Goal: Task Accomplishment & Management: Complete application form

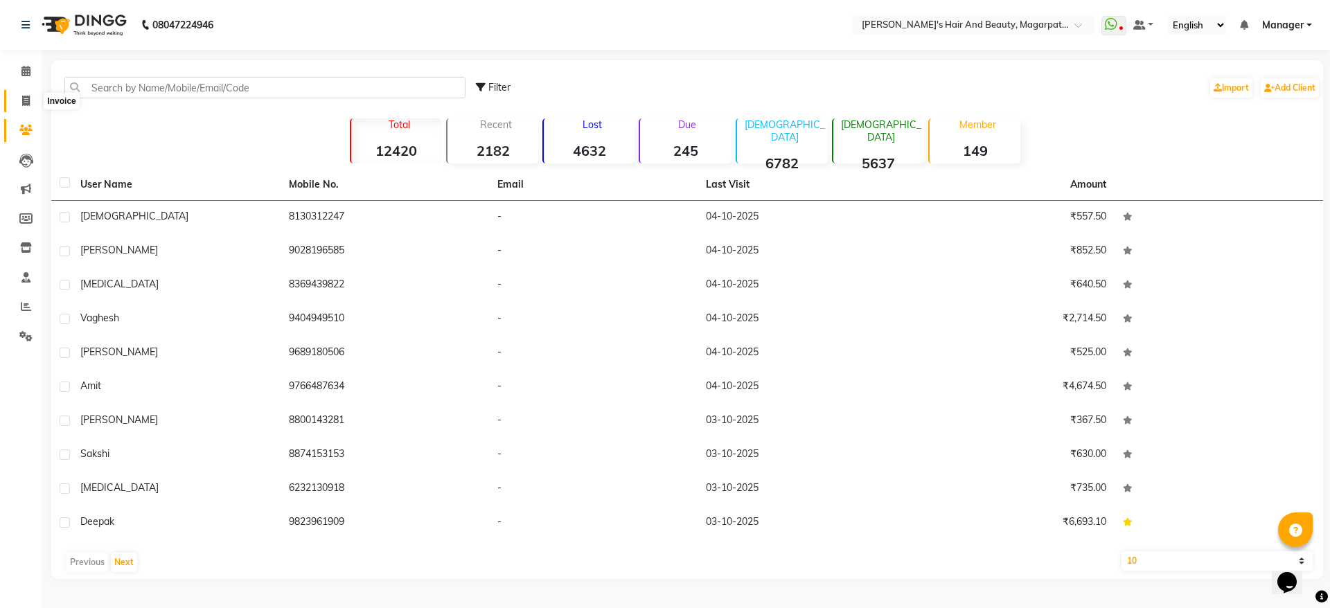
click at [26, 96] on icon at bounding box center [26, 101] width 8 height 10
select select "4517"
select select "service"
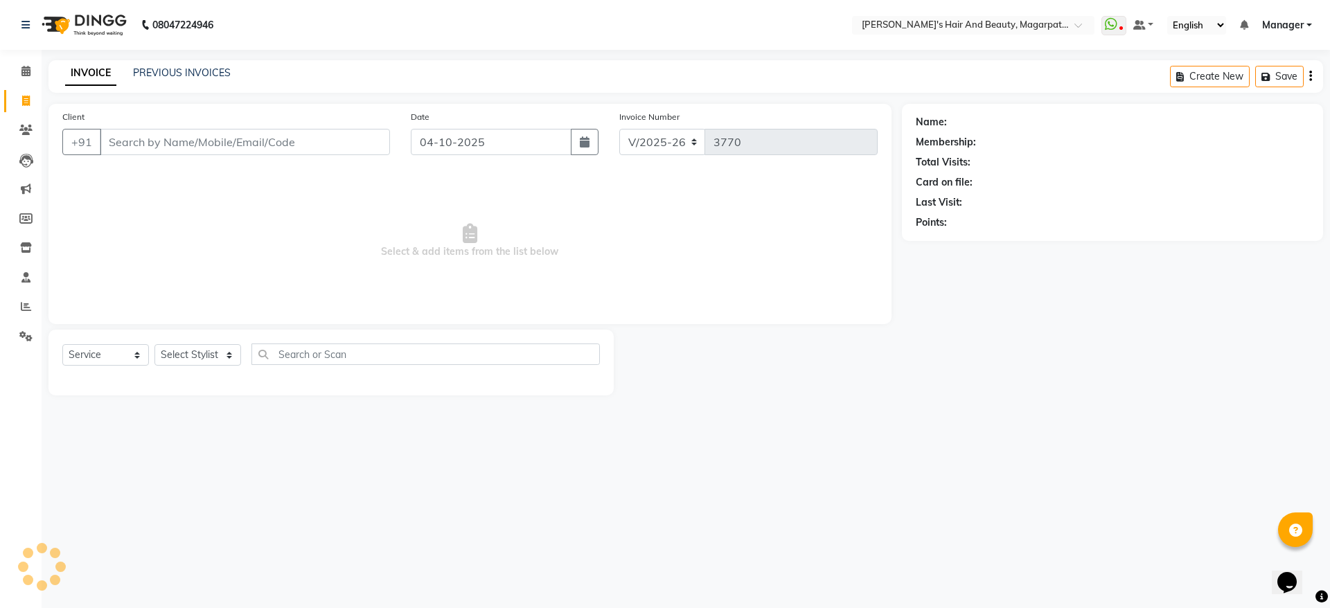
click at [127, 135] on input "Client" at bounding box center [245, 142] width 290 height 26
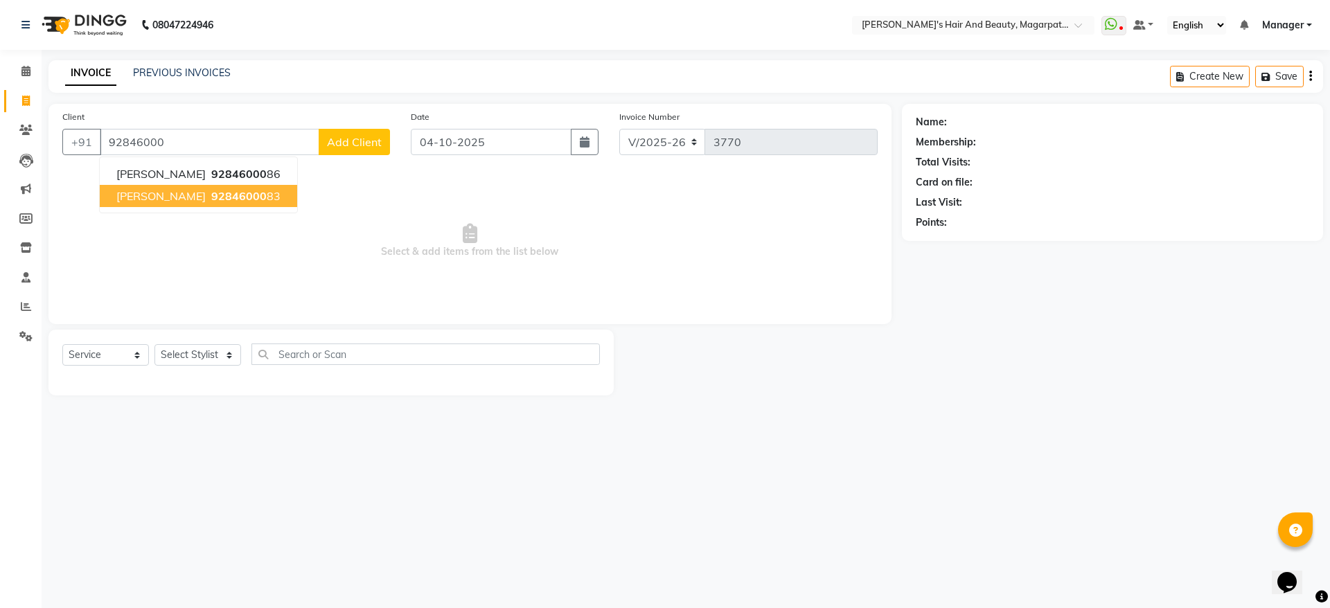
click at [141, 204] on button "[PERSON_NAME] 92846000 83" at bounding box center [198, 196] width 197 height 22
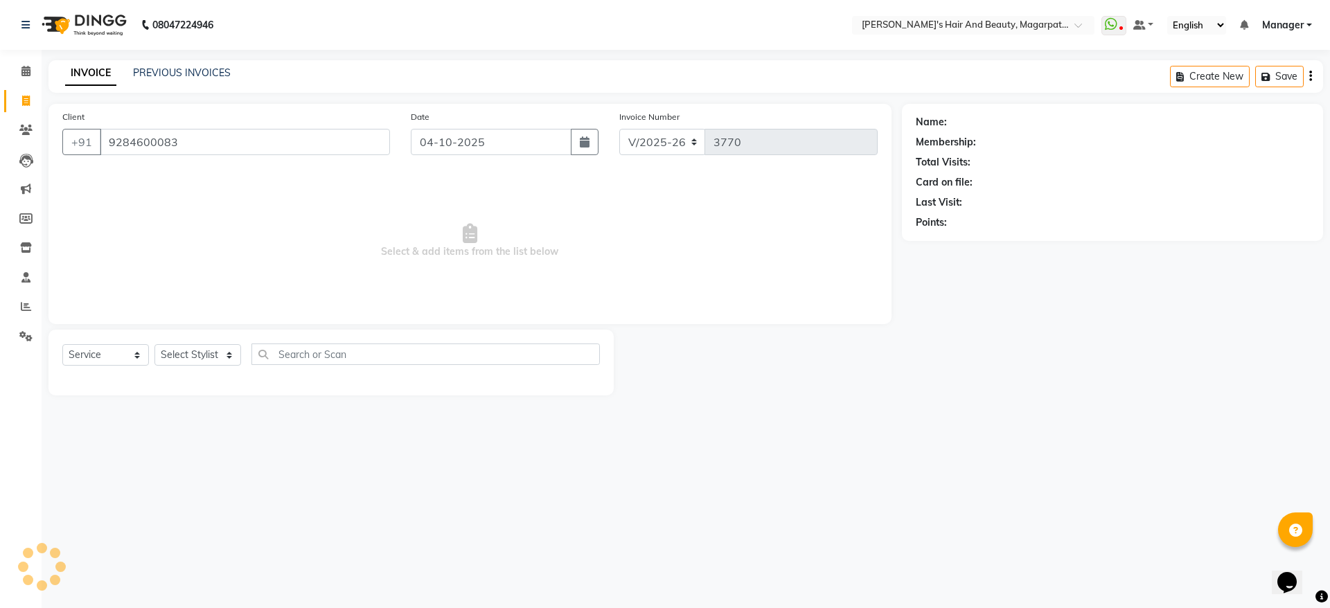
type input "9284600083"
click at [168, 362] on select "Select Stylist [PERSON_NAME] [PERSON_NAME] Manager [PERSON_NAME] [PERSON_NAME] …" at bounding box center [197, 354] width 87 height 21
select select "25867"
click at [154, 344] on select "Select Stylist [PERSON_NAME] [PERSON_NAME] Manager [PERSON_NAME] [PERSON_NAME] …" at bounding box center [197, 354] width 87 height 21
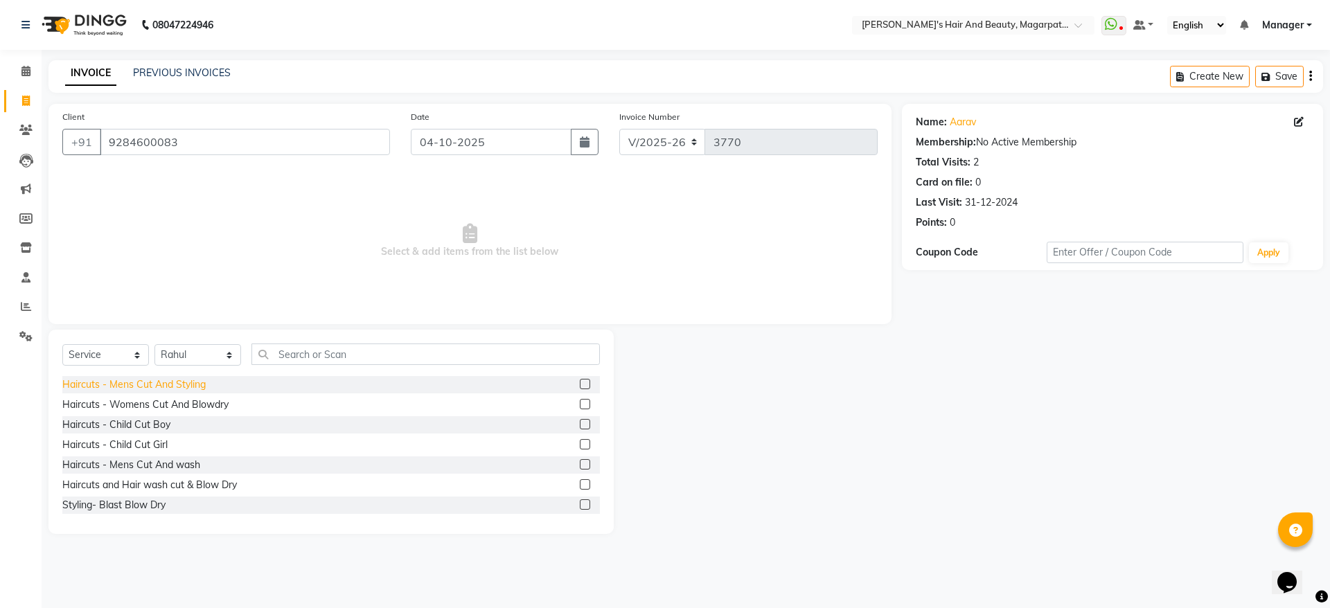
click at [192, 378] on div "Haircuts - Mens Cut And Styling" at bounding box center [133, 385] width 143 height 15
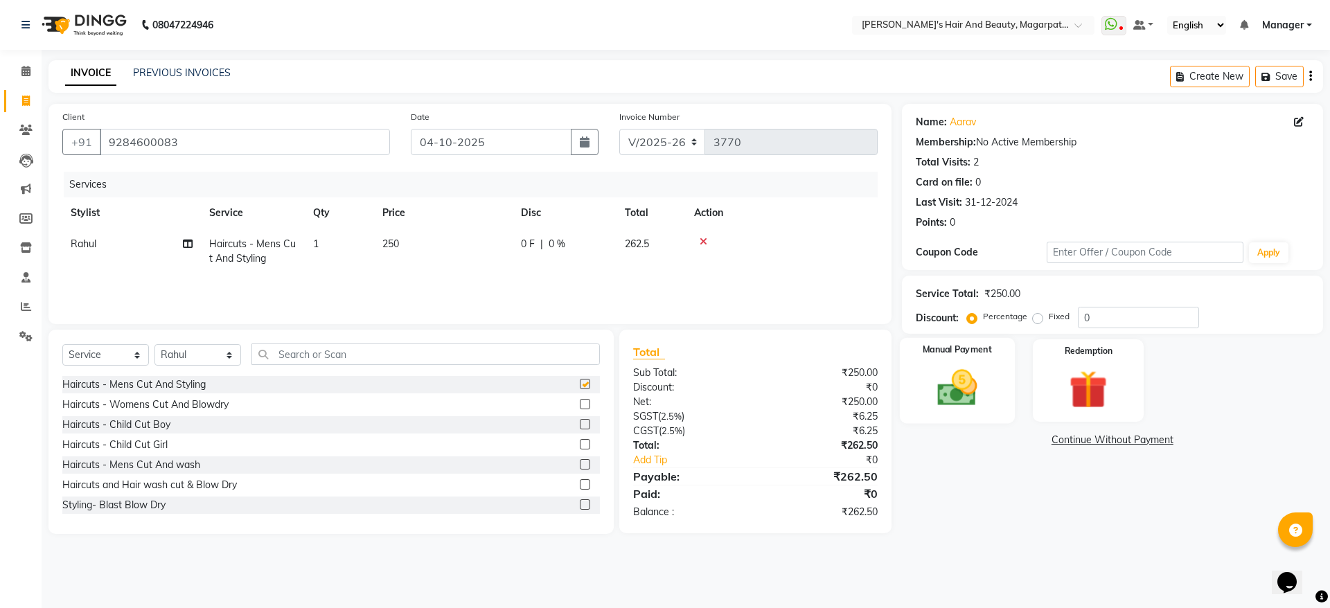
checkbox input "false"
click at [958, 378] on img at bounding box center [957, 388] width 64 height 46
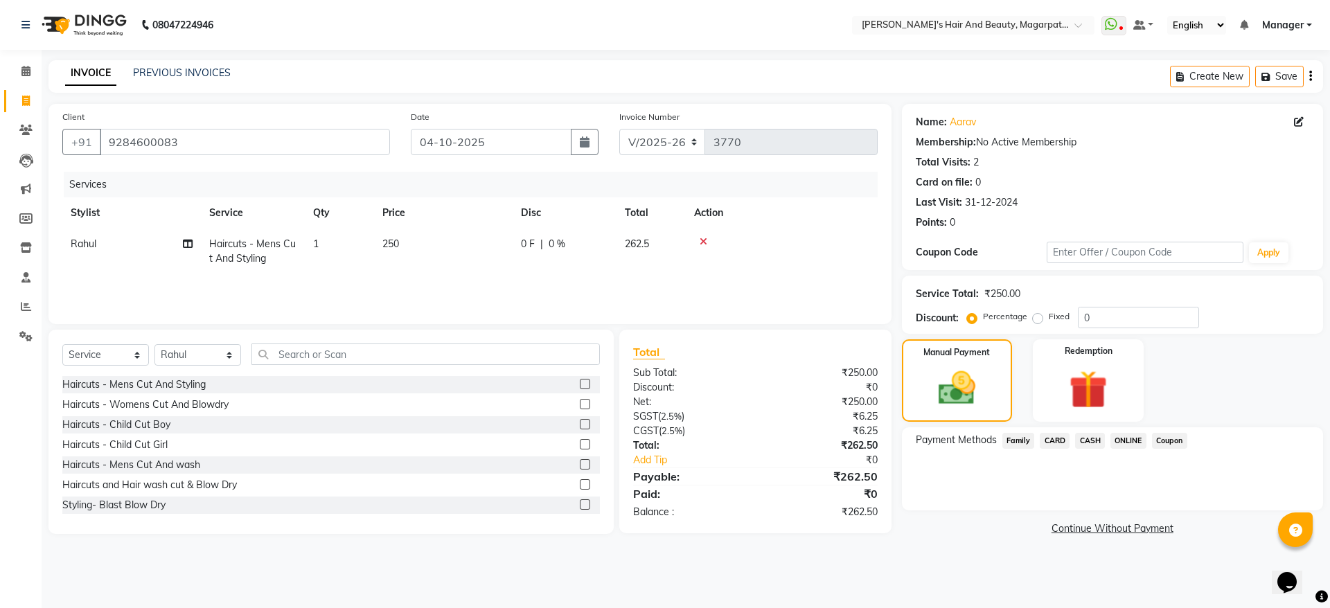
click at [1129, 440] on span "ONLINE" at bounding box center [1128, 441] width 36 height 16
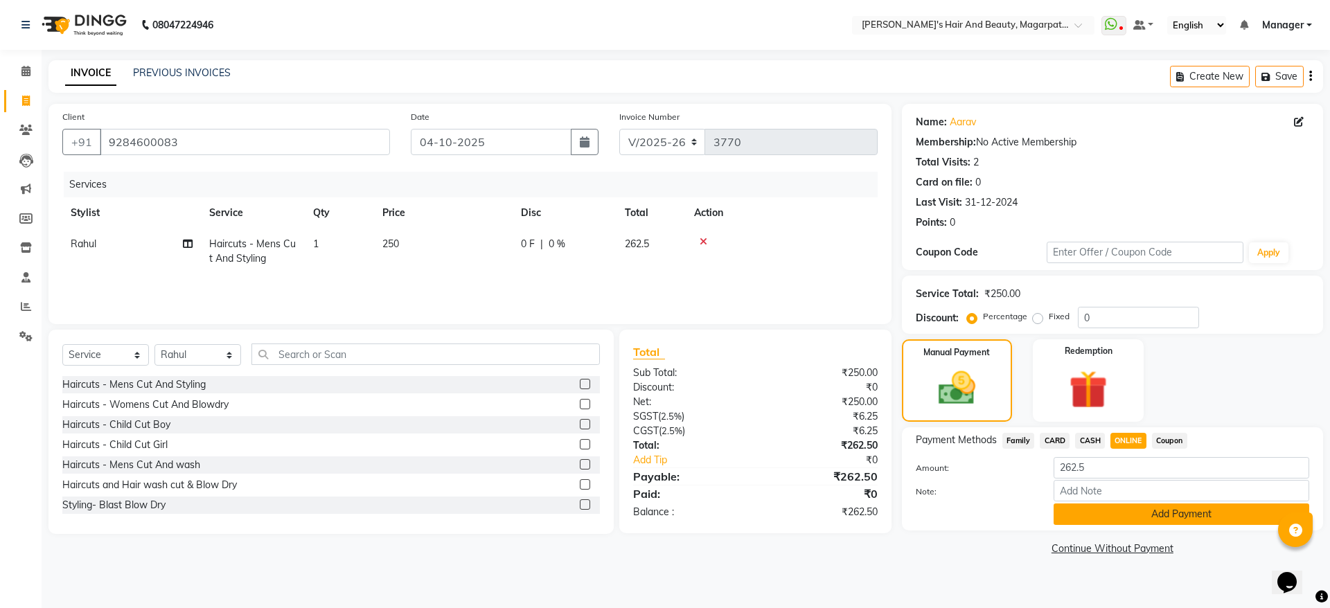
click at [1139, 513] on button "Add Payment" at bounding box center [1182, 514] width 256 height 21
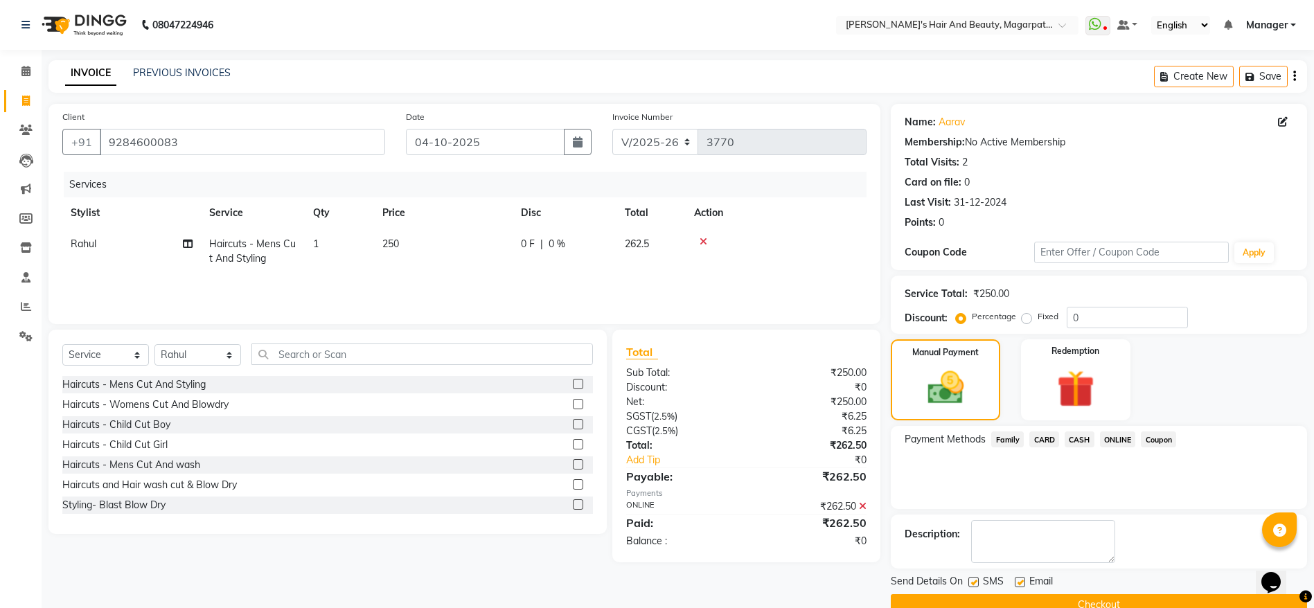
scroll to position [28, 0]
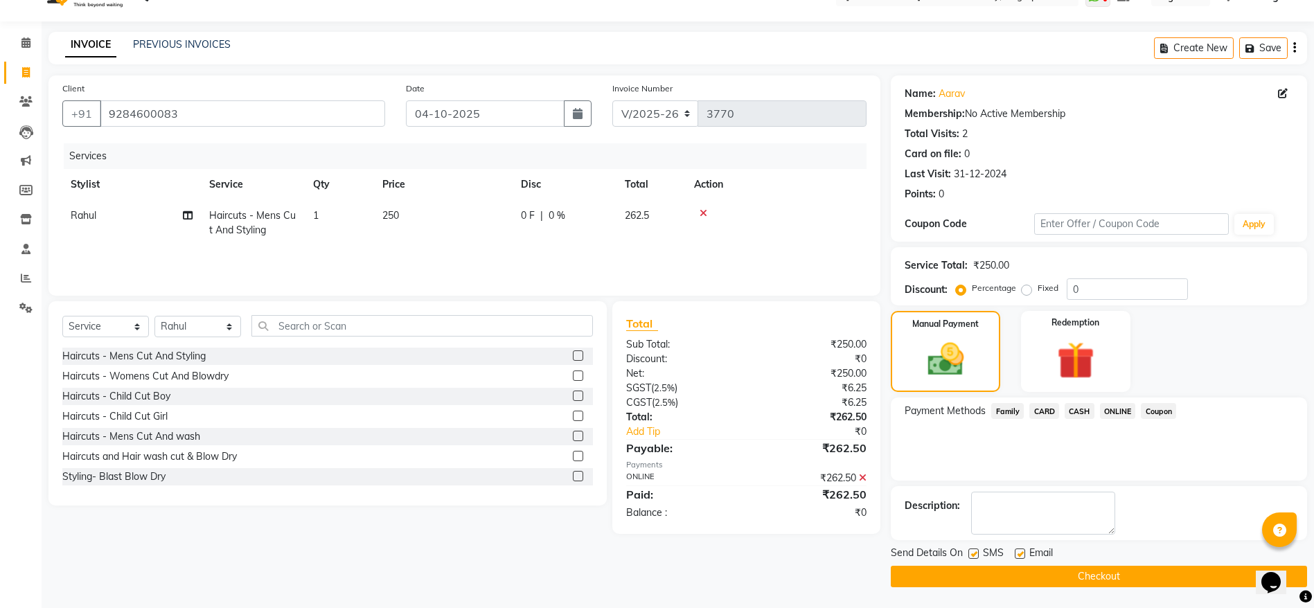
click at [1104, 574] on button "Checkout" at bounding box center [1099, 576] width 416 height 21
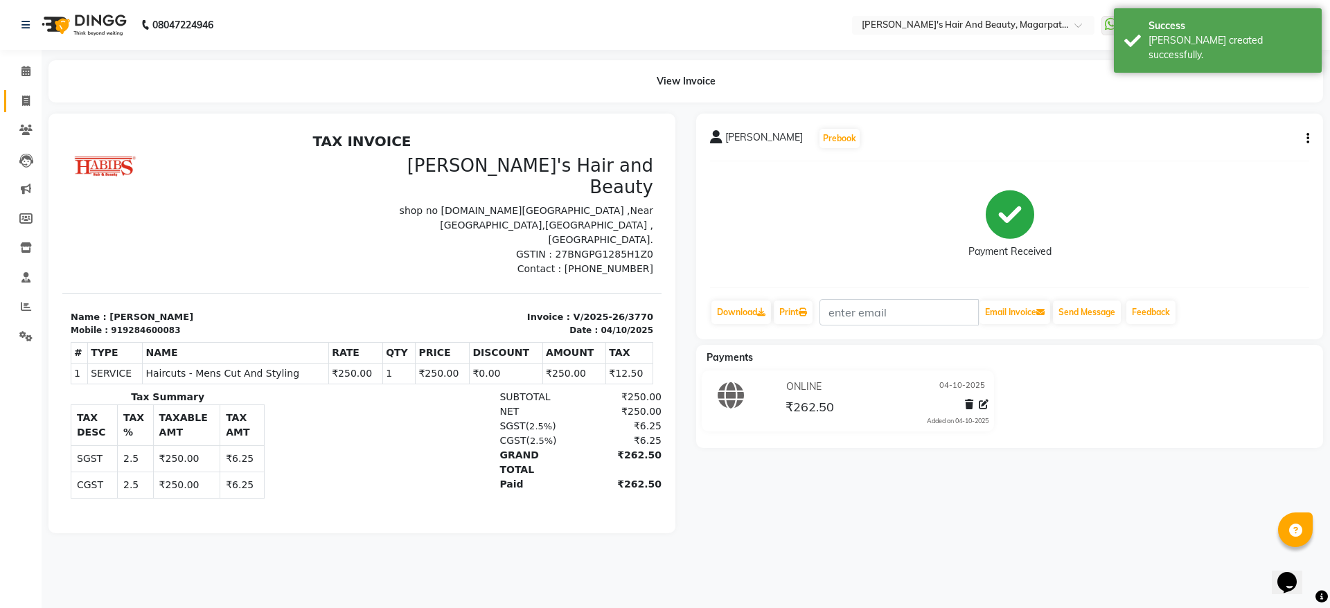
click at [23, 91] on link "Invoice" at bounding box center [20, 101] width 33 height 23
select select "4517"
select select "service"
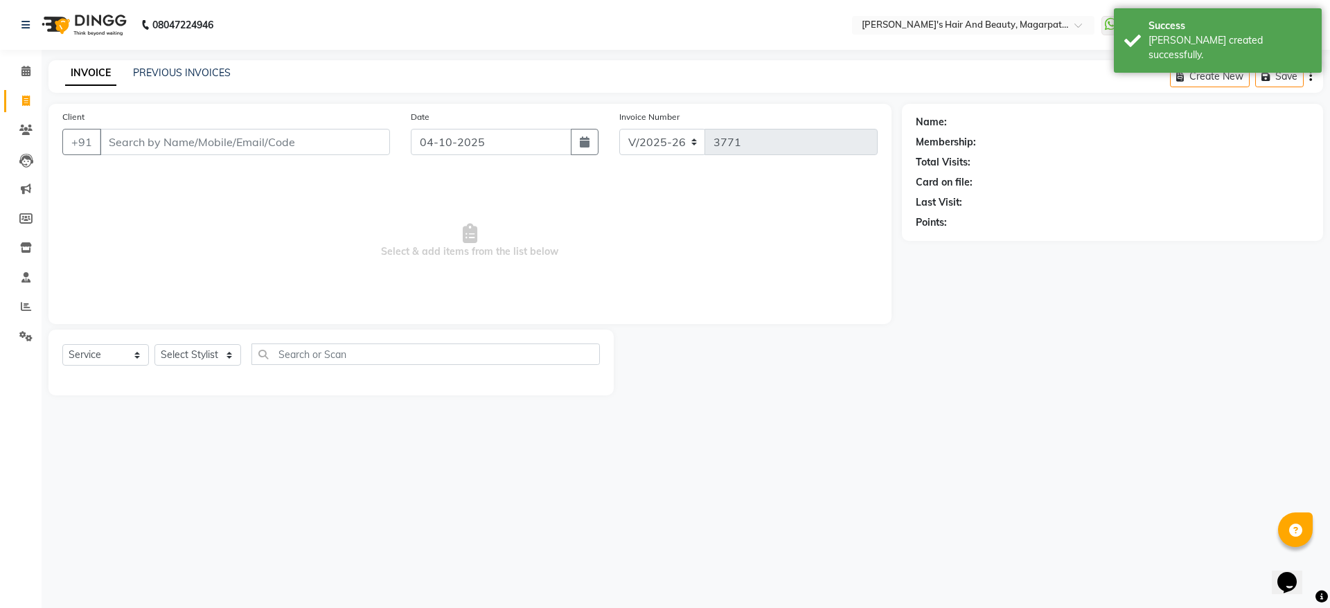
click at [128, 134] on input "Client" at bounding box center [245, 142] width 290 height 26
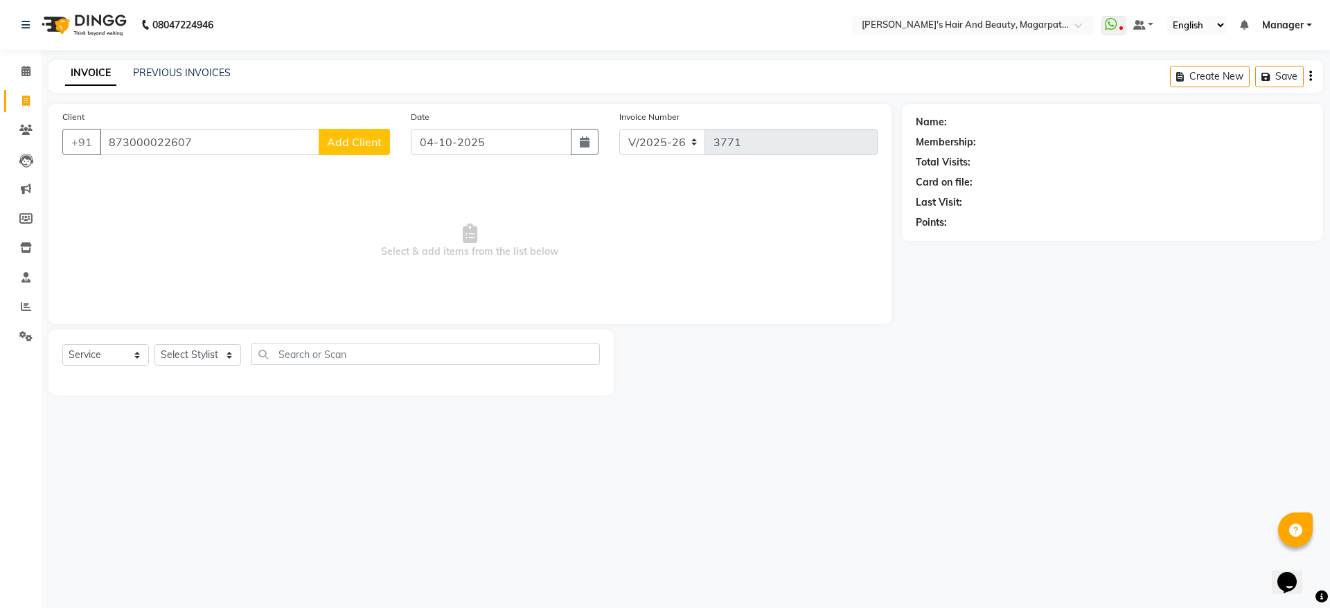
click at [148, 149] on input "873000022607" at bounding box center [210, 142] width 220 height 26
type input "8730022607"
click at [360, 132] on button "Add Client" at bounding box center [354, 142] width 71 height 26
select select "22"
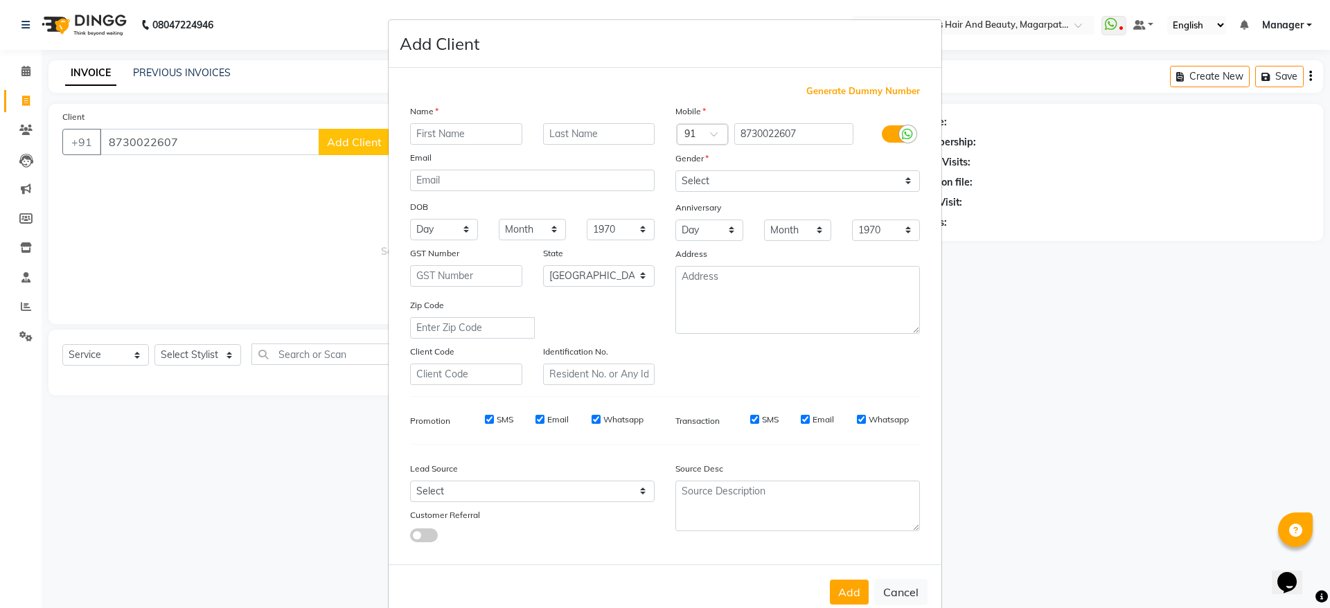
click at [452, 134] on input "text" at bounding box center [466, 133] width 112 height 21
type input "Lamnganba"
click at [718, 186] on select "Select [DEMOGRAPHIC_DATA] [DEMOGRAPHIC_DATA] Other Prefer Not To Say" at bounding box center [797, 180] width 245 height 21
select select "[DEMOGRAPHIC_DATA]"
click at [675, 170] on select "Select [DEMOGRAPHIC_DATA] [DEMOGRAPHIC_DATA] Other Prefer Not To Say" at bounding box center [797, 180] width 245 height 21
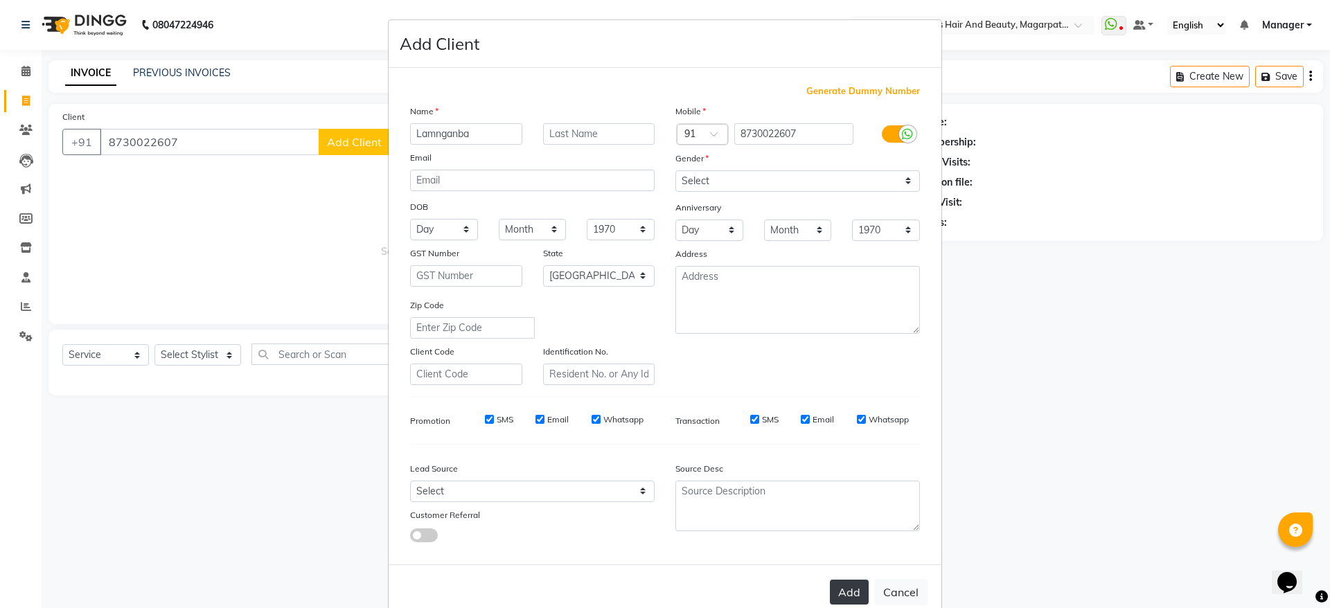
click at [838, 597] on button "Add" at bounding box center [849, 592] width 39 height 25
select select
select select "null"
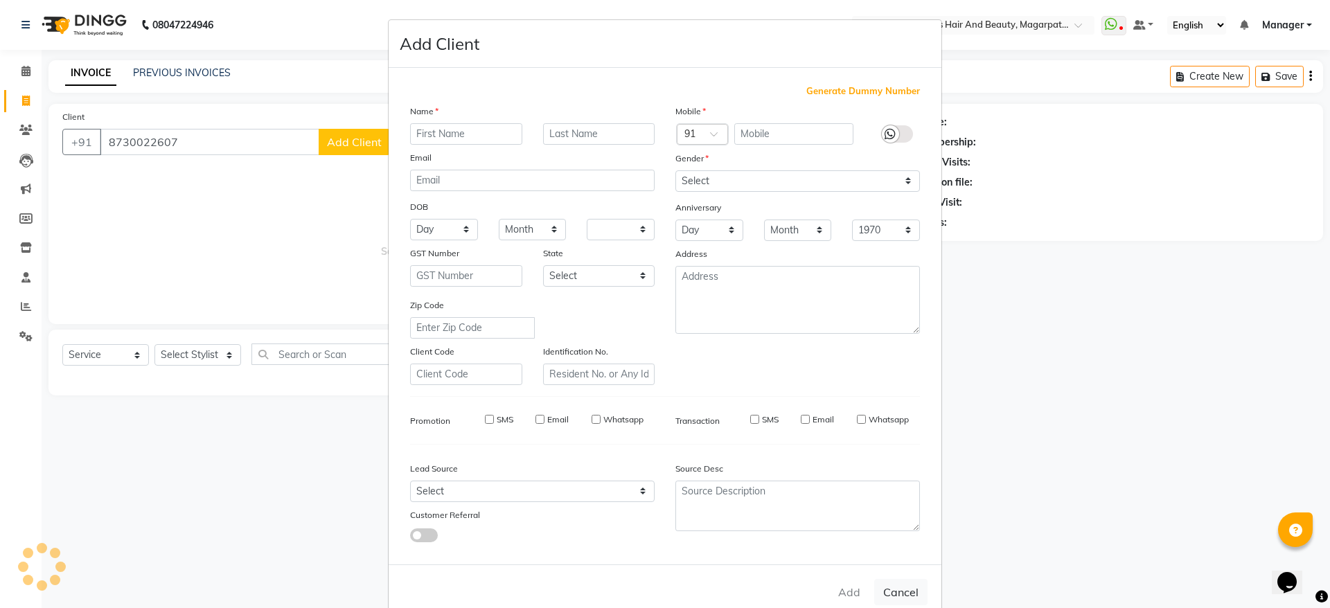
select select
checkbox input "false"
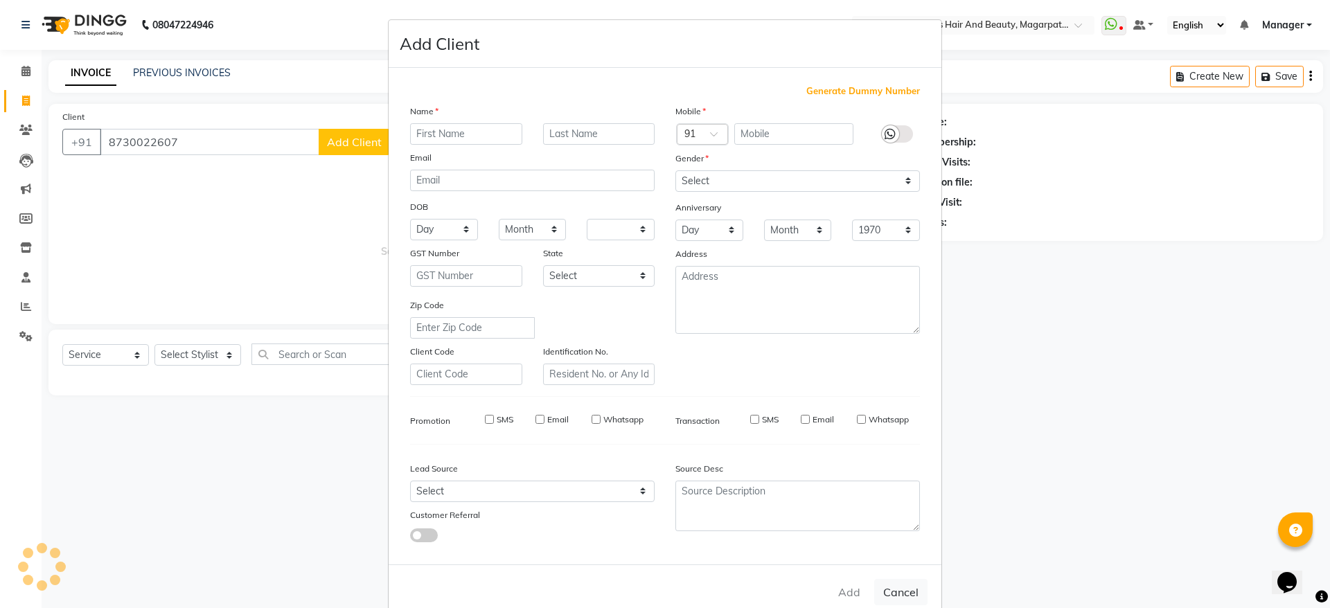
checkbox input "false"
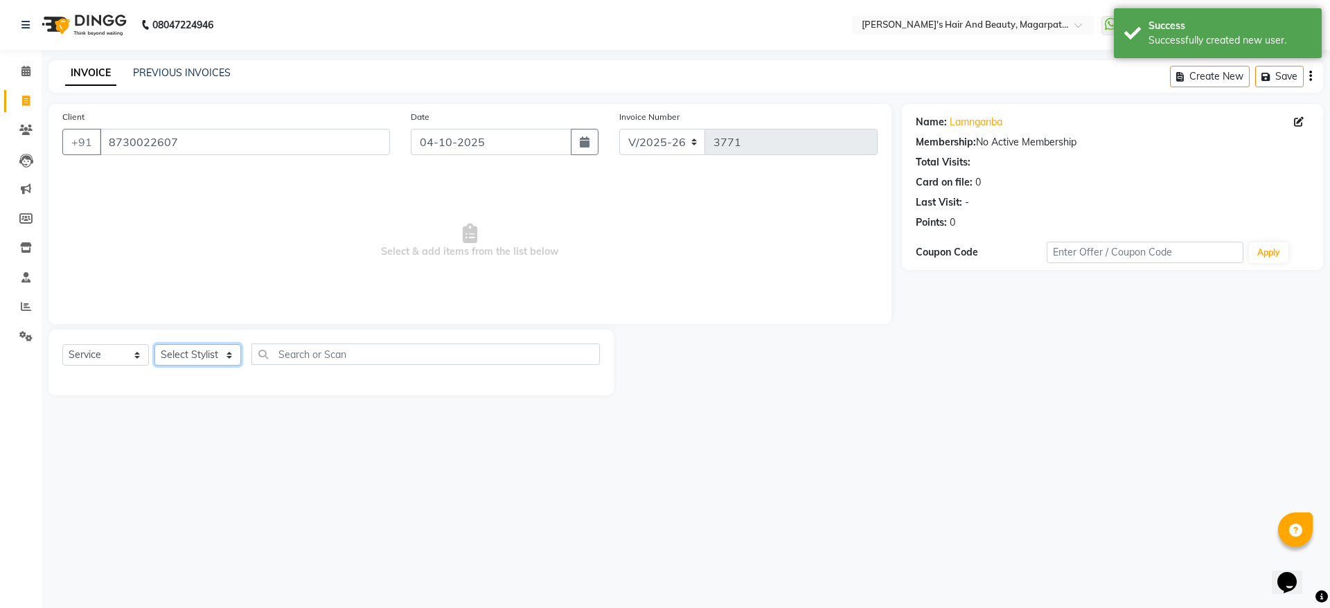
click at [196, 352] on select "Select Stylist [PERSON_NAME] [PERSON_NAME] Manager [PERSON_NAME] [PERSON_NAME] …" at bounding box center [197, 354] width 87 height 21
select select "67463"
click at [154, 344] on select "Select Stylist [PERSON_NAME] [PERSON_NAME] Manager [PERSON_NAME] [PERSON_NAME] …" at bounding box center [197, 354] width 87 height 21
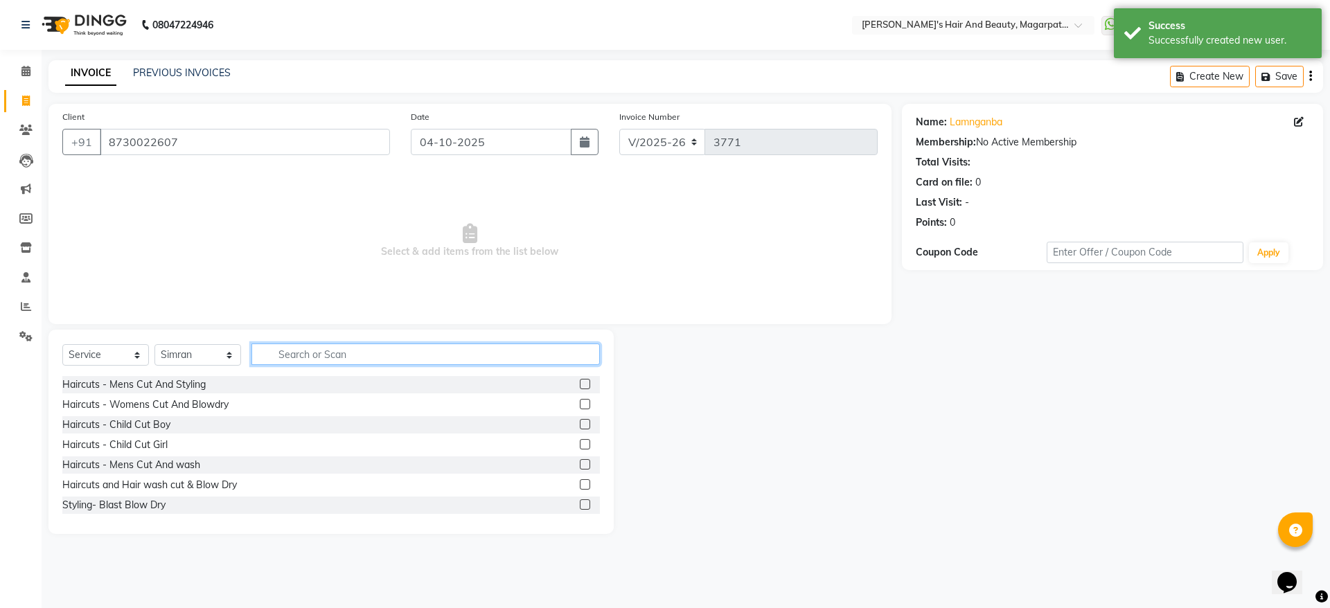
click at [315, 358] on input "text" at bounding box center [425, 354] width 348 height 21
type input "thre"
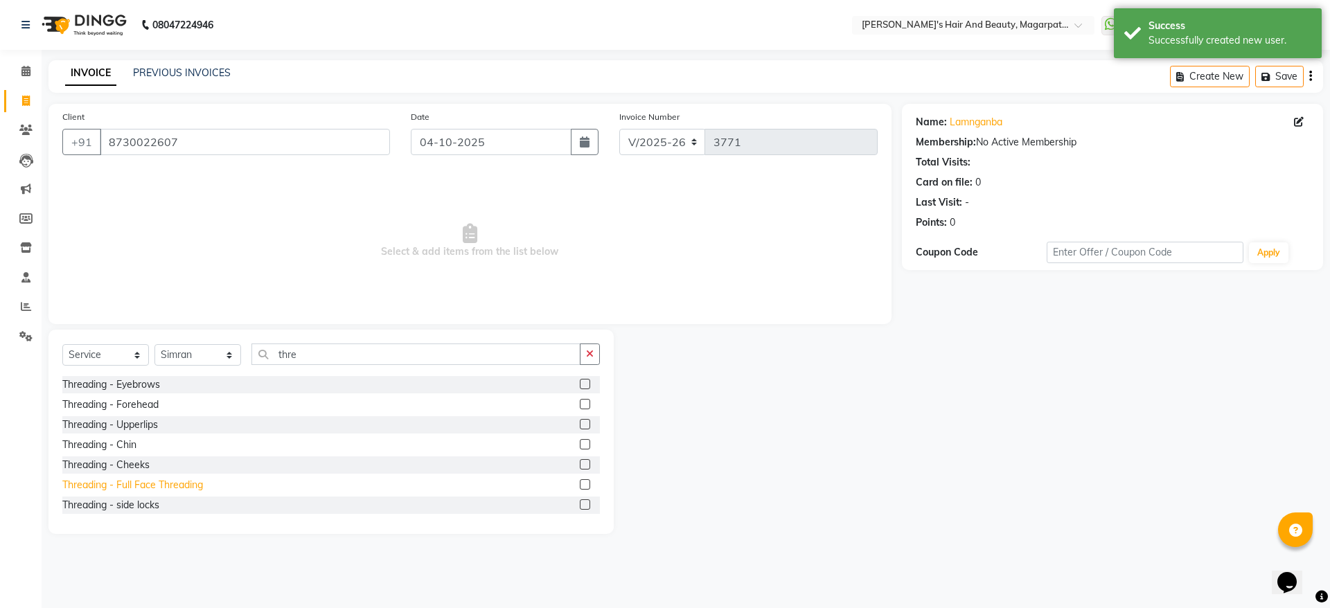
click at [143, 488] on div "Threading - Full Face Threading" at bounding box center [132, 485] width 141 height 15
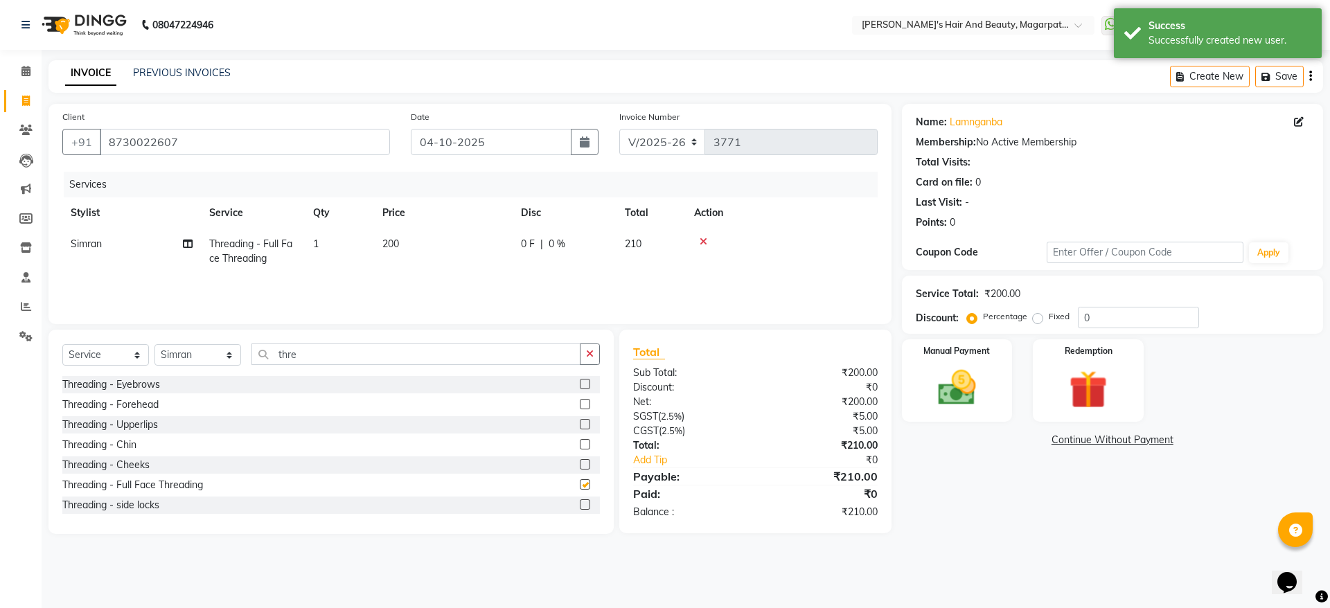
checkbox input "false"
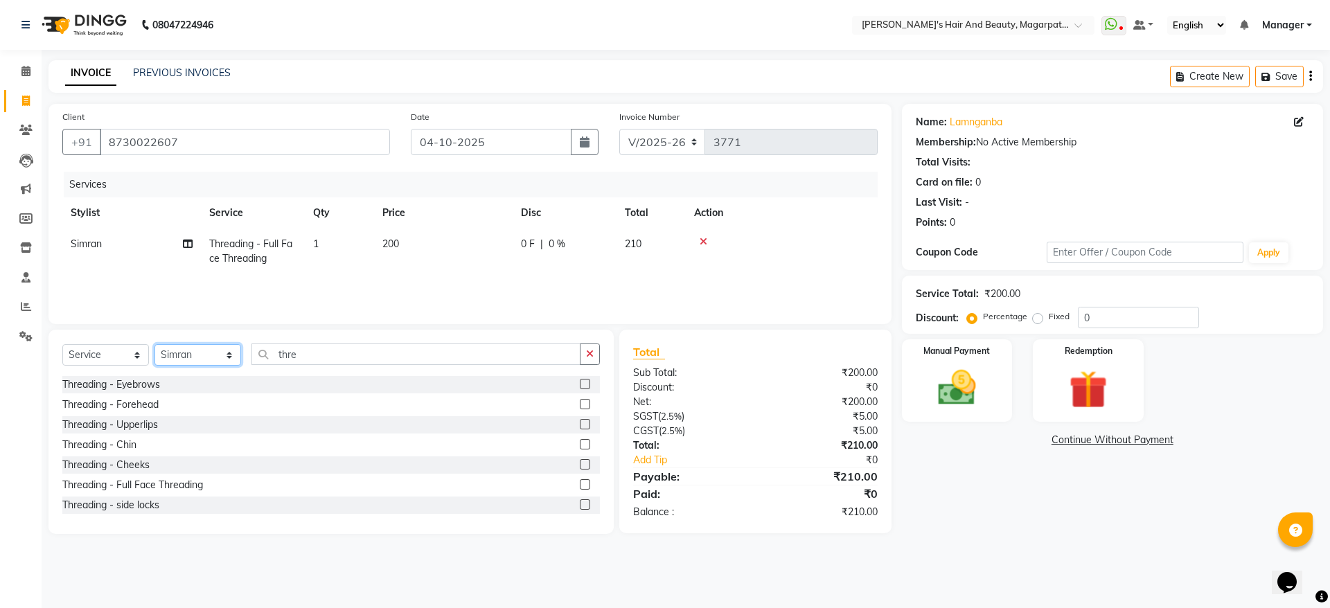
click at [208, 351] on select "Select Stylist [PERSON_NAME] [PERSON_NAME] Manager [PERSON_NAME] [PERSON_NAME] …" at bounding box center [197, 354] width 87 height 21
select select "25867"
click at [154, 344] on select "Select Stylist [PERSON_NAME] [PERSON_NAME] Manager [PERSON_NAME] [PERSON_NAME] …" at bounding box center [197, 354] width 87 height 21
click at [197, 380] on div "Haircuts - Mens Cut And Styling" at bounding box center [133, 385] width 143 height 15
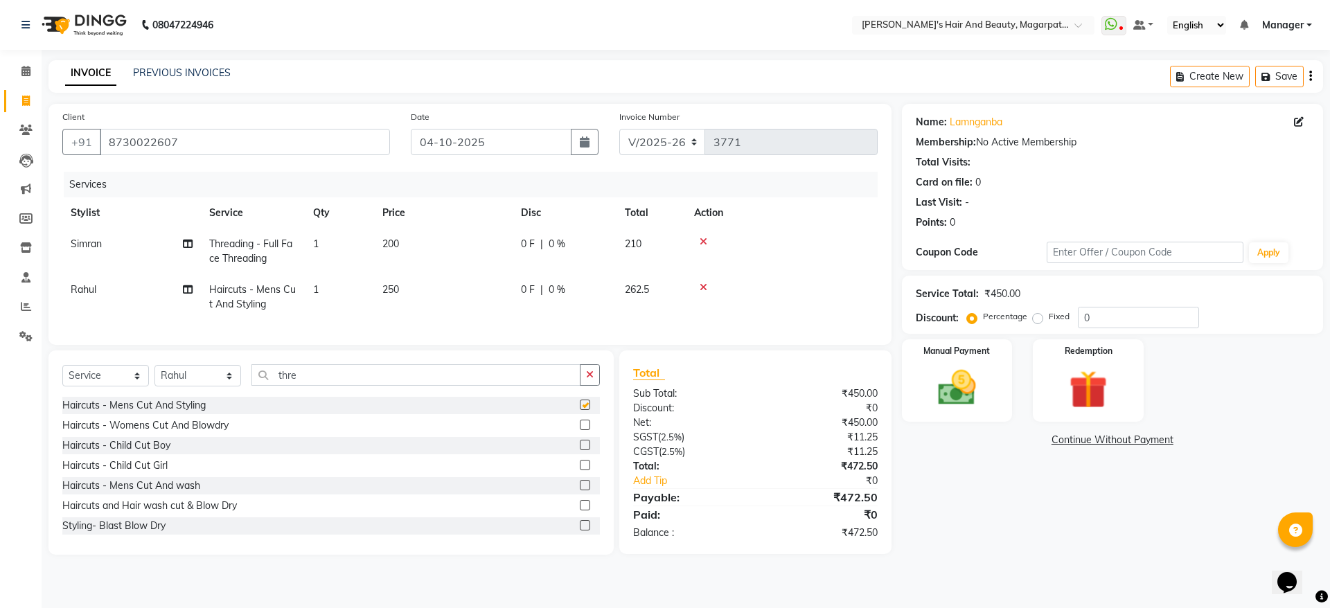
checkbox input "false"
click at [962, 371] on img at bounding box center [957, 388] width 64 height 46
click at [1122, 435] on span "ONLINE" at bounding box center [1128, 441] width 36 height 16
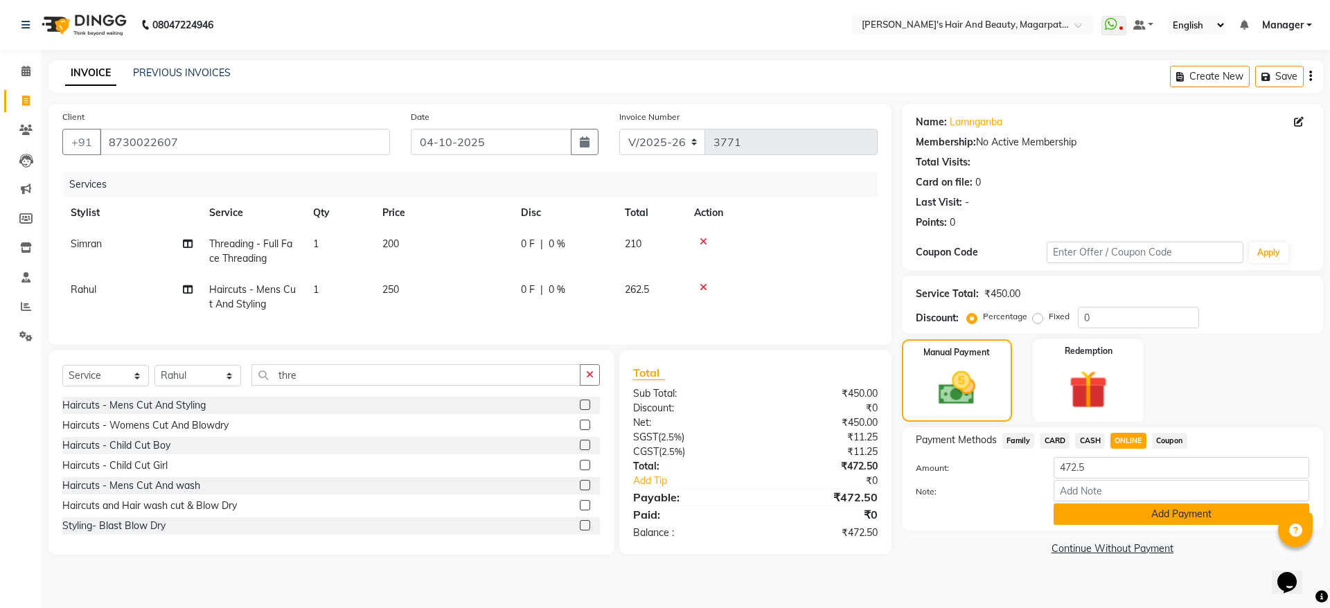
click at [1135, 518] on button "Add Payment" at bounding box center [1182, 514] width 256 height 21
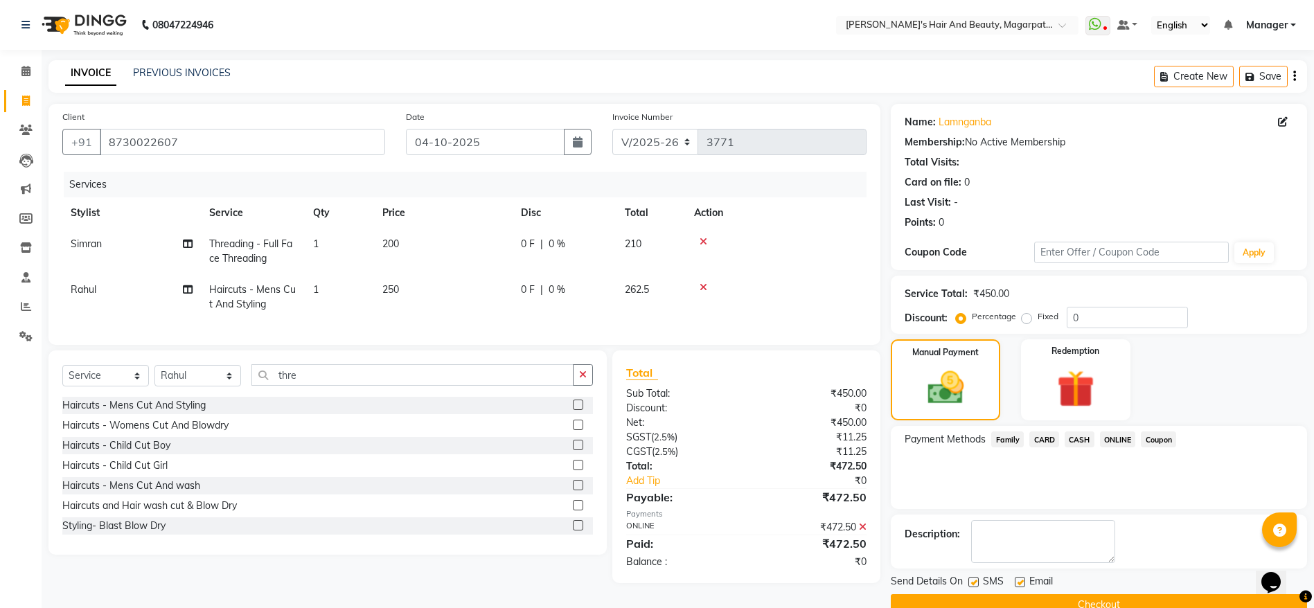
scroll to position [28, 0]
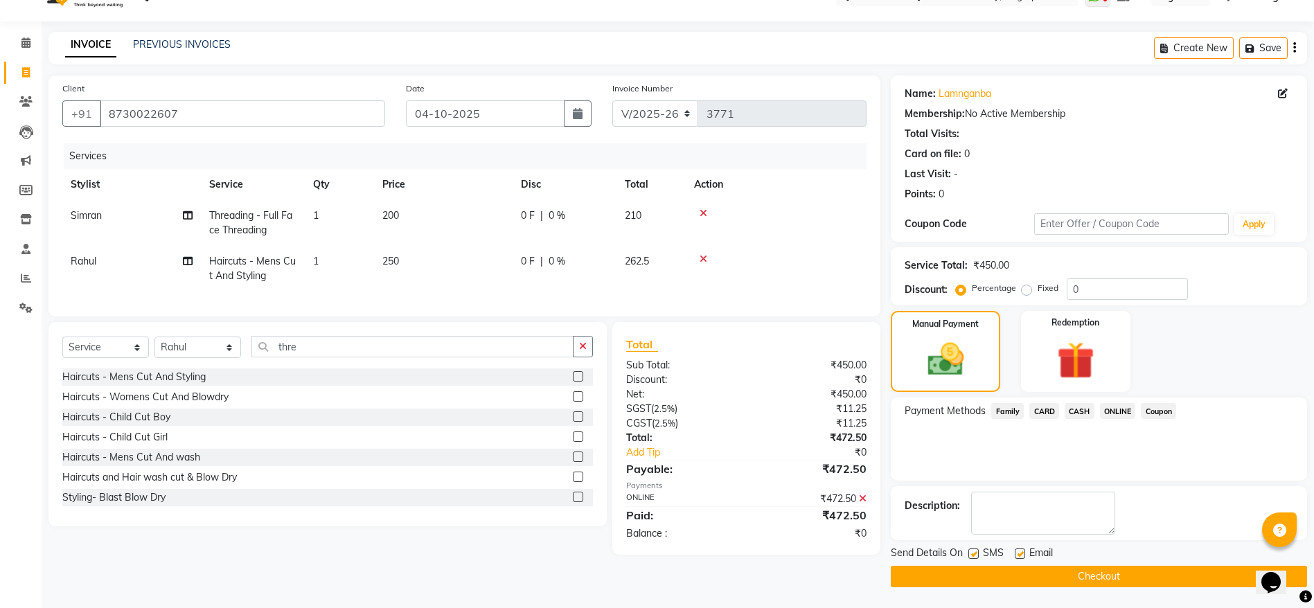
click at [1113, 578] on button "Checkout" at bounding box center [1099, 576] width 416 height 21
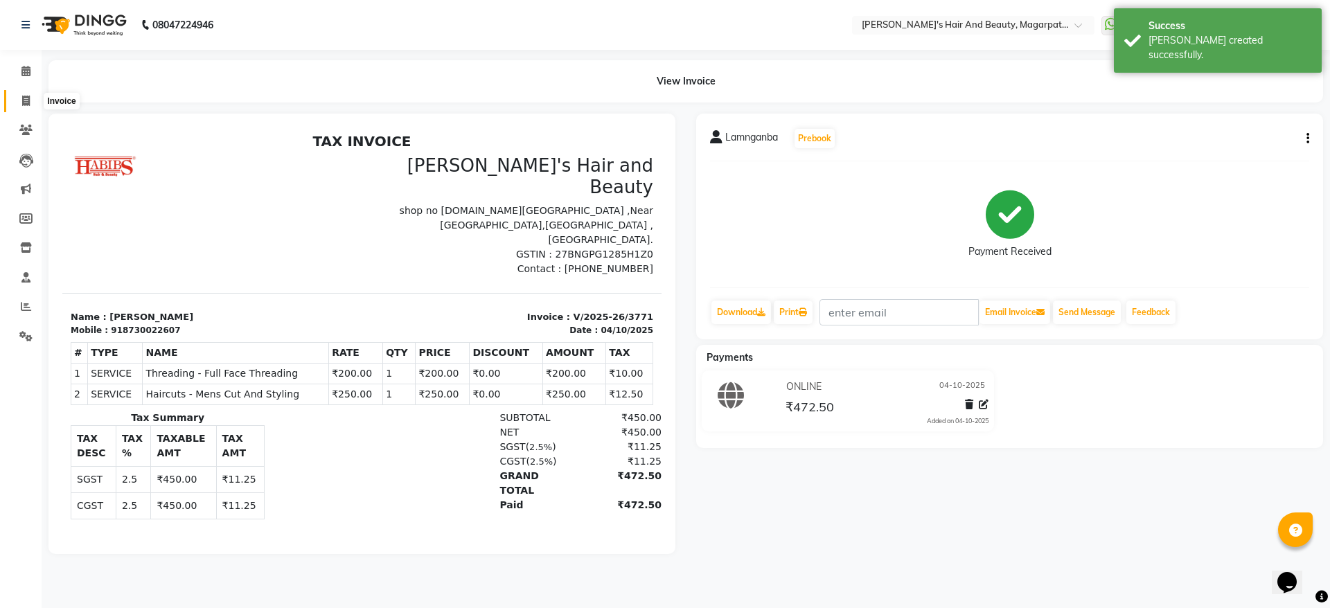
click at [26, 101] on icon at bounding box center [26, 101] width 8 height 10
select select "4517"
select select "service"
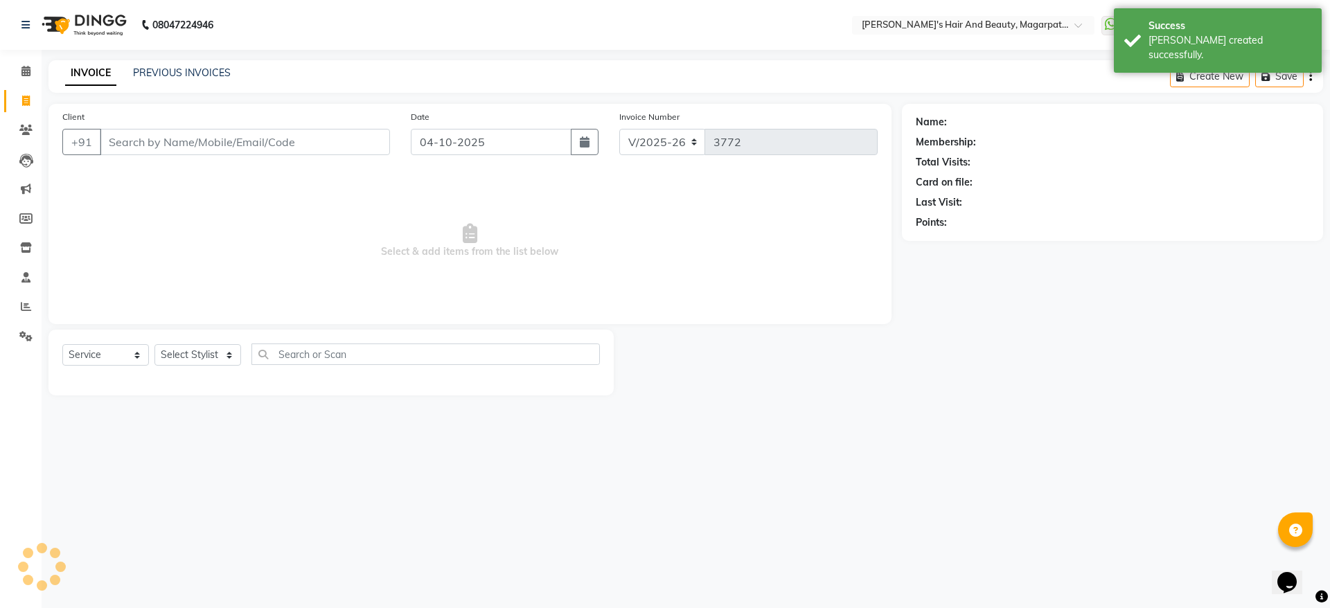
click at [144, 136] on input "Client" at bounding box center [245, 142] width 290 height 26
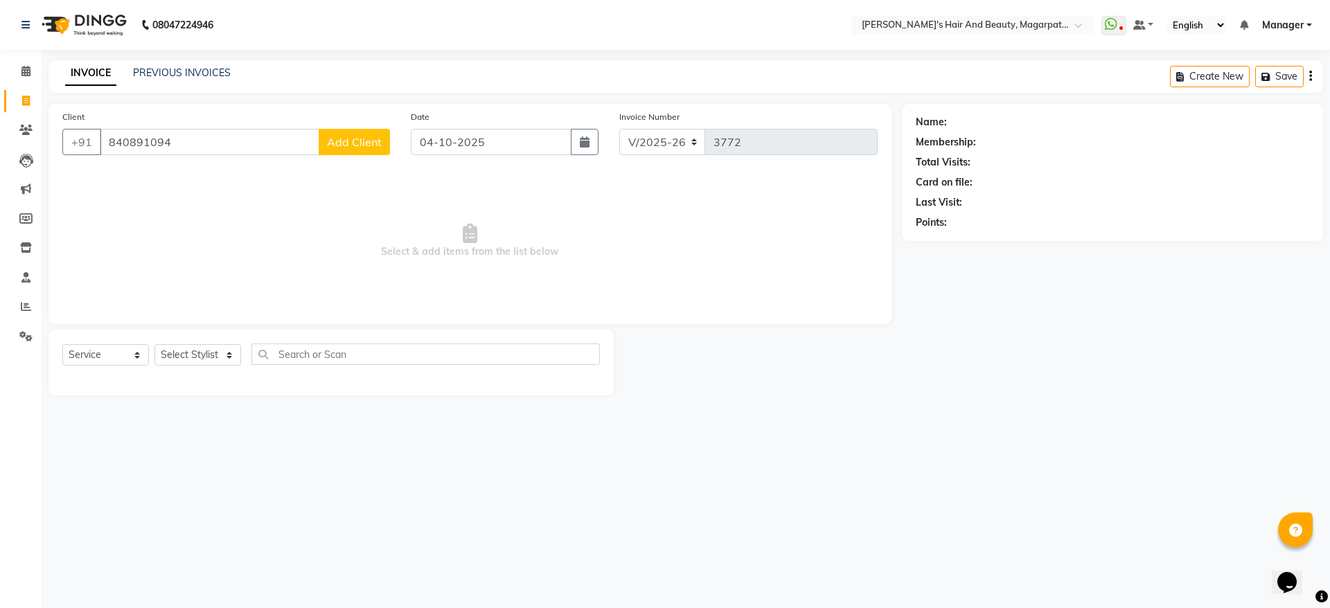
type input "840891094"
click at [341, 141] on span "Add Client" at bounding box center [354, 142] width 55 height 14
select select "22"
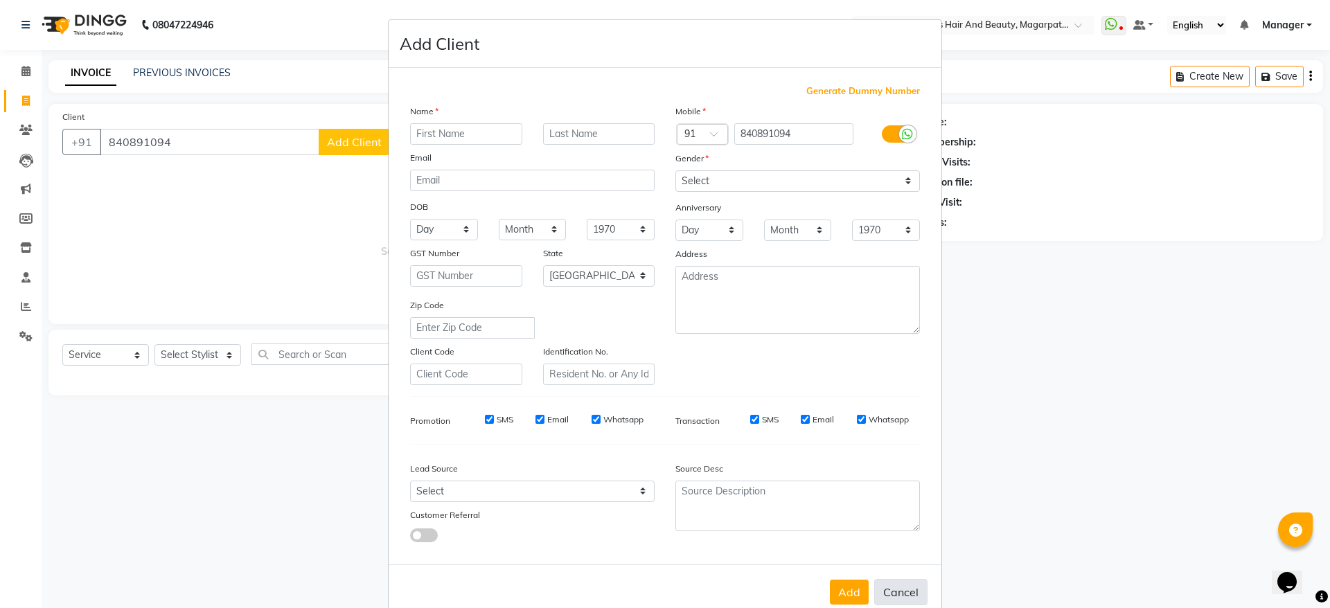
click at [889, 594] on button "Cancel" at bounding box center [900, 592] width 53 height 26
select select
select select "null"
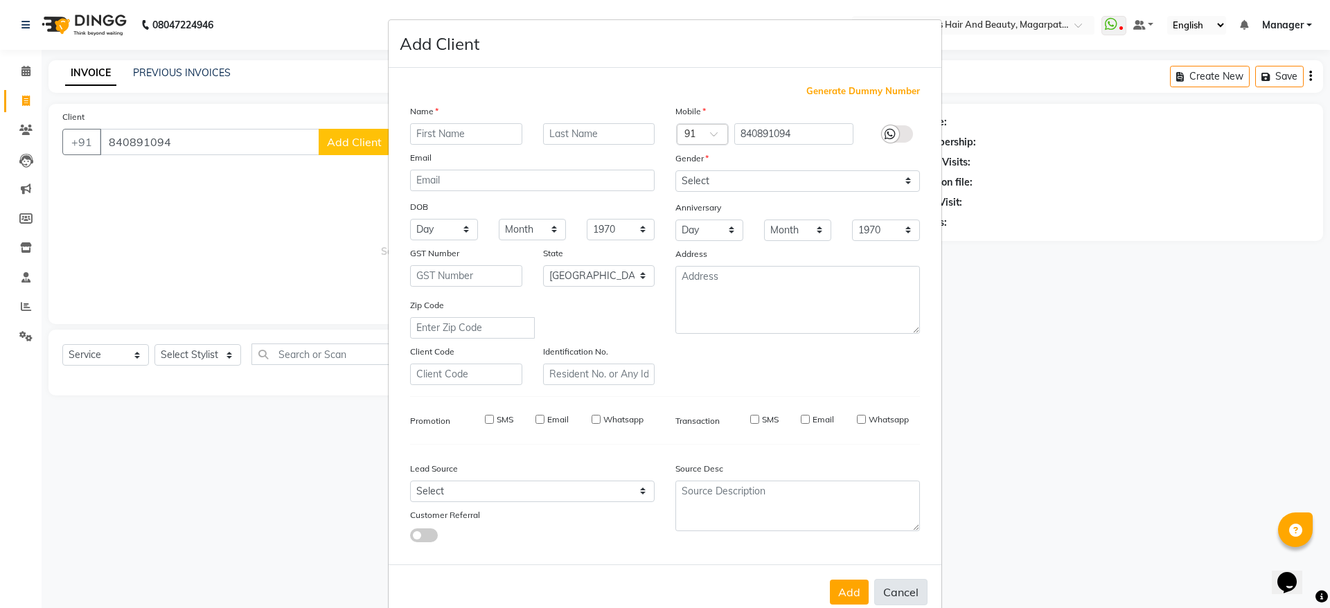
select select
checkbox input "false"
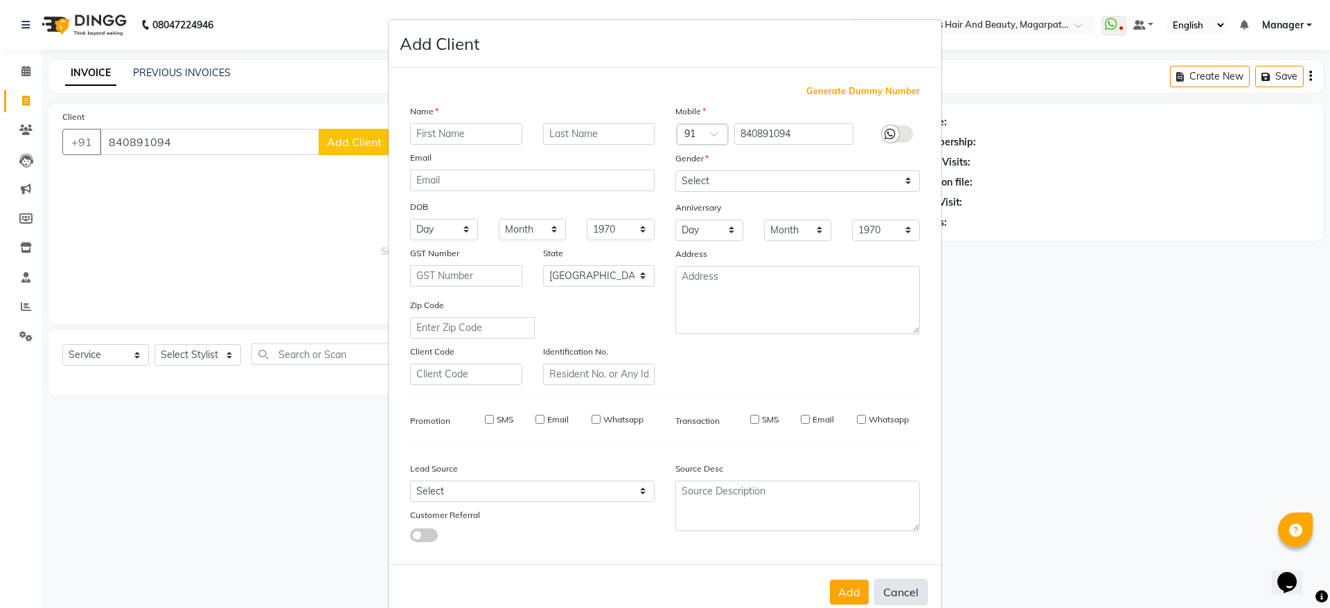
checkbox input "false"
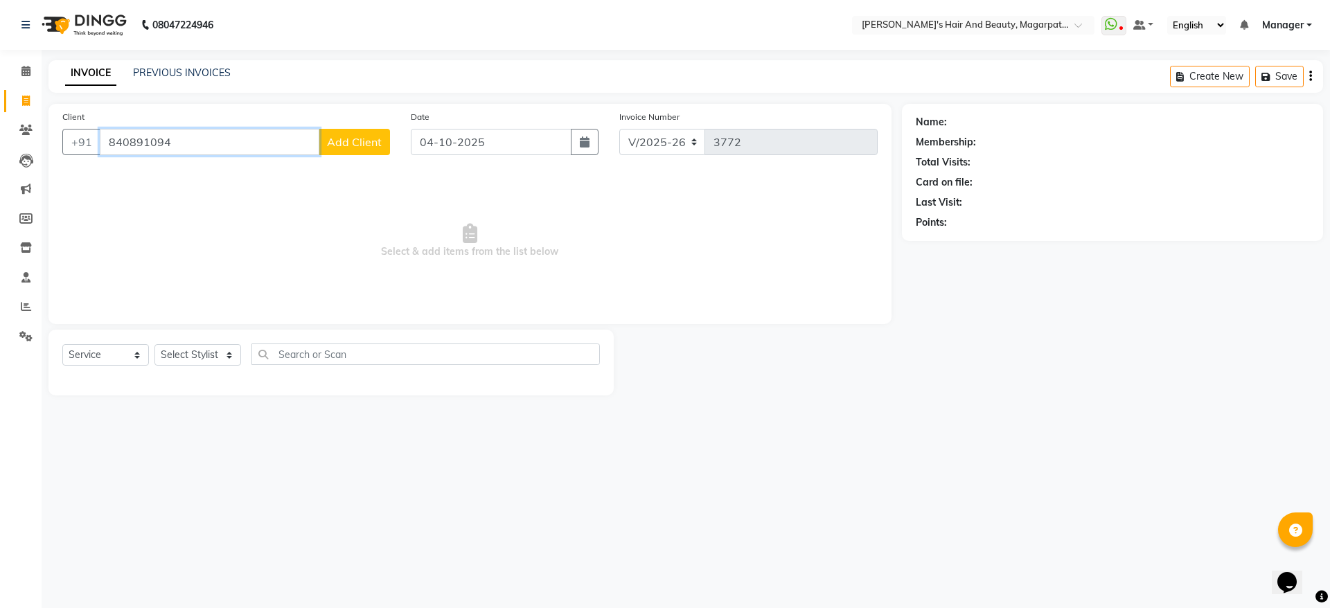
click at [133, 143] on input "840891094" at bounding box center [210, 142] width 220 height 26
type input "8408891094"
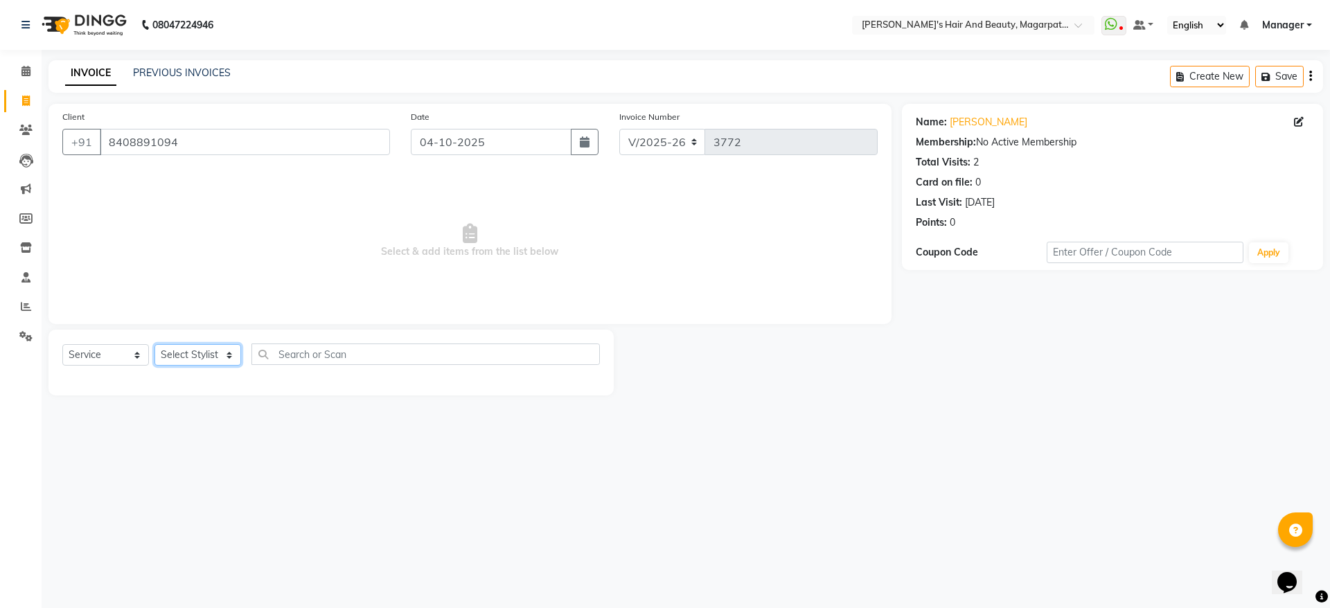
click at [187, 350] on select "Select Stylist [PERSON_NAME] [PERSON_NAME] Manager [PERSON_NAME] [PERSON_NAME] …" at bounding box center [197, 354] width 87 height 21
select select "67454"
click at [154, 344] on select "Select Stylist [PERSON_NAME] [PERSON_NAME] Manager [PERSON_NAME] [PERSON_NAME] …" at bounding box center [197, 354] width 87 height 21
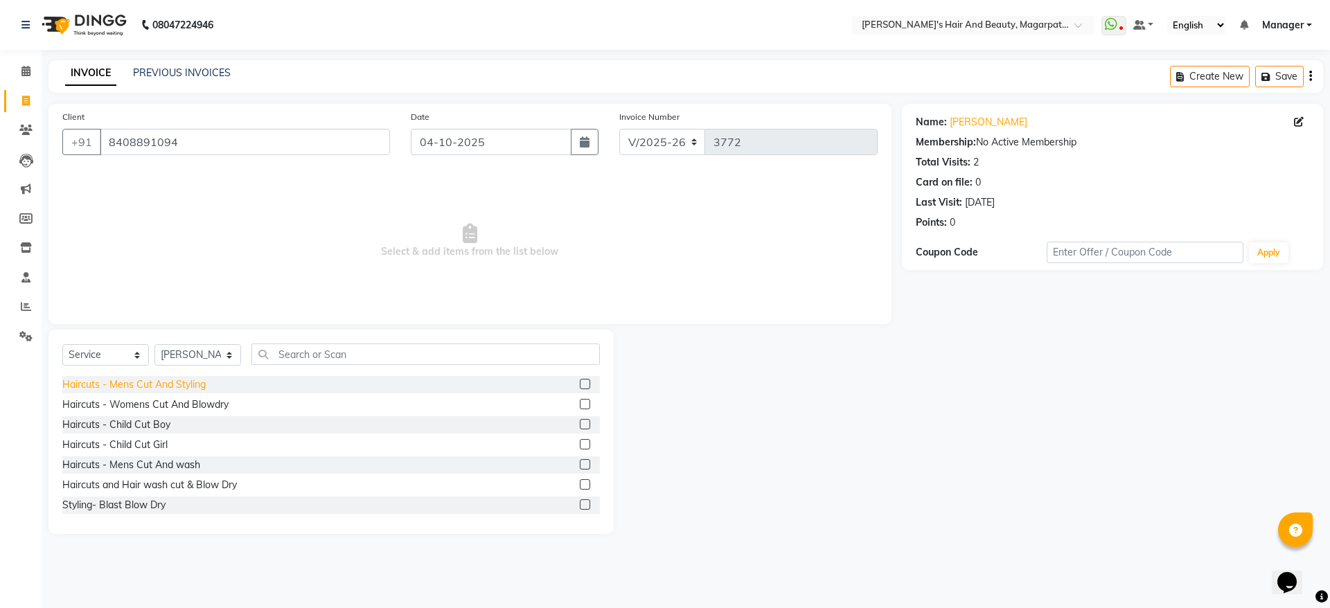
click at [195, 381] on div "Haircuts - Mens Cut And Styling" at bounding box center [133, 385] width 143 height 15
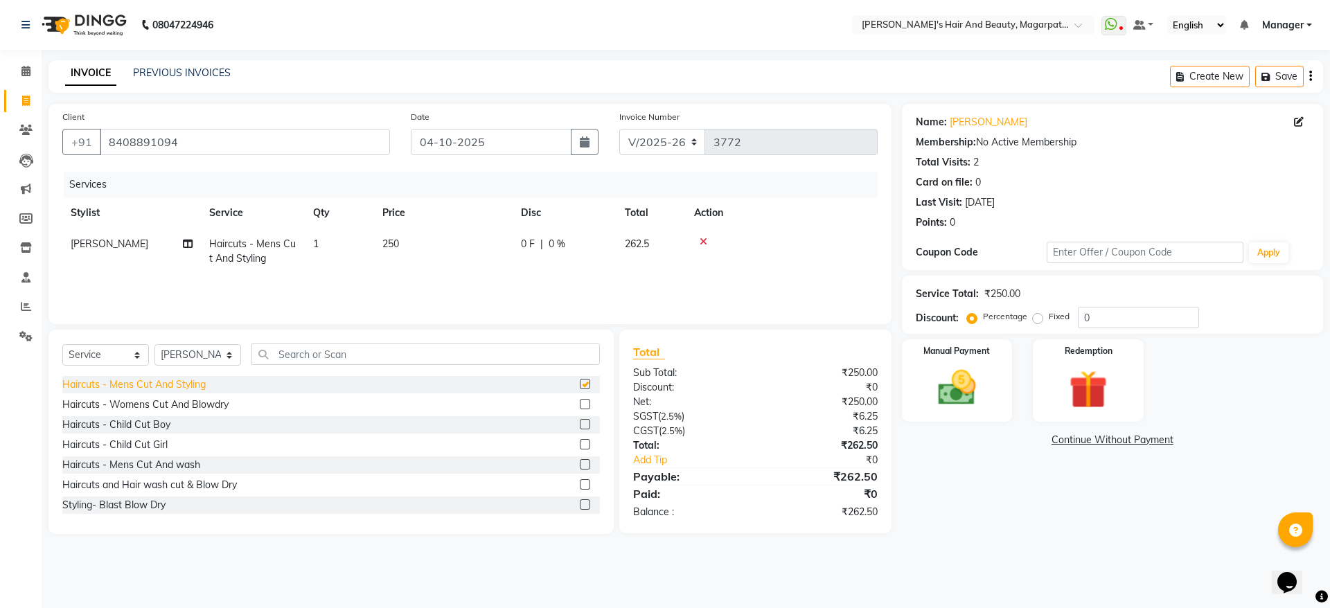
checkbox input "false"
click at [960, 386] on img at bounding box center [957, 388] width 64 height 46
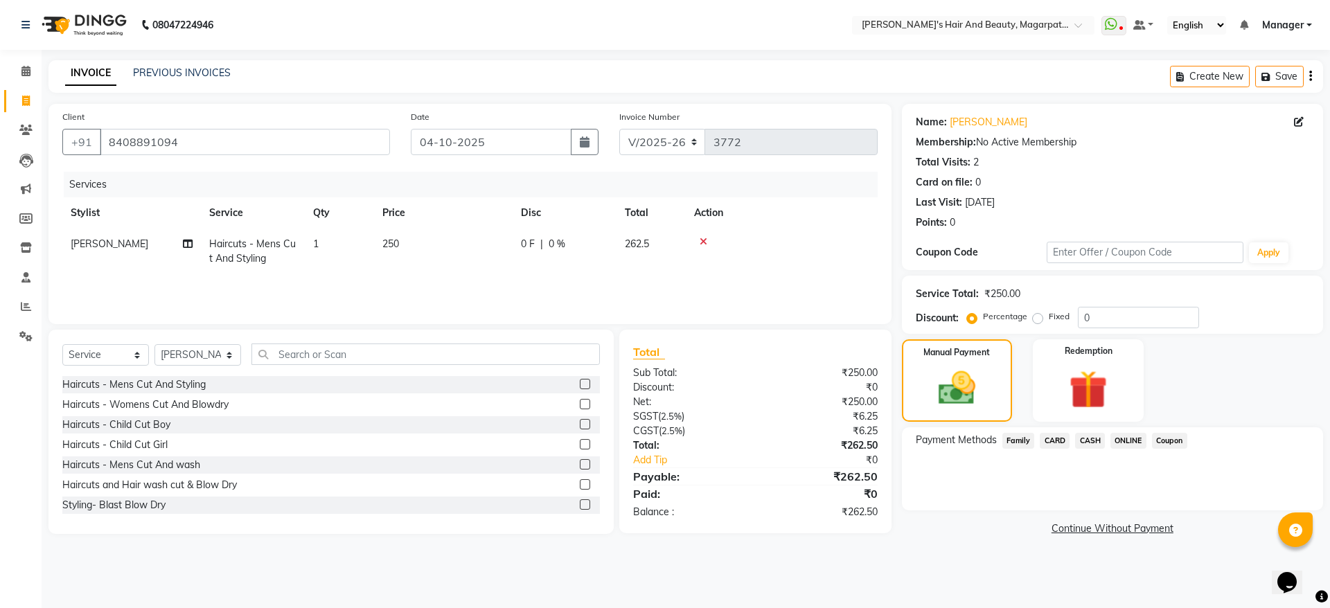
click at [1130, 439] on span "ONLINE" at bounding box center [1128, 441] width 36 height 16
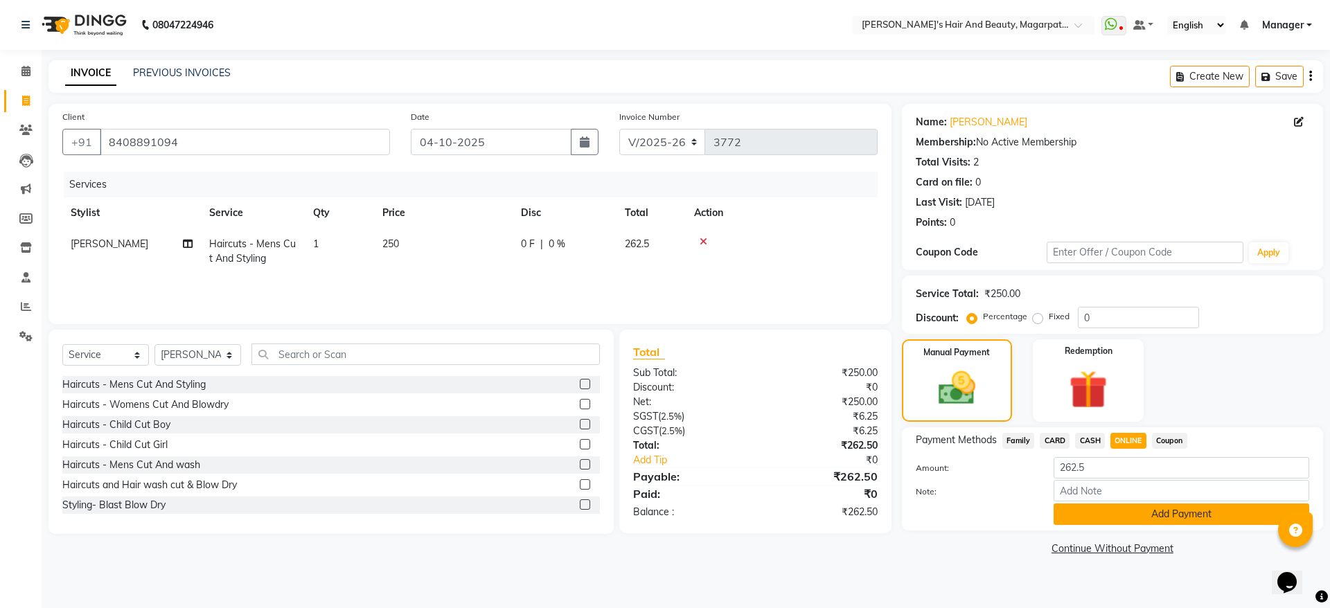
click at [1135, 510] on button "Add Payment" at bounding box center [1182, 514] width 256 height 21
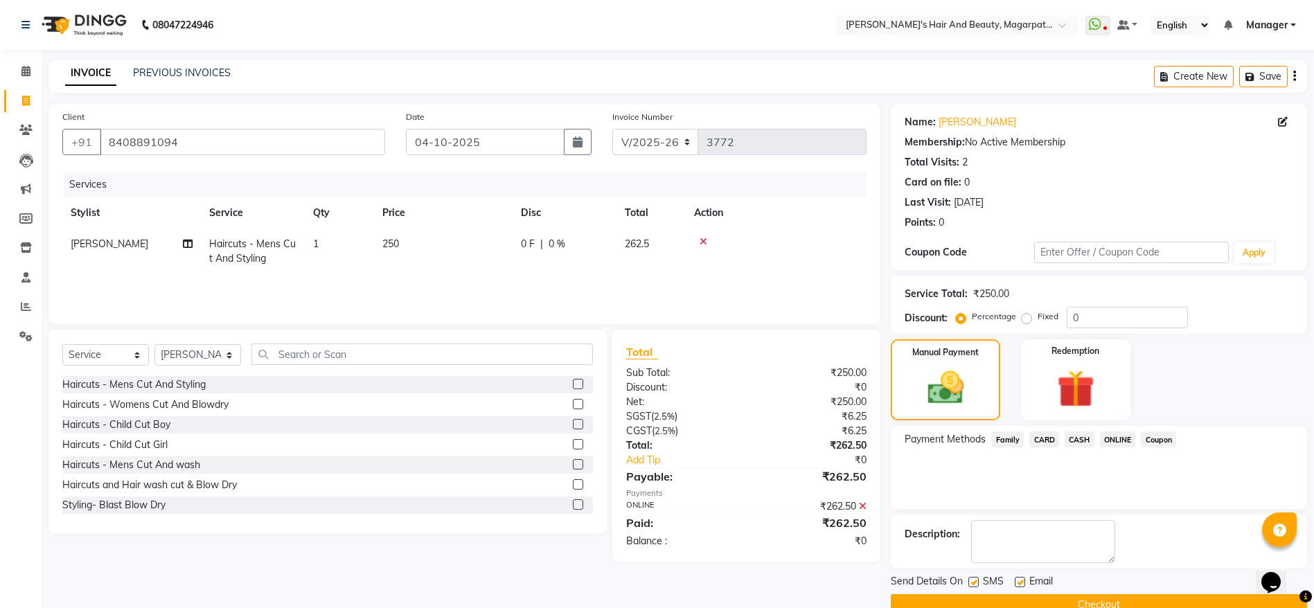
scroll to position [28, 0]
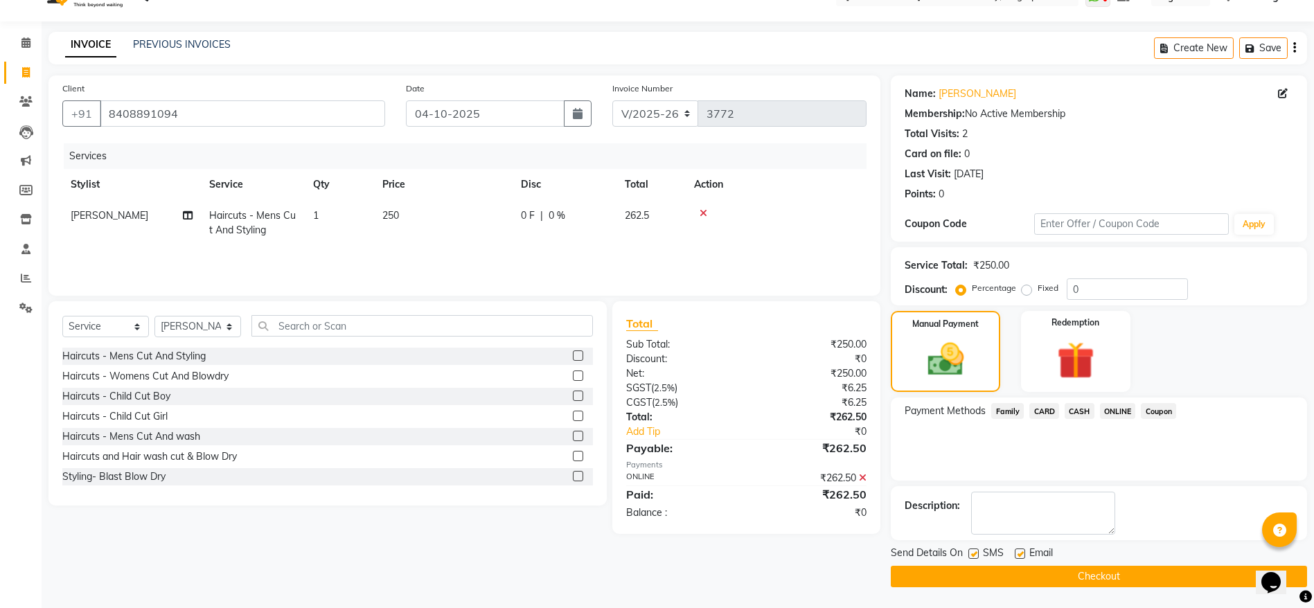
click at [1091, 578] on button "Checkout" at bounding box center [1099, 576] width 416 height 21
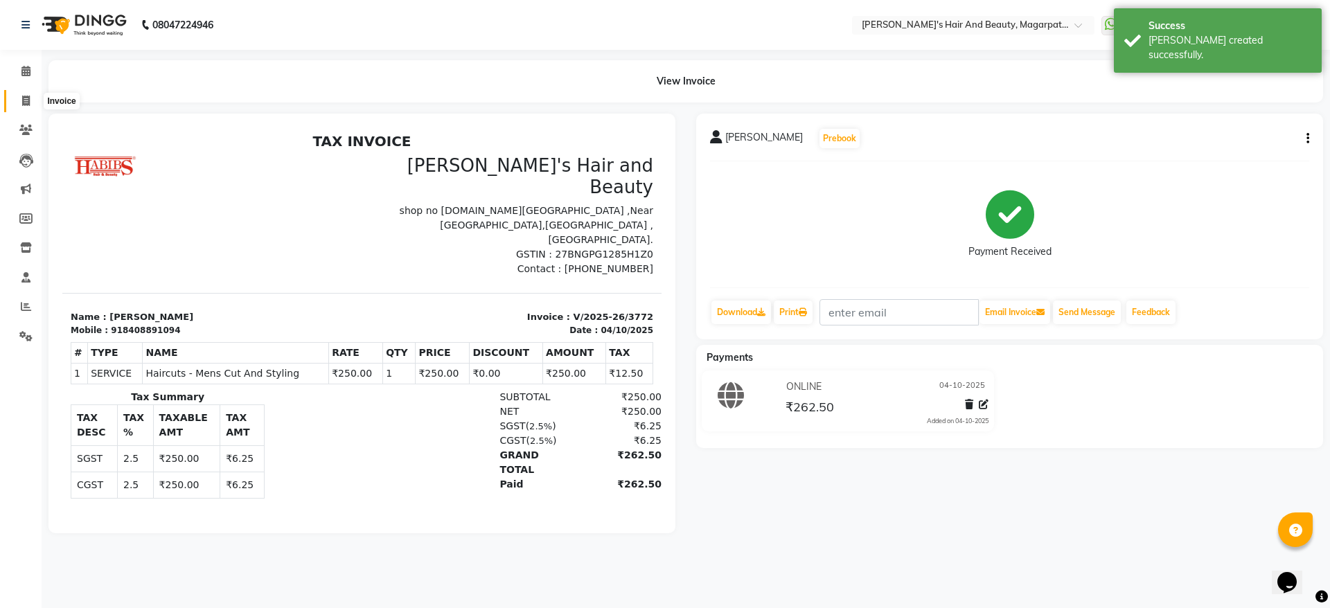
click at [22, 99] on icon at bounding box center [26, 101] width 8 height 10
select select "4517"
select select "service"
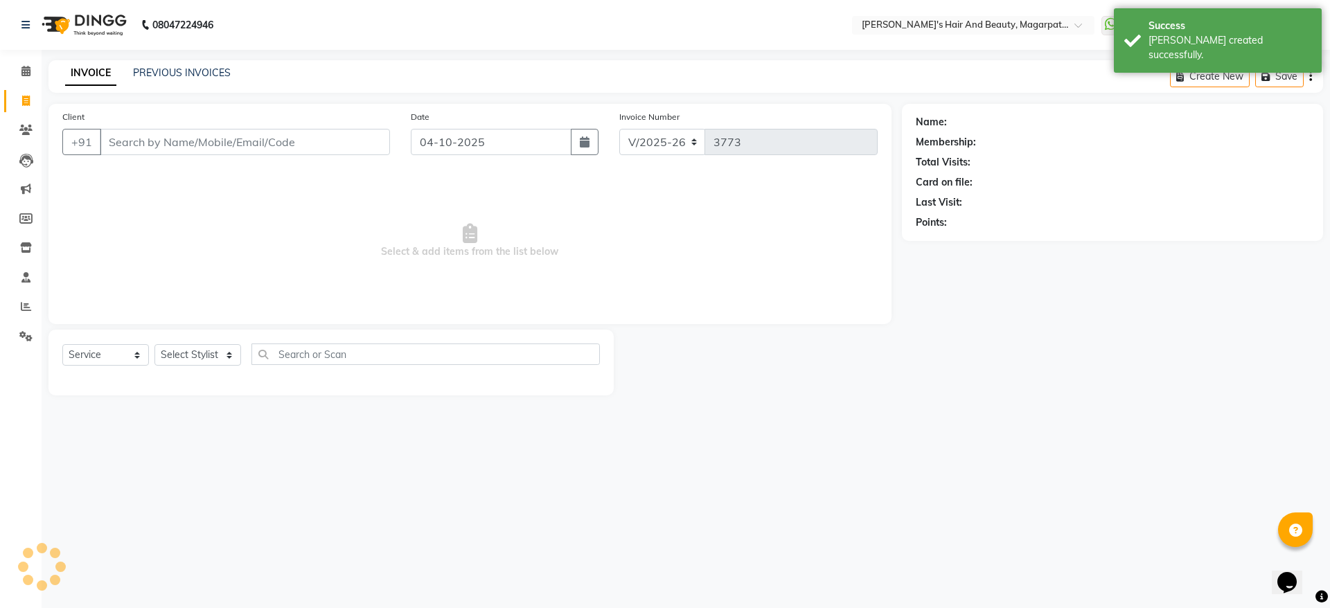
click at [131, 138] on input "Client" at bounding box center [245, 142] width 290 height 26
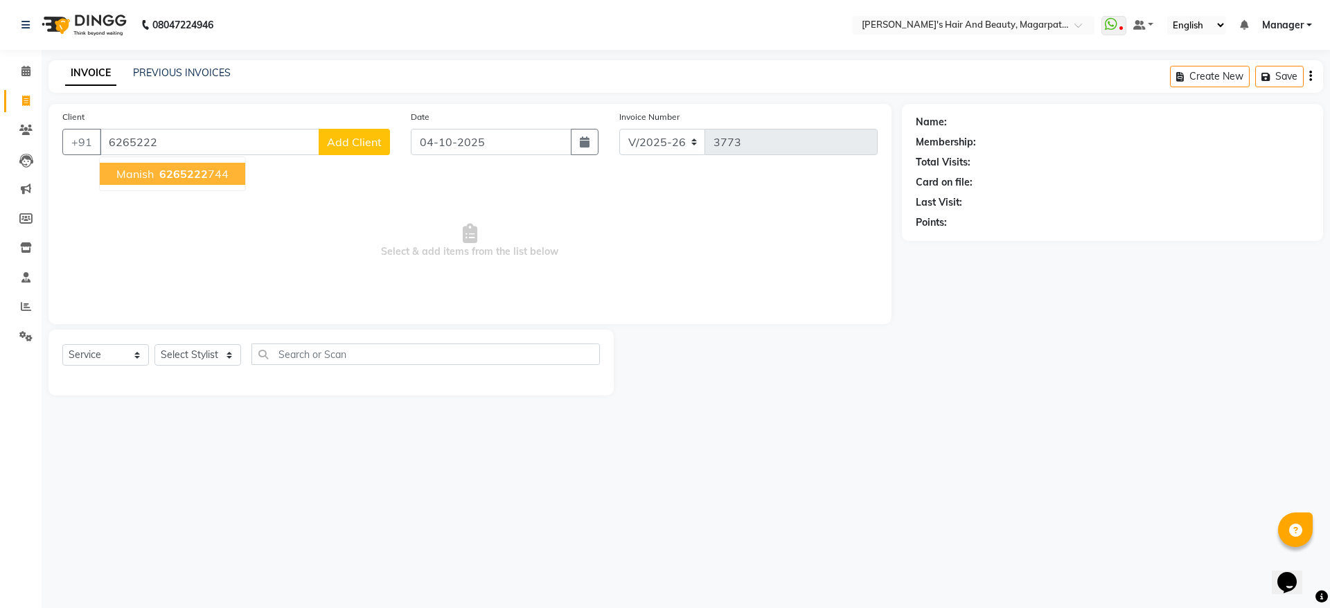
click at [130, 172] on span "Manish" at bounding box center [134, 174] width 37 height 14
type input "6265222744"
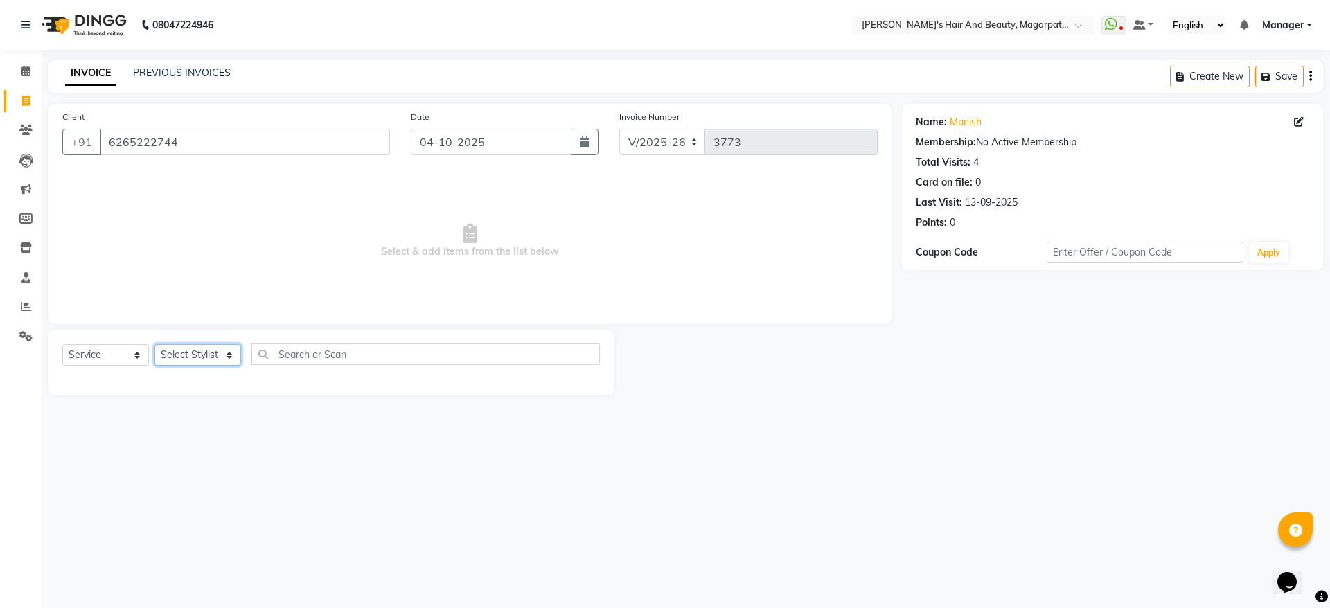
click at [184, 355] on select "Select Stylist [PERSON_NAME] [PERSON_NAME] Manager [PERSON_NAME] [PERSON_NAME] …" at bounding box center [197, 354] width 87 height 21
select select "67454"
click at [154, 344] on select "Select Stylist [PERSON_NAME] [PERSON_NAME] Manager [PERSON_NAME] [PERSON_NAME] …" at bounding box center [197, 354] width 87 height 21
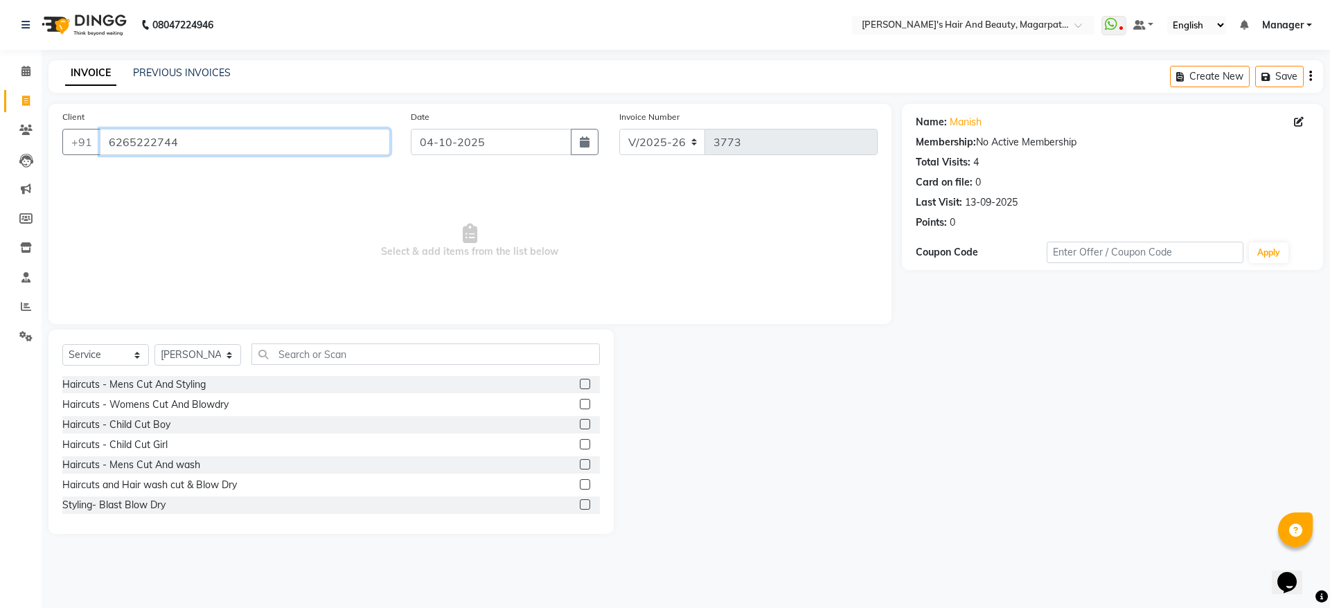
click at [206, 141] on input "6265222744" at bounding box center [245, 142] width 290 height 26
click at [183, 463] on div "Haircuts - Mens Cut And wash" at bounding box center [131, 465] width 138 height 15
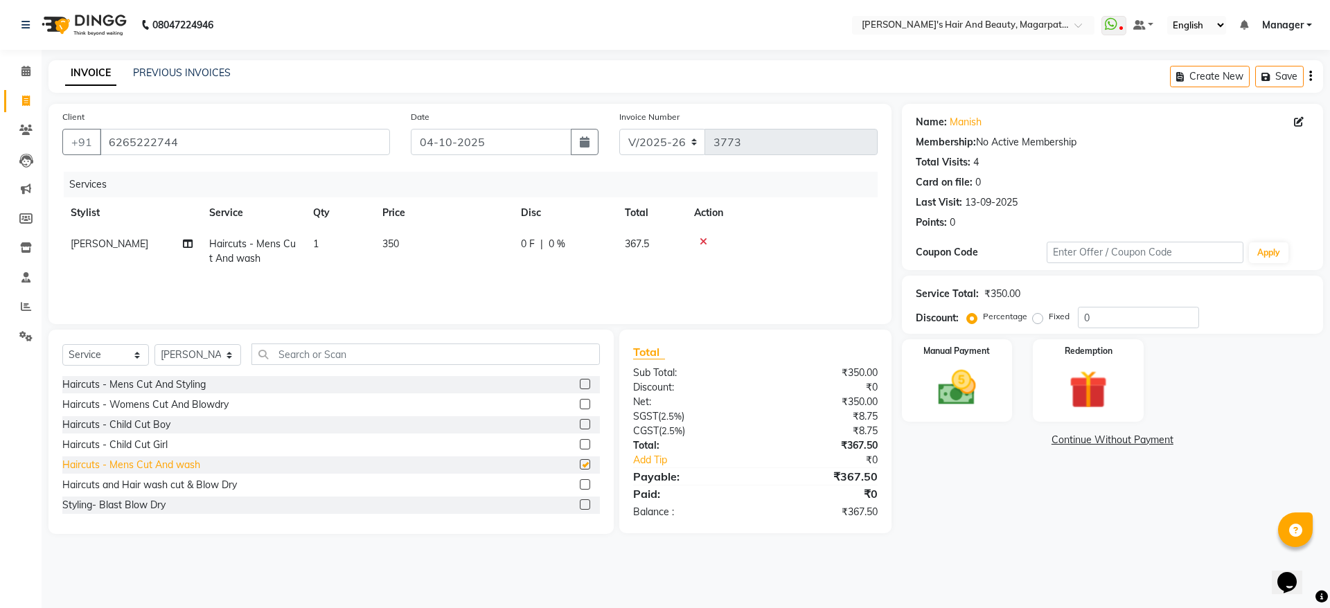
checkbox input "false"
click at [956, 387] on img at bounding box center [957, 388] width 64 height 46
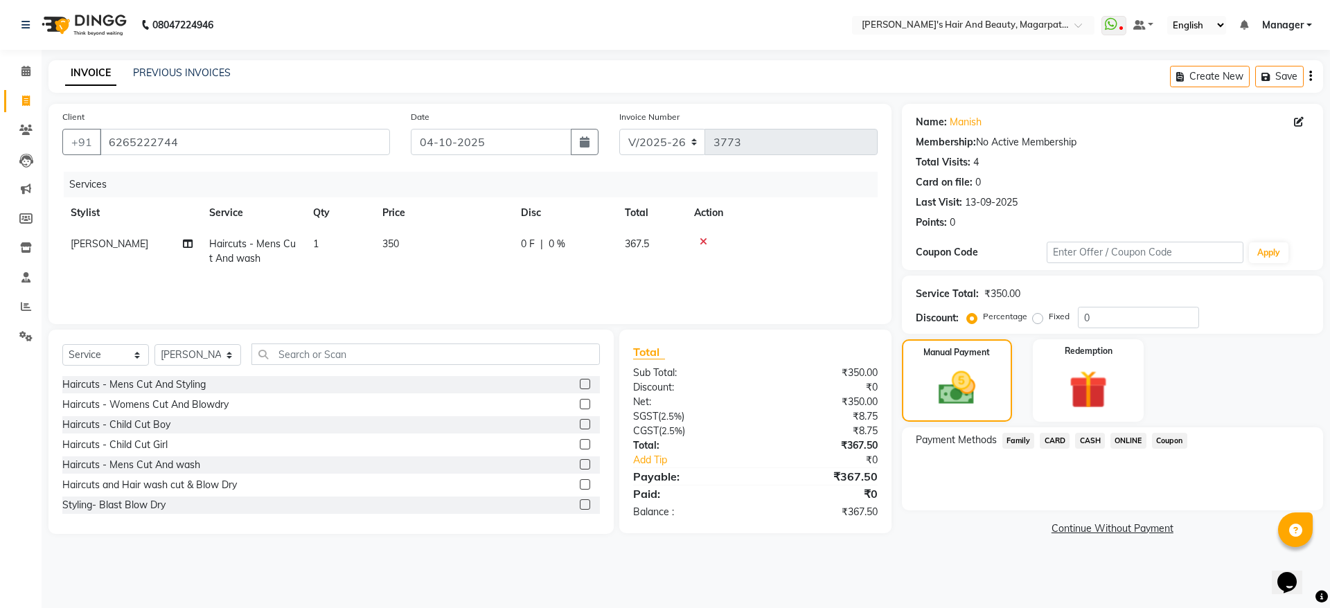
click at [1139, 437] on span "ONLINE" at bounding box center [1128, 441] width 36 height 16
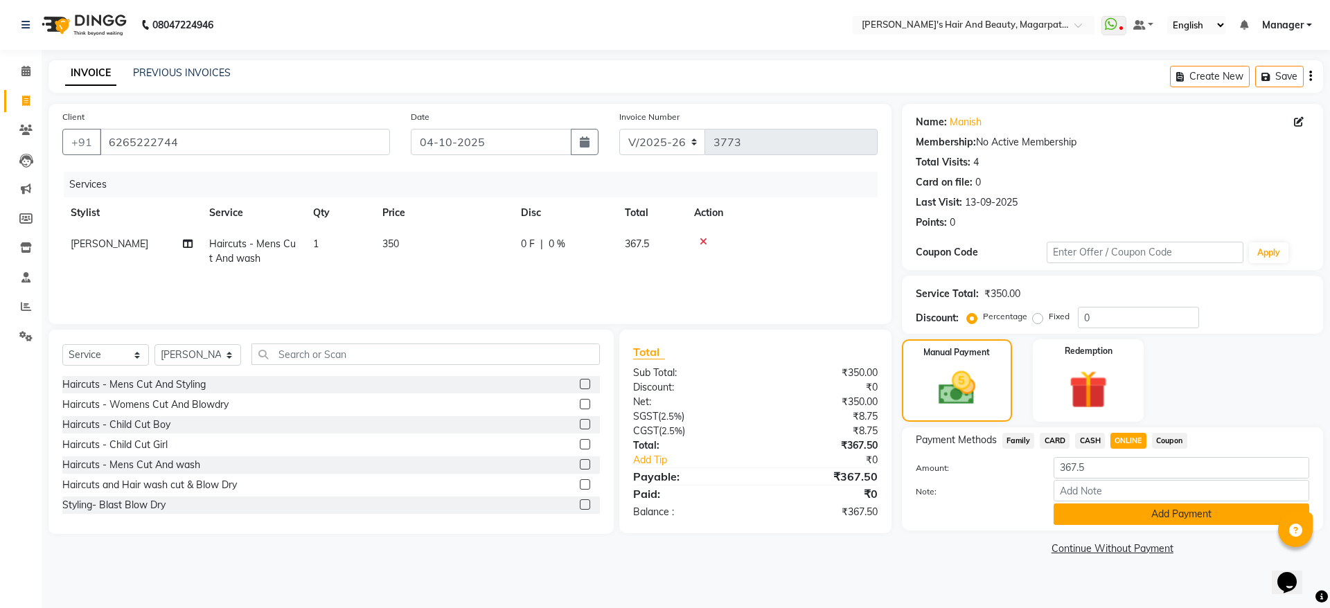
click at [1150, 506] on button "Add Payment" at bounding box center [1182, 514] width 256 height 21
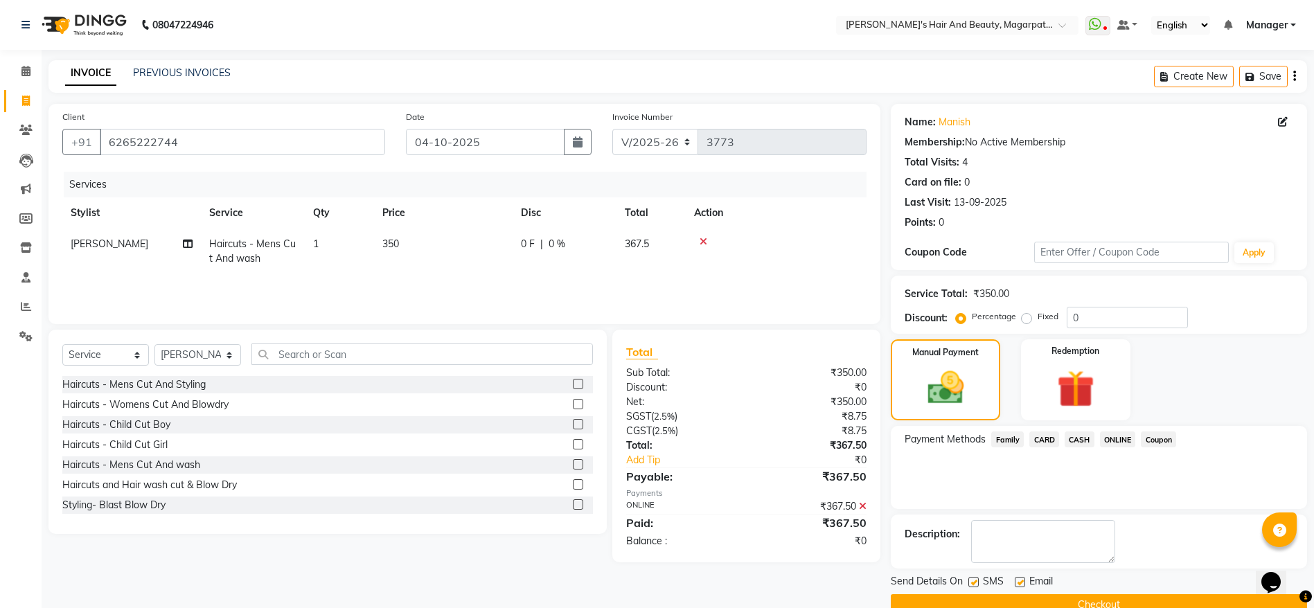
scroll to position [28, 0]
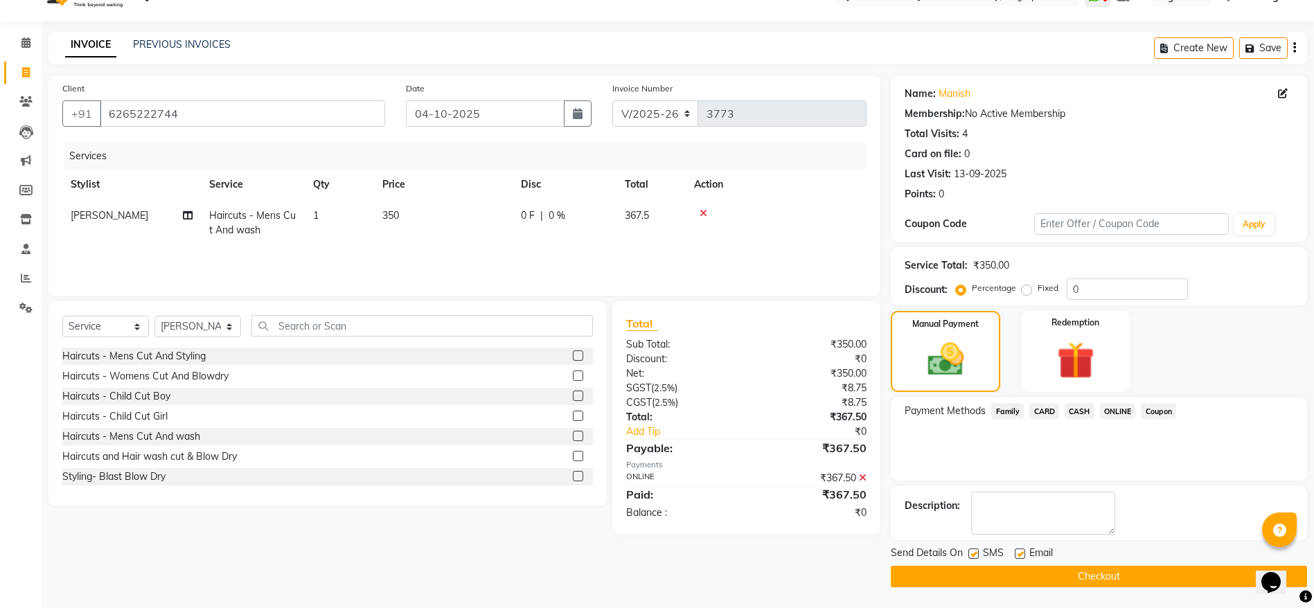
click at [1099, 570] on button "Checkout" at bounding box center [1099, 576] width 416 height 21
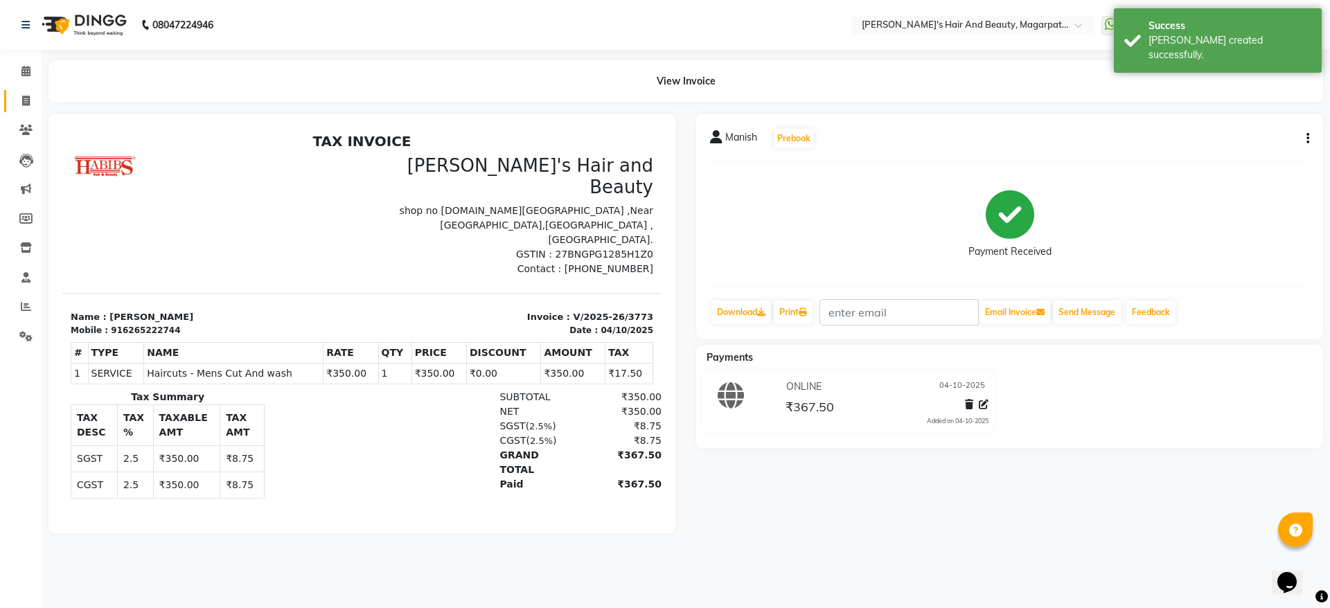
click at [24, 96] on icon at bounding box center [26, 101] width 8 height 10
select select "4517"
select select "service"
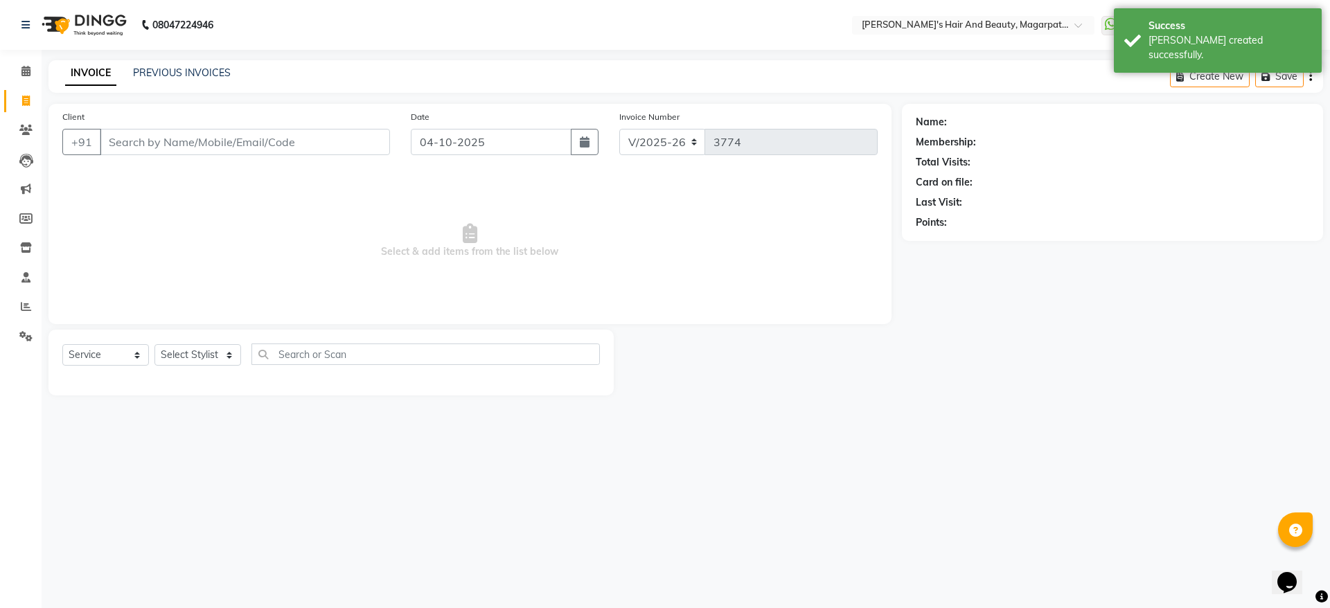
click at [150, 135] on input "Client" at bounding box center [245, 142] width 290 height 26
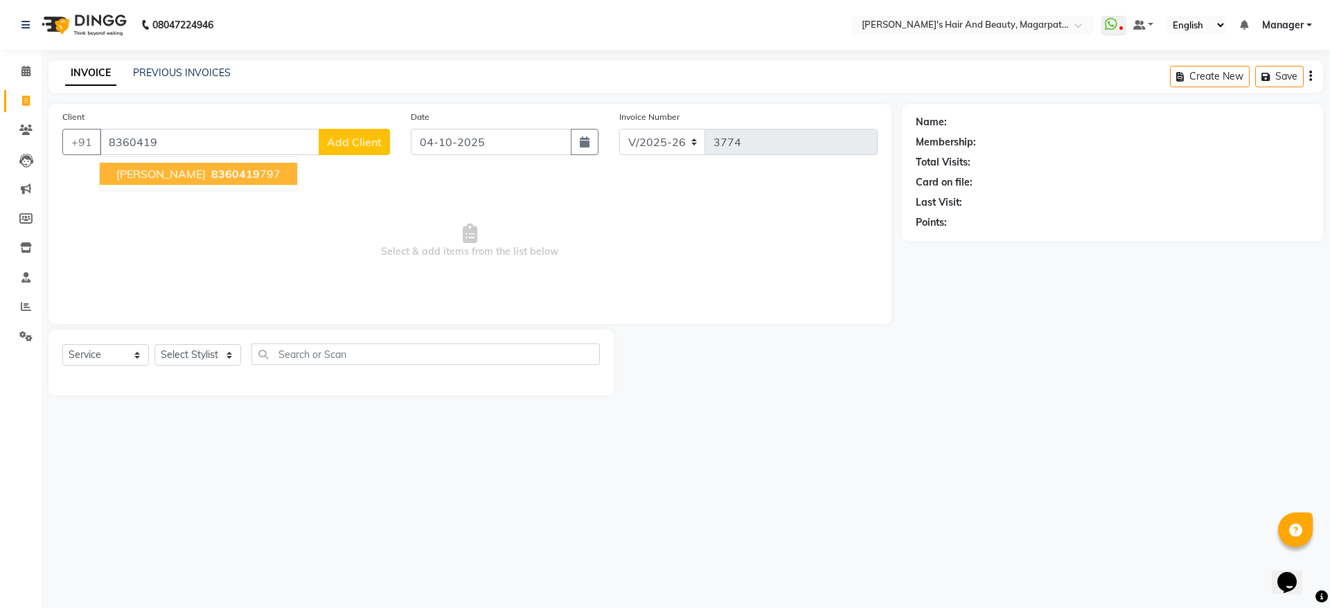
click at [146, 165] on button "[PERSON_NAME] 8360419 797" at bounding box center [198, 174] width 197 height 22
type input "8360419797"
click at [146, 165] on div "Client [PHONE_NUMBER] [PERSON_NAME] 8360419 797 Add Client" at bounding box center [226, 137] width 348 height 57
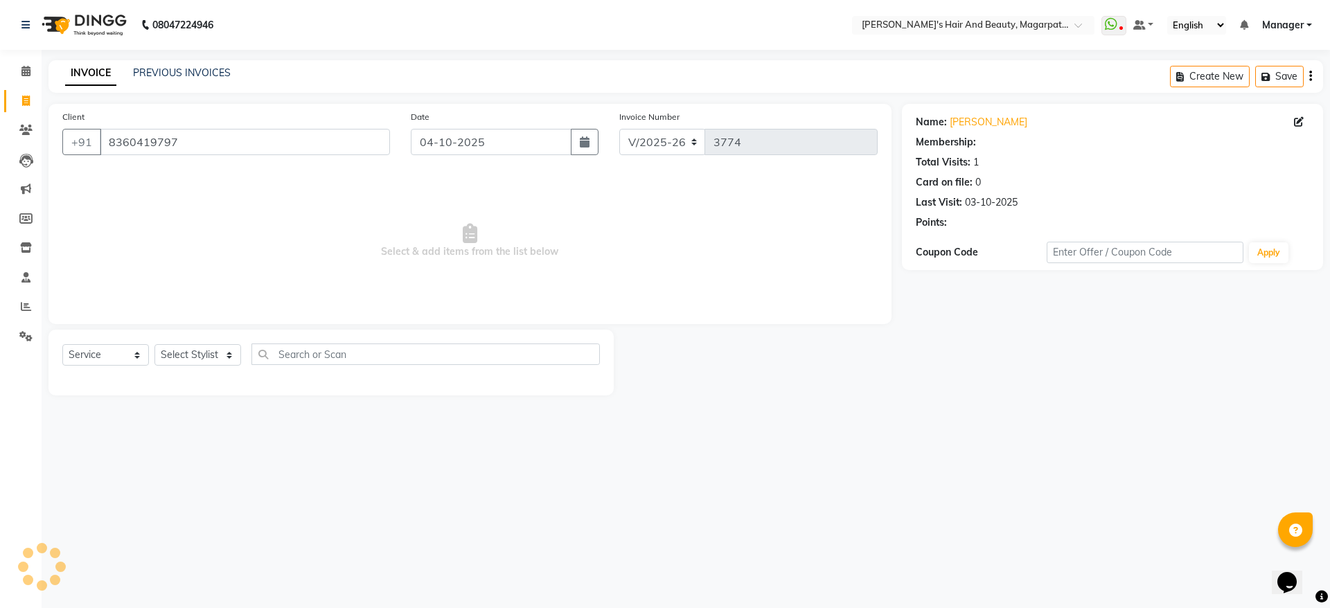
select select "1: Object"
click at [202, 353] on select "Select Stylist [PERSON_NAME] [PERSON_NAME] Manager [PERSON_NAME] [PERSON_NAME] …" at bounding box center [197, 354] width 87 height 21
select select "67464"
click at [154, 344] on select "Select Stylist [PERSON_NAME] [PERSON_NAME] Manager [PERSON_NAME] [PERSON_NAME] …" at bounding box center [197, 354] width 87 height 21
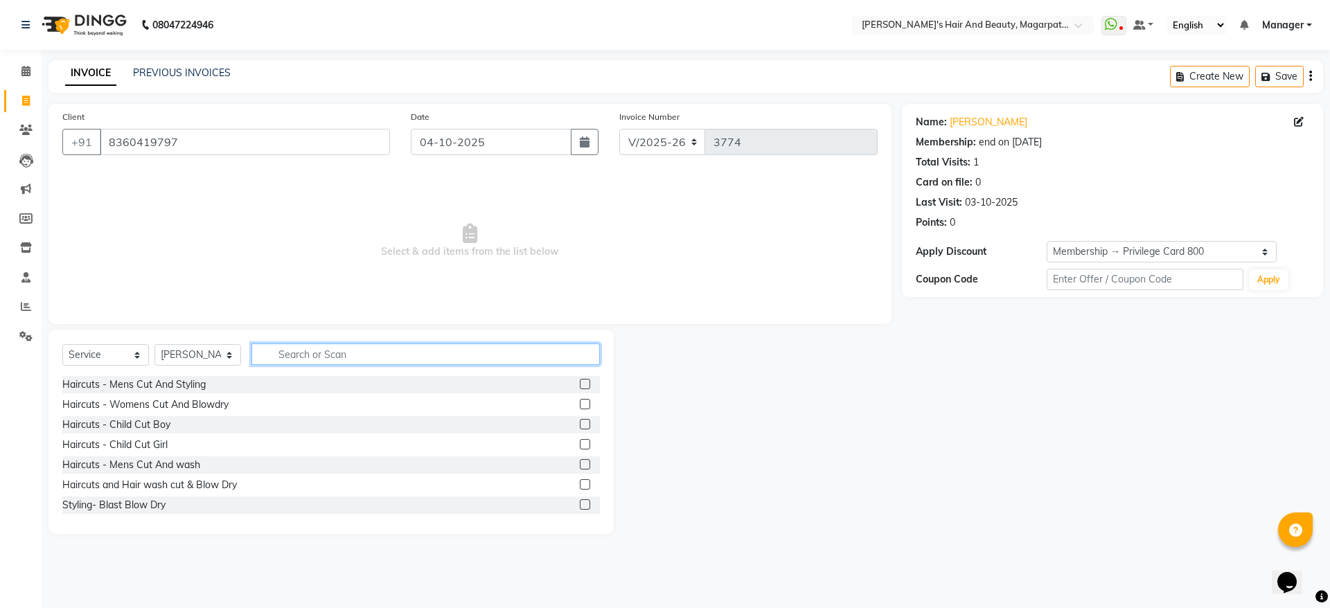
click at [311, 348] on input "text" at bounding box center [425, 354] width 348 height 21
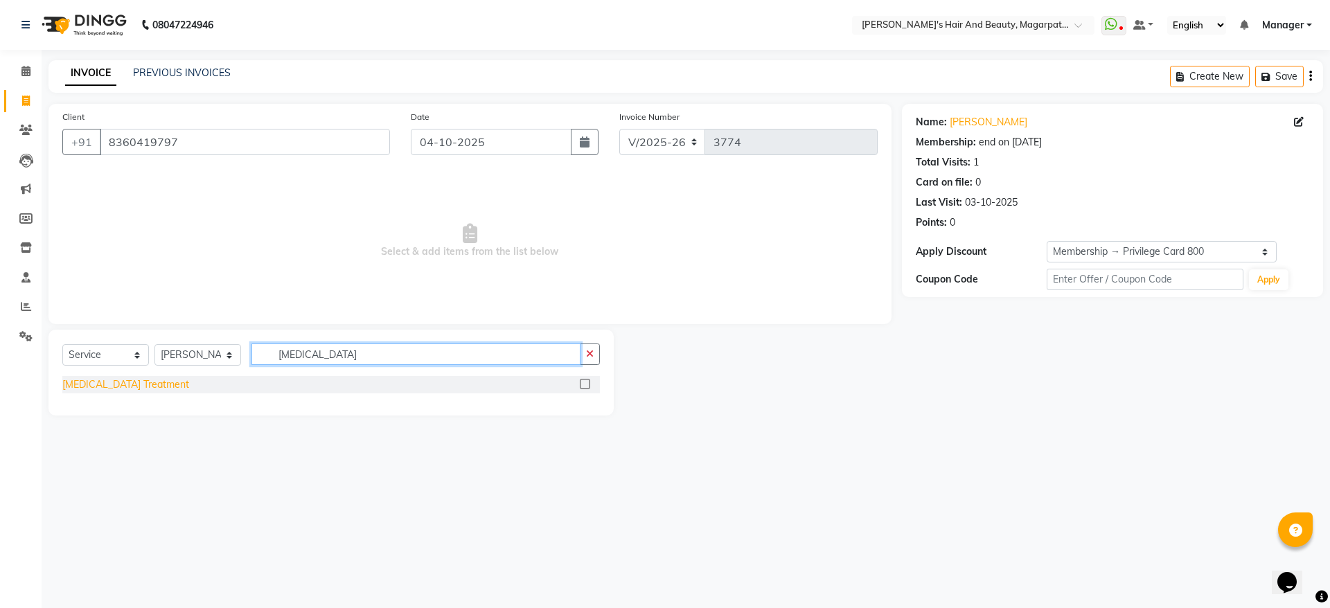
type input "[MEDICAL_DATA]"
click at [110, 381] on div "[MEDICAL_DATA] Treatment" at bounding box center [125, 385] width 127 height 15
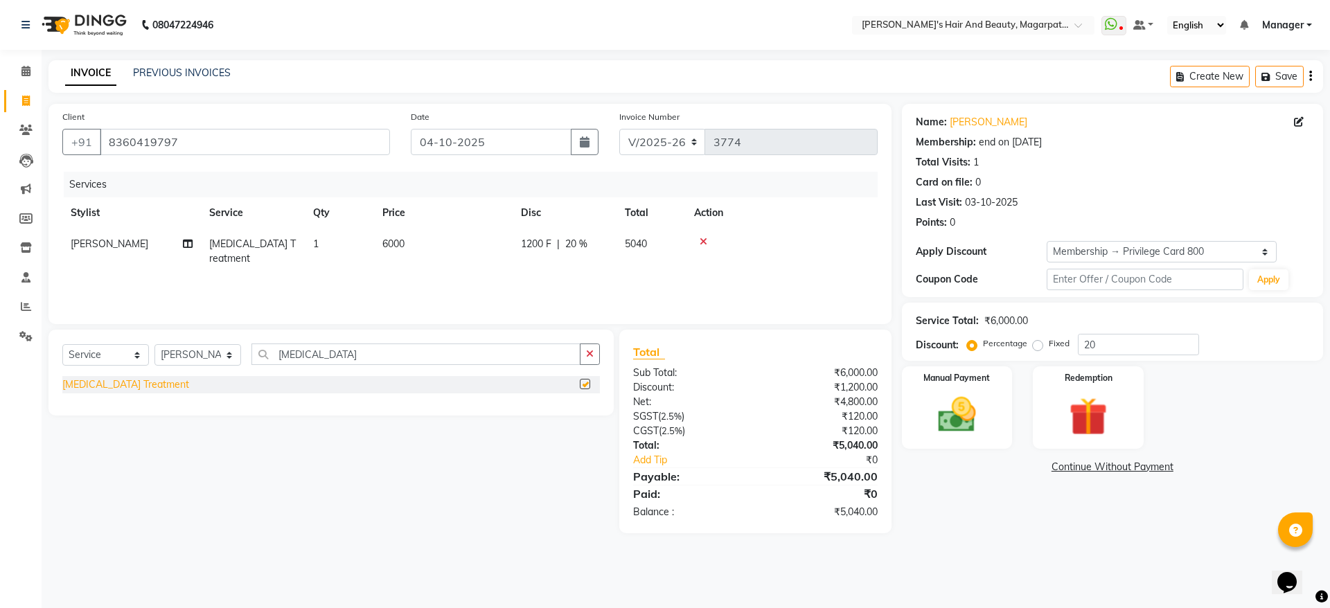
checkbox input "false"
click at [967, 394] on img at bounding box center [957, 415] width 64 height 46
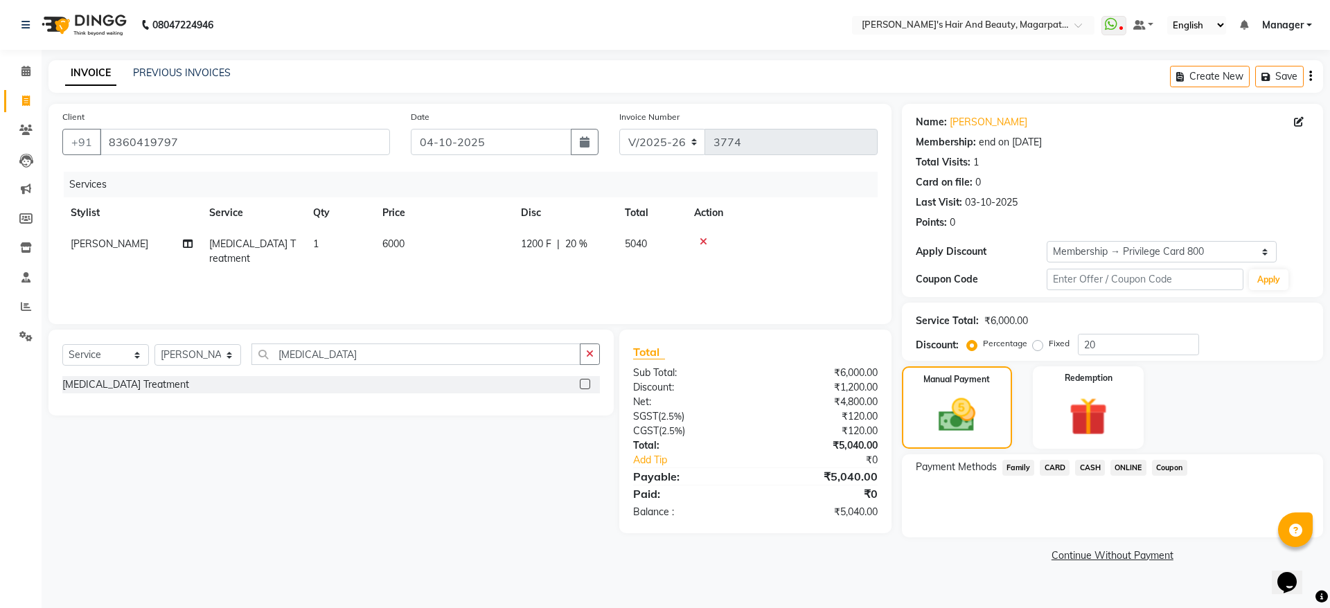
click at [1139, 463] on span "ONLINE" at bounding box center [1128, 468] width 36 height 16
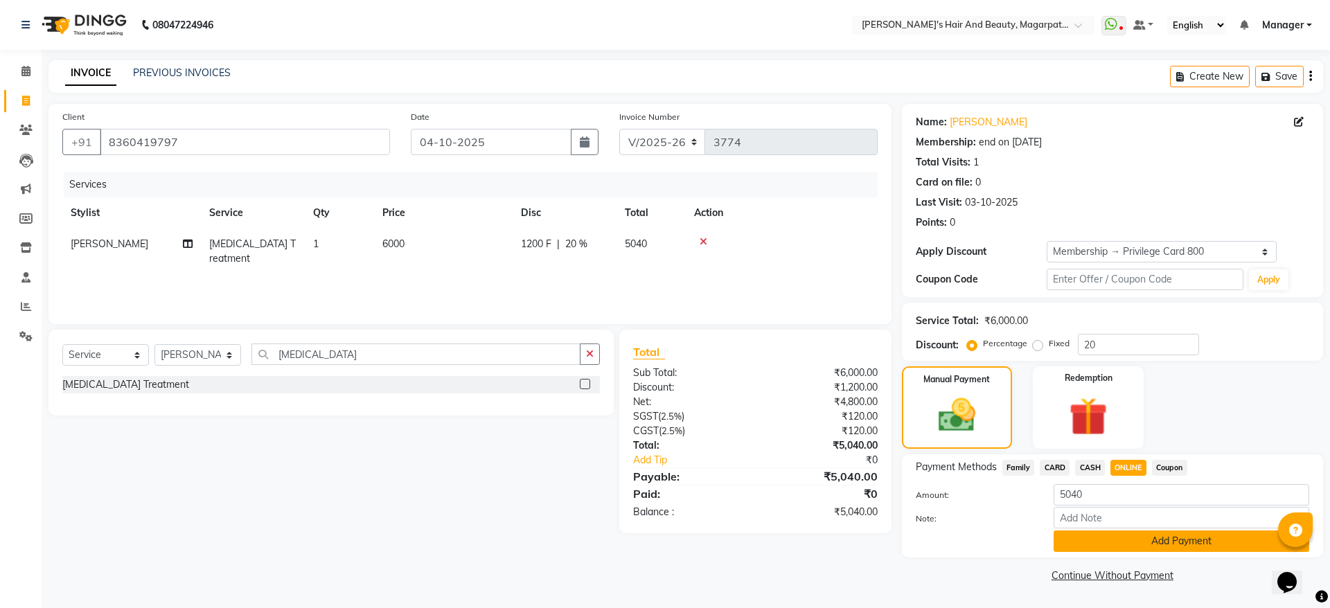
click at [1139, 543] on button "Add Payment" at bounding box center [1182, 541] width 256 height 21
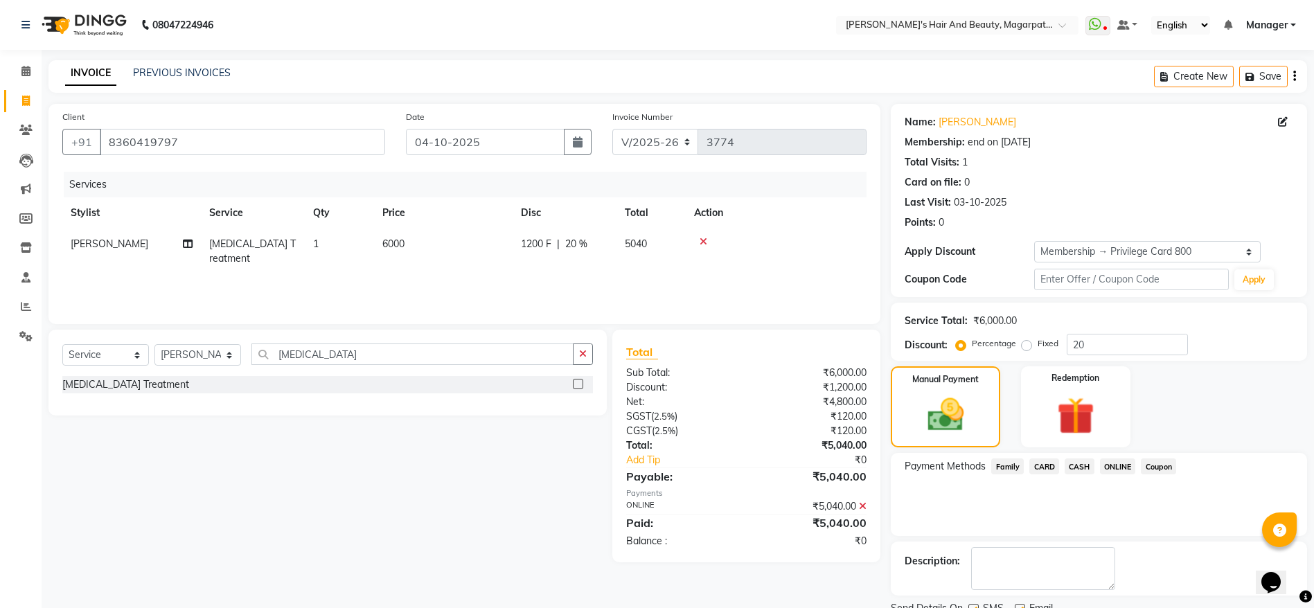
click at [578, 246] on span "20 %" at bounding box center [576, 244] width 22 height 15
select select "67464"
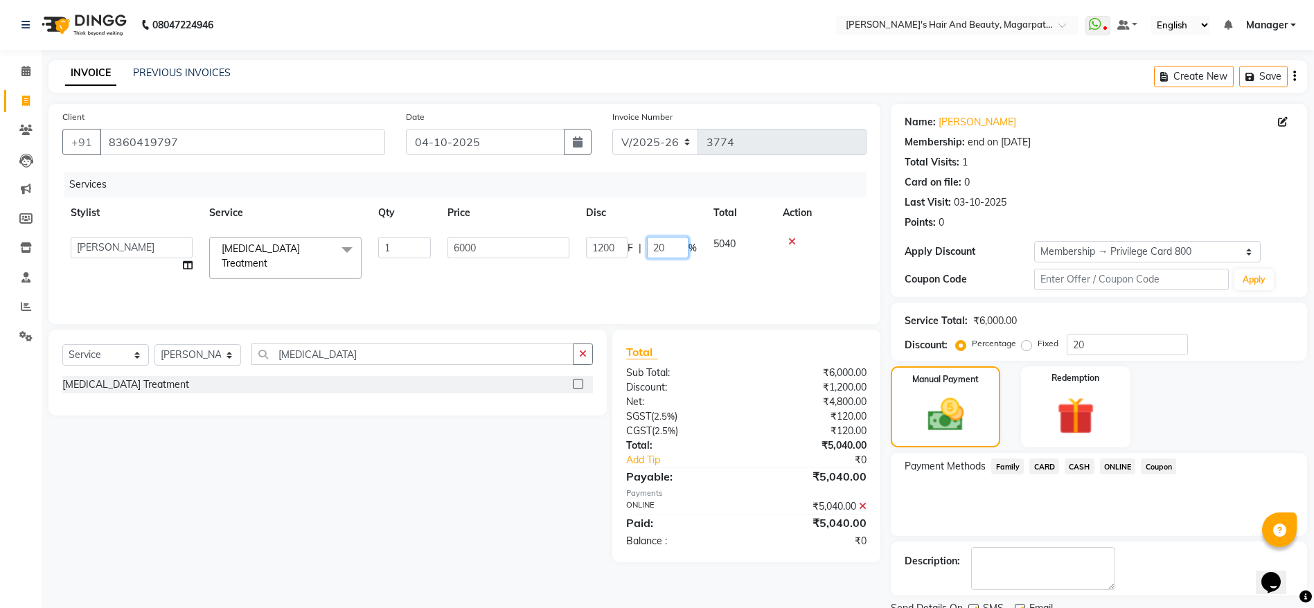
drag, startPoint x: 671, startPoint y: 242, endPoint x: 643, endPoint y: 243, distance: 27.7
click at [643, 243] on div "1200 F | 20 %" at bounding box center [641, 247] width 111 height 21
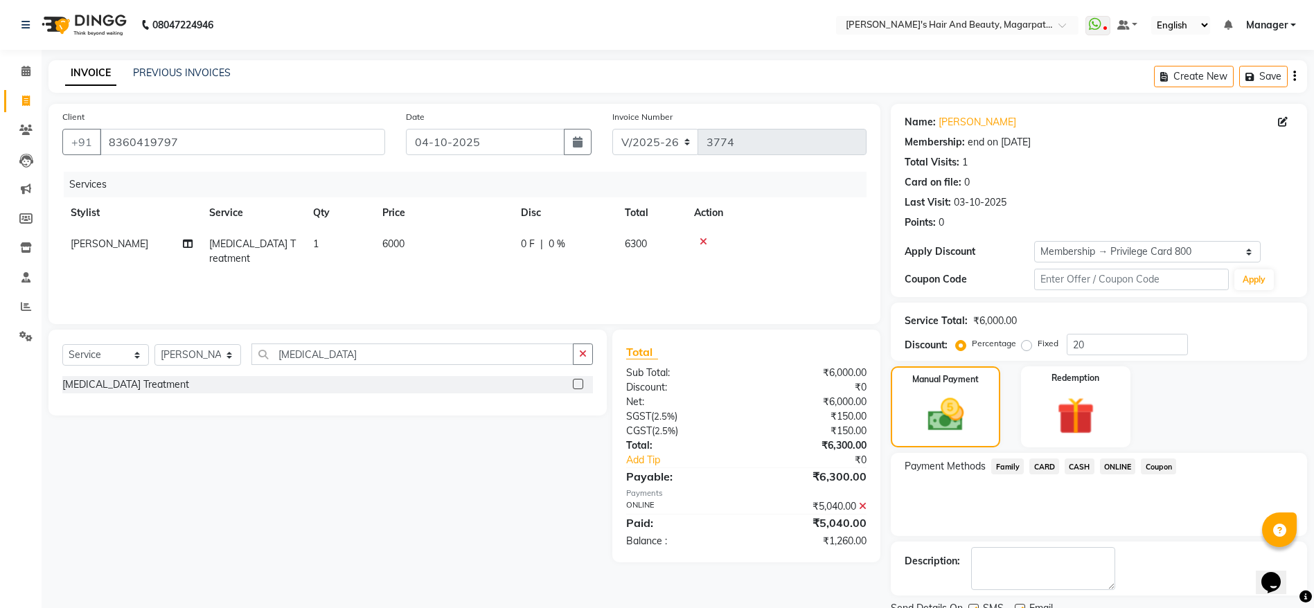
click at [481, 240] on td "6000" at bounding box center [443, 252] width 139 height 46
select select "67464"
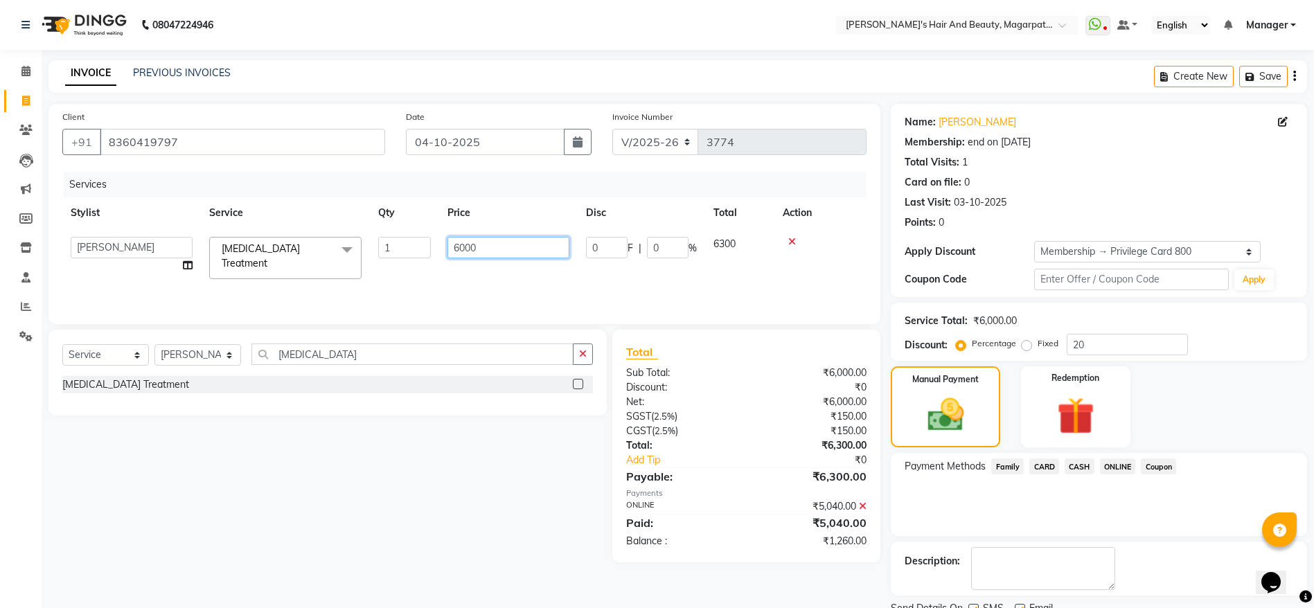
drag, startPoint x: 473, startPoint y: 249, endPoint x: 403, endPoint y: 263, distance: 71.2
click at [403, 263] on tr "[PERSON_NAME] [PERSON_NAME] Manager [PERSON_NAME] [PERSON_NAME] [PERSON_NAME] […" at bounding box center [464, 258] width 804 height 59
type input "5200"
click at [412, 281] on div "Services Stylist Service Qty Price Disc Total Action [PERSON_NAME] [PERSON_NAME…" at bounding box center [464, 241] width 804 height 139
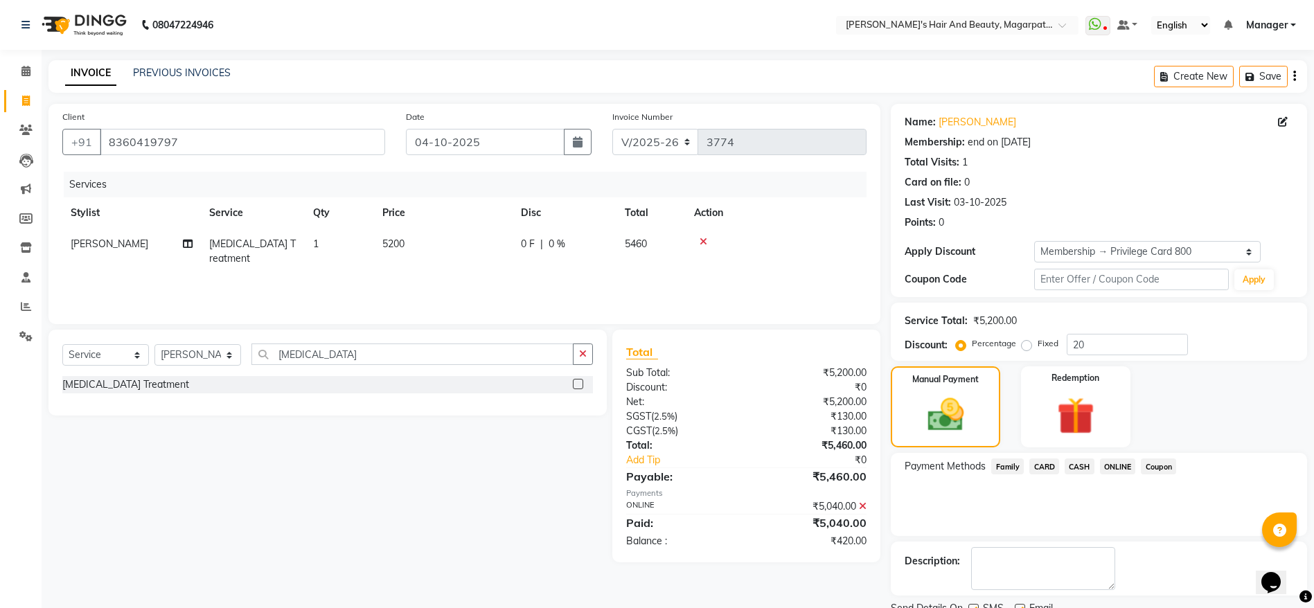
click at [863, 504] on icon at bounding box center [863, 507] width 8 height 10
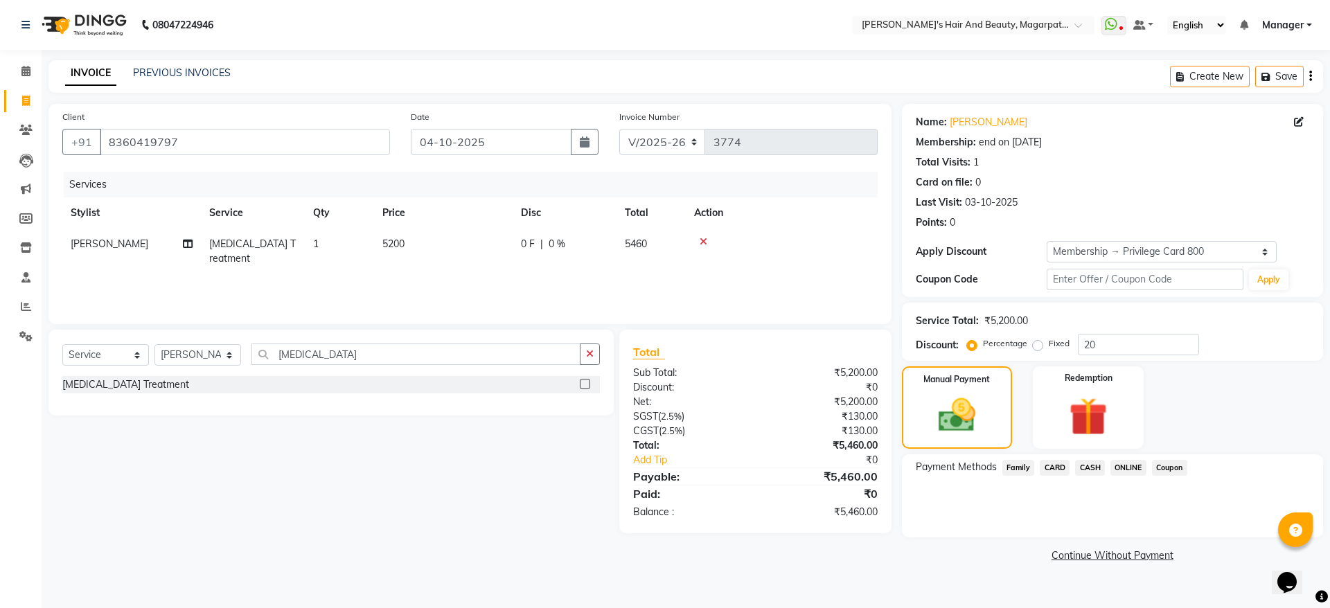
click at [1121, 461] on span "ONLINE" at bounding box center [1128, 468] width 36 height 16
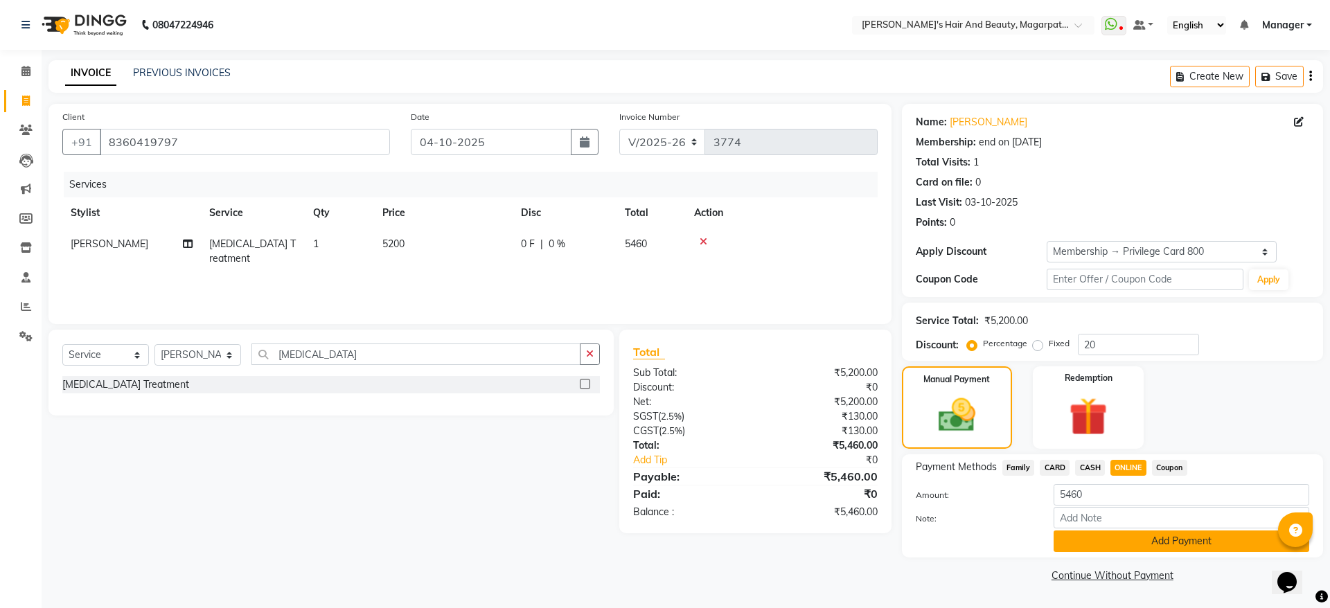
click at [1124, 539] on button "Add Payment" at bounding box center [1182, 541] width 256 height 21
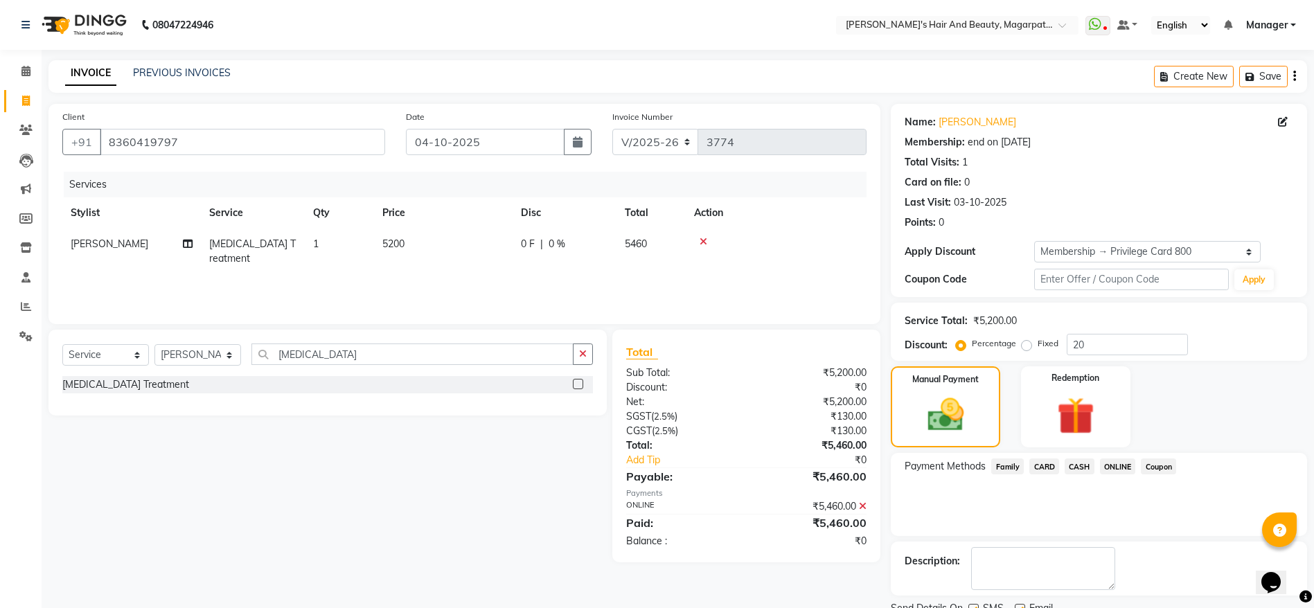
scroll to position [55, 0]
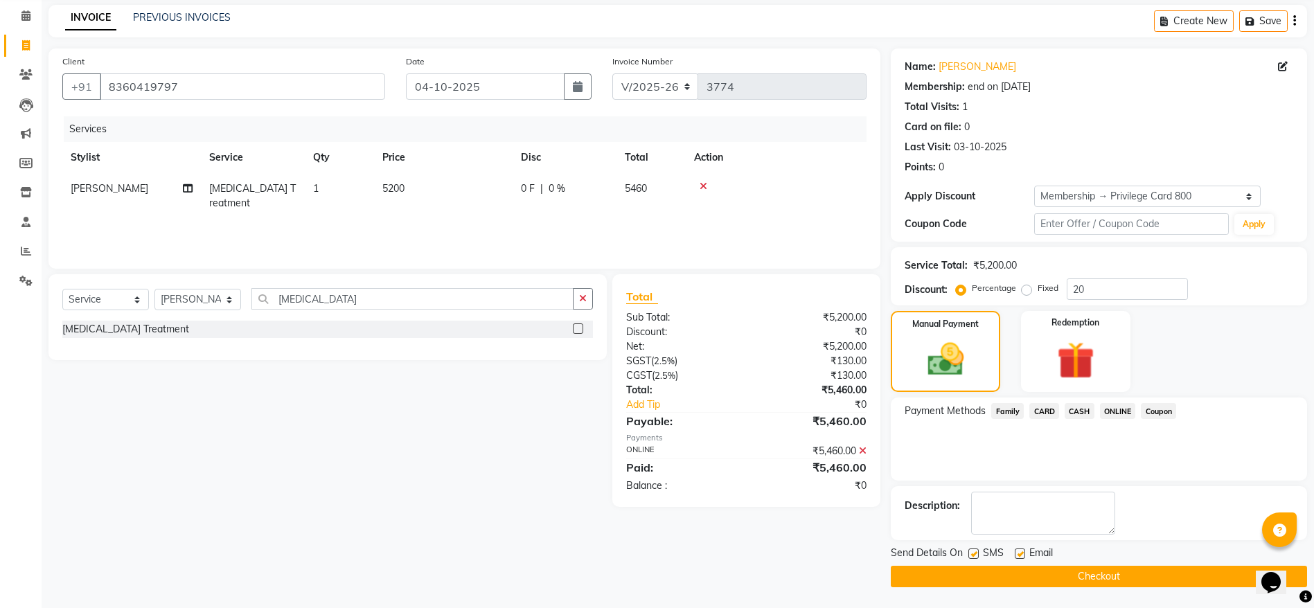
click at [1094, 577] on button "Checkout" at bounding box center [1099, 576] width 416 height 21
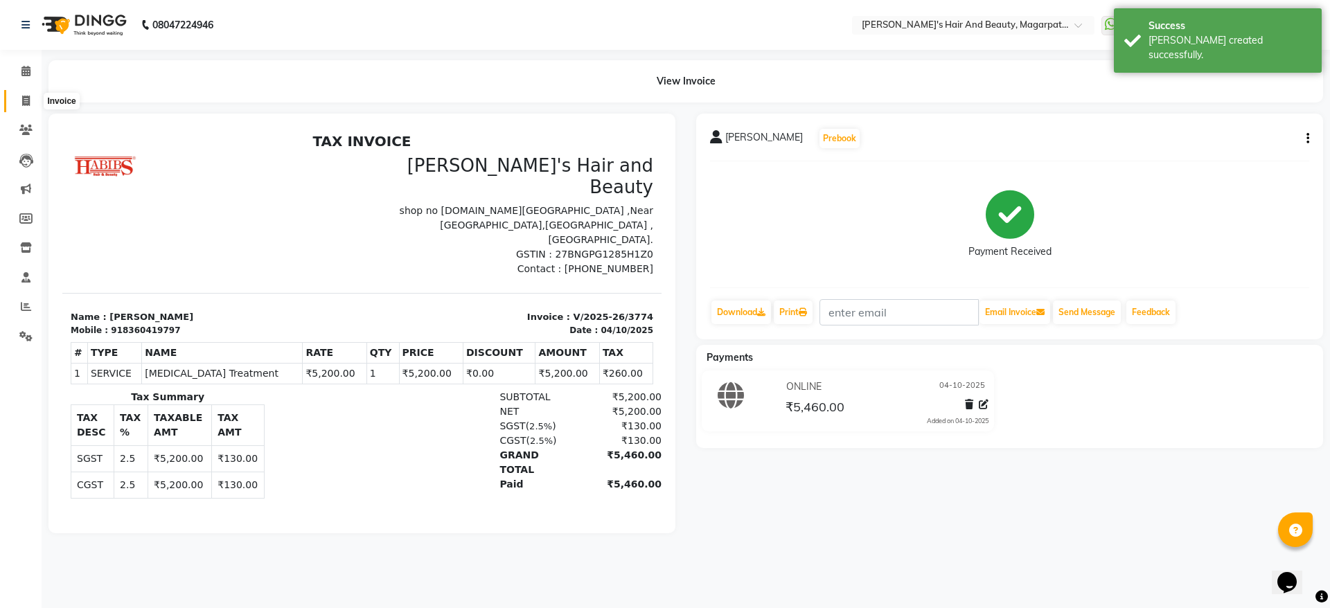
click at [30, 96] on icon at bounding box center [26, 101] width 8 height 10
select select "service"
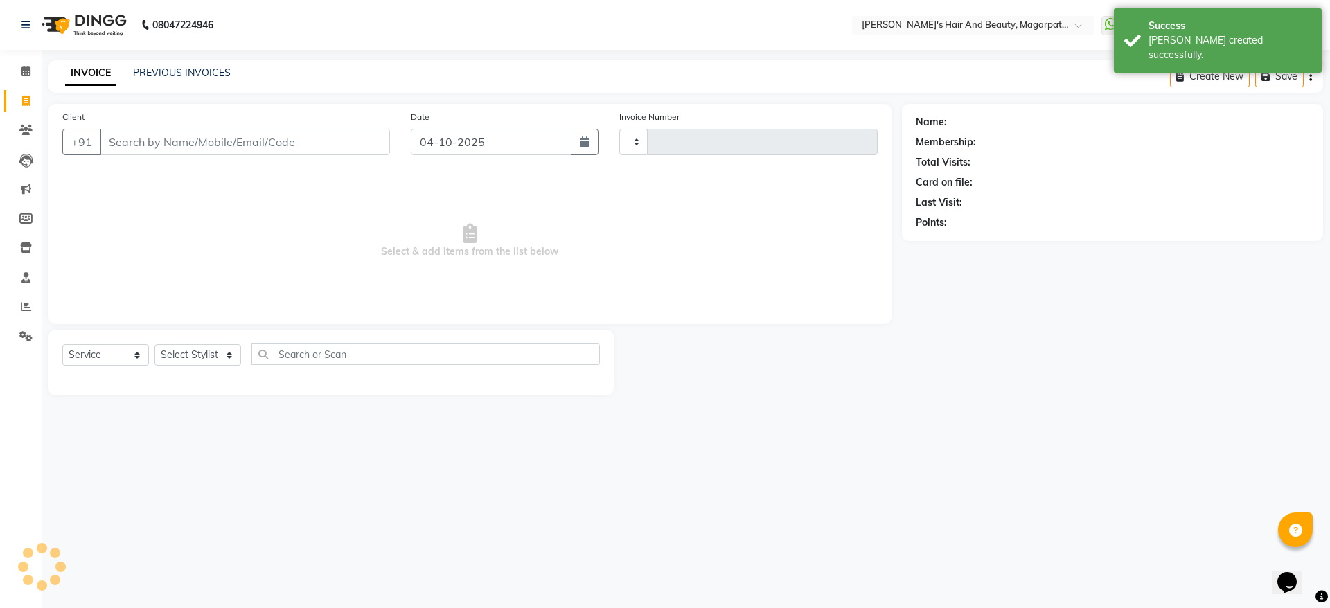
type input "3775"
select select "4517"
click at [120, 138] on input "Client" at bounding box center [245, 142] width 290 height 26
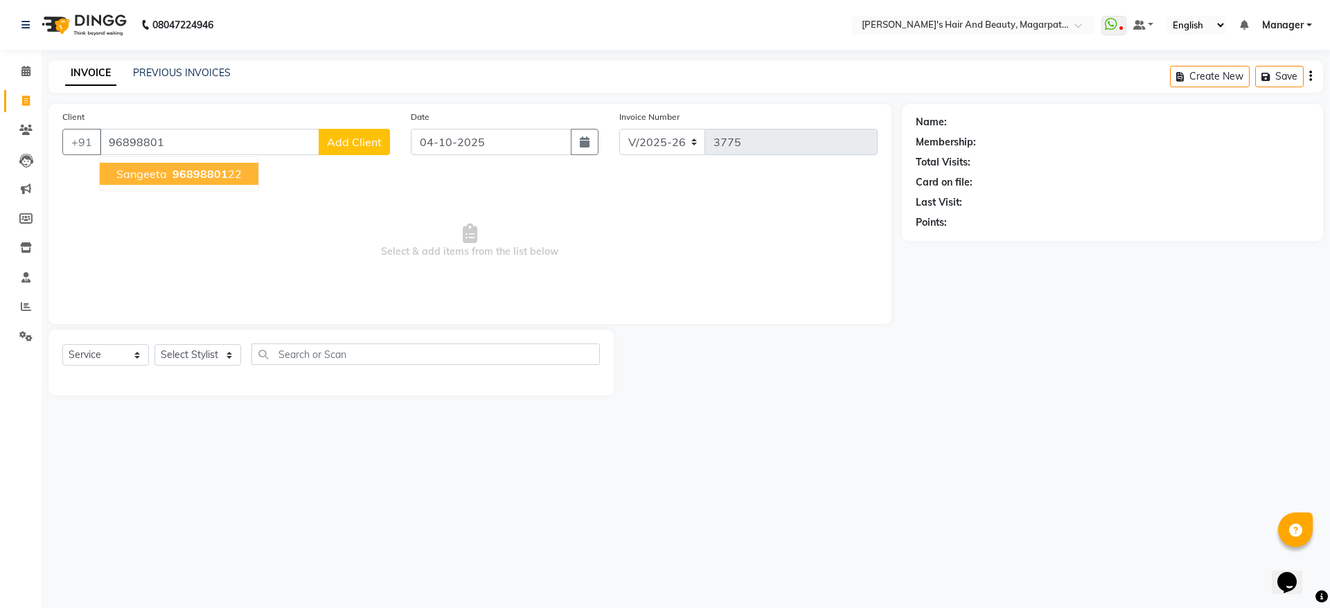
click at [129, 169] on span "Sangeeta" at bounding box center [141, 174] width 51 height 14
type input "9689880122"
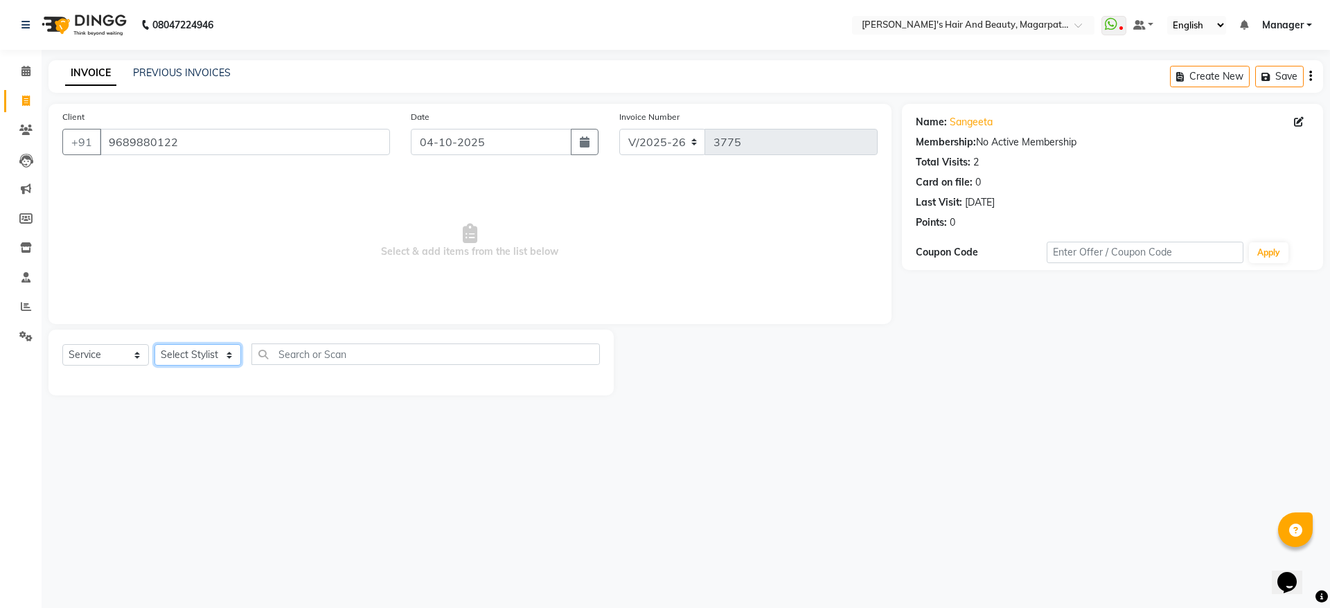
click at [188, 353] on select "Select Stylist [PERSON_NAME] [PERSON_NAME] Manager [PERSON_NAME] [PERSON_NAME] …" at bounding box center [197, 354] width 87 height 21
select select "67444"
click at [154, 344] on select "Select Stylist [PERSON_NAME] [PERSON_NAME] Manager [PERSON_NAME] [PERSON_NAME] …" at bounding box center [197, 354] width 87 height 21
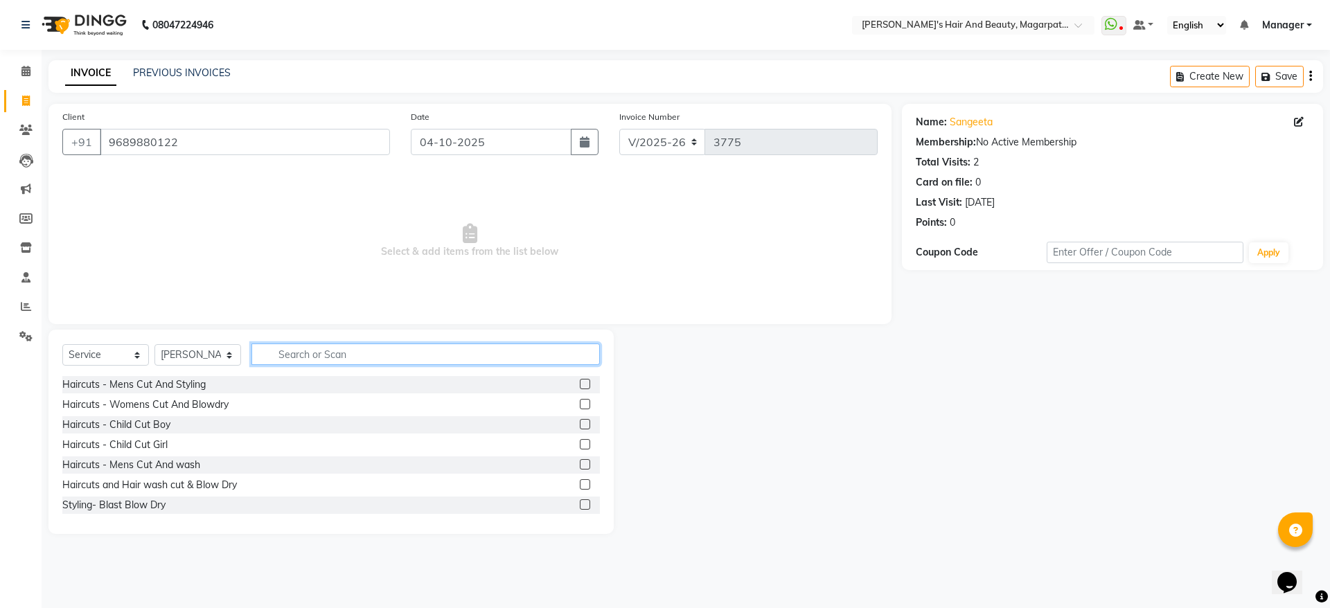
click at [294, 354] on input "text" at bounding box center [425, 354] width 348 height 21
type input "glob"
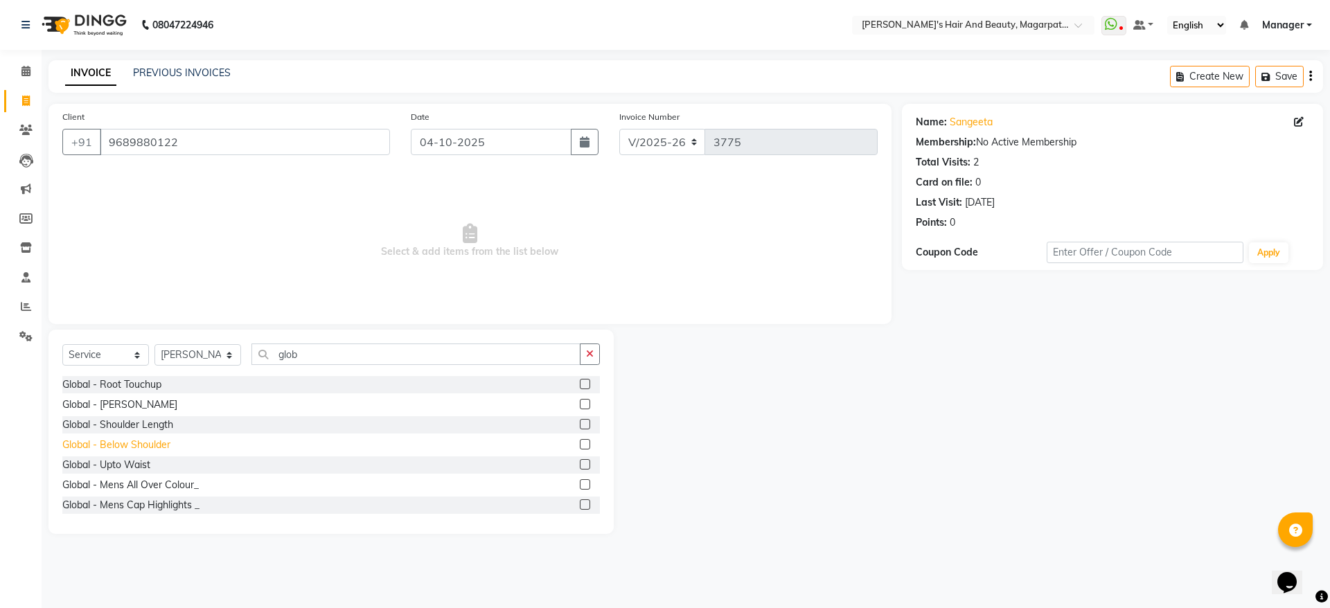
click at [113, 443] on div "Global - Below Shoulder" at bounding box center [116, 445] width 108 height 15
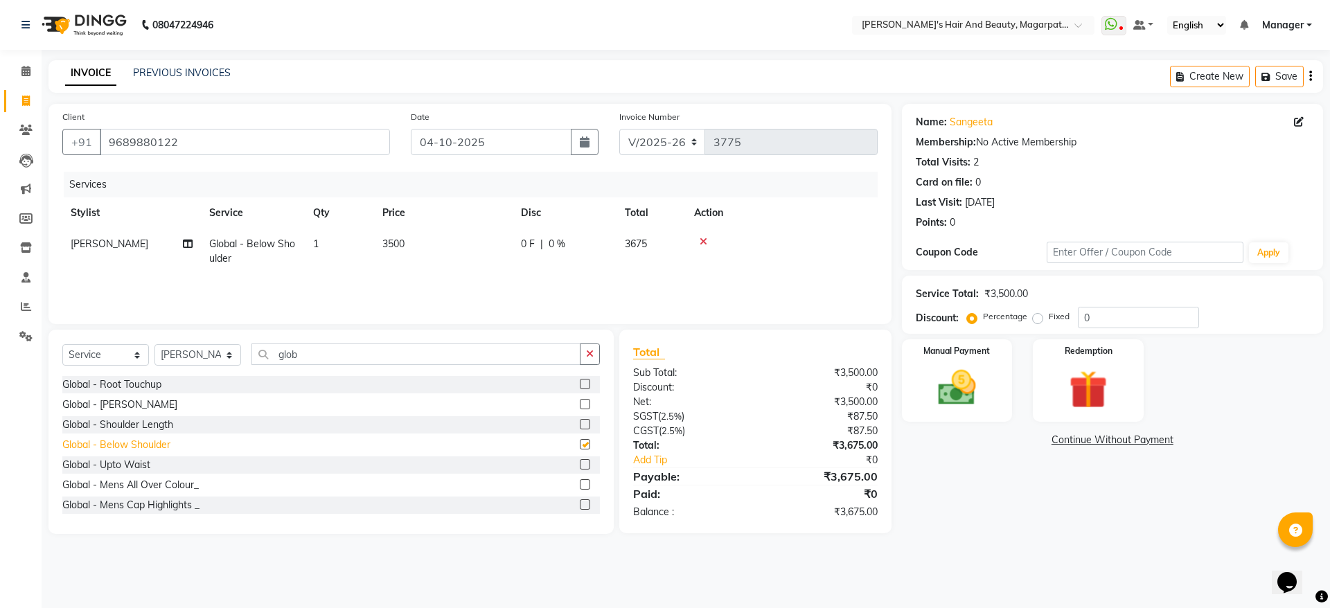
checkbox input "false"
click at [705, 238] on icon at bounding box center [704, 242] width 8 height 10
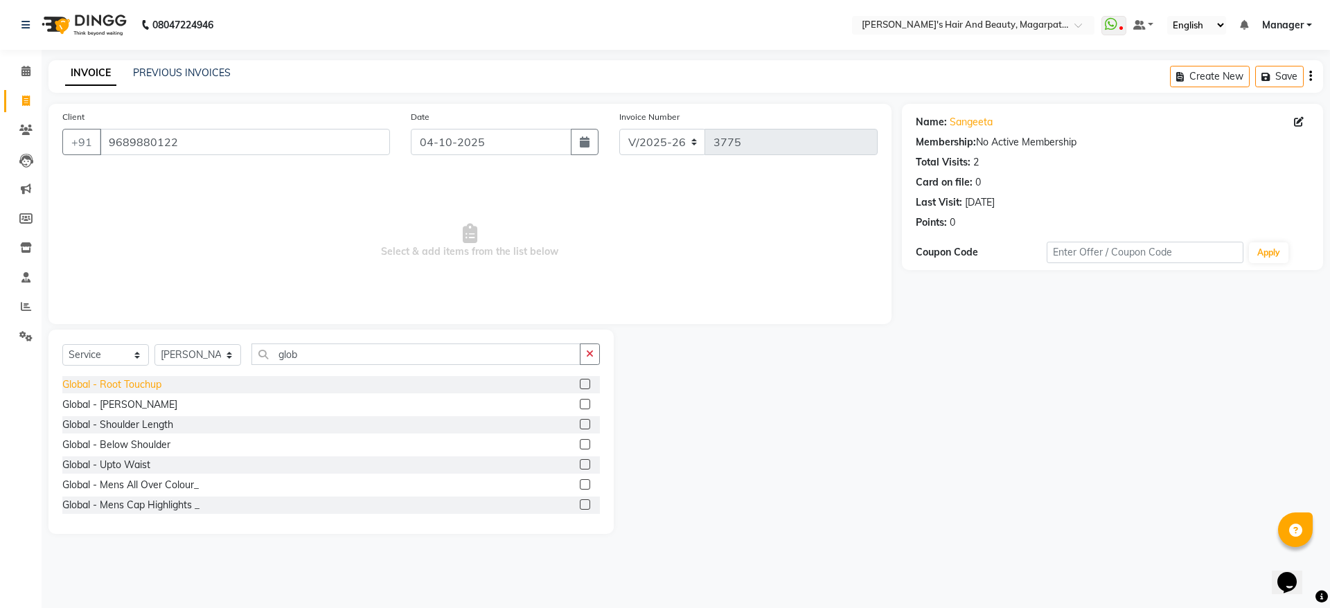
click at [154, 378] on div "Global - Root Touchup" at bounding box center [111, 385] width 99 height 15
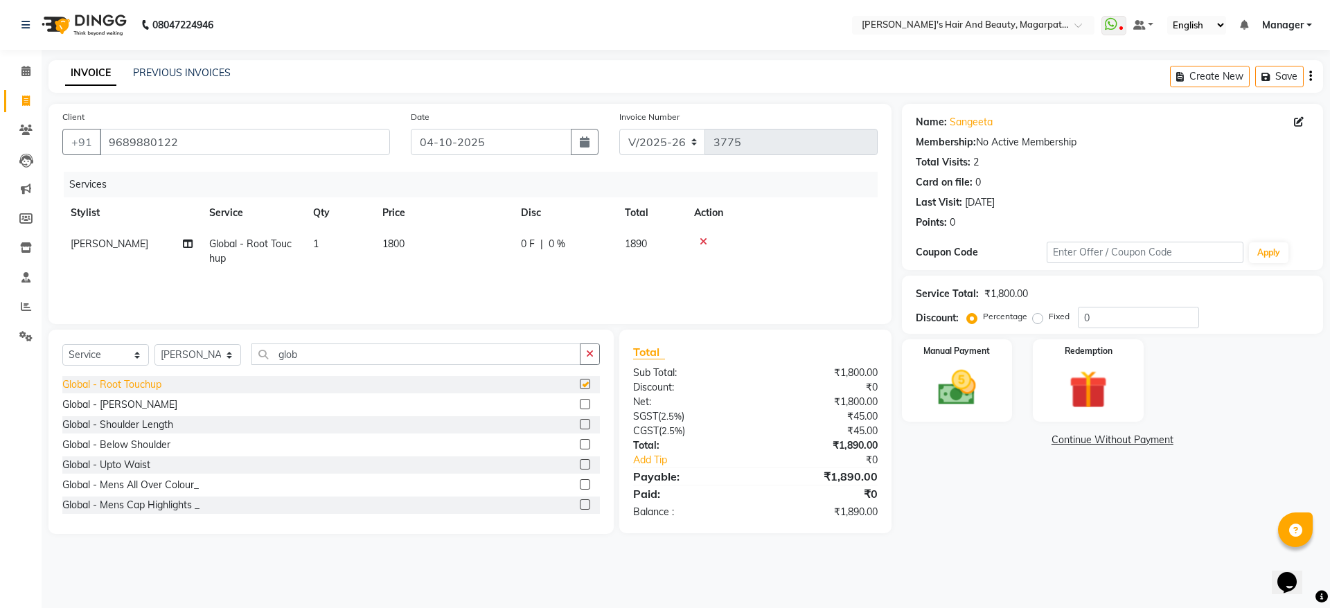
checkbox input "false"
click at [700, 240] on icon at bounding box center [704, 242] width 8 height 10
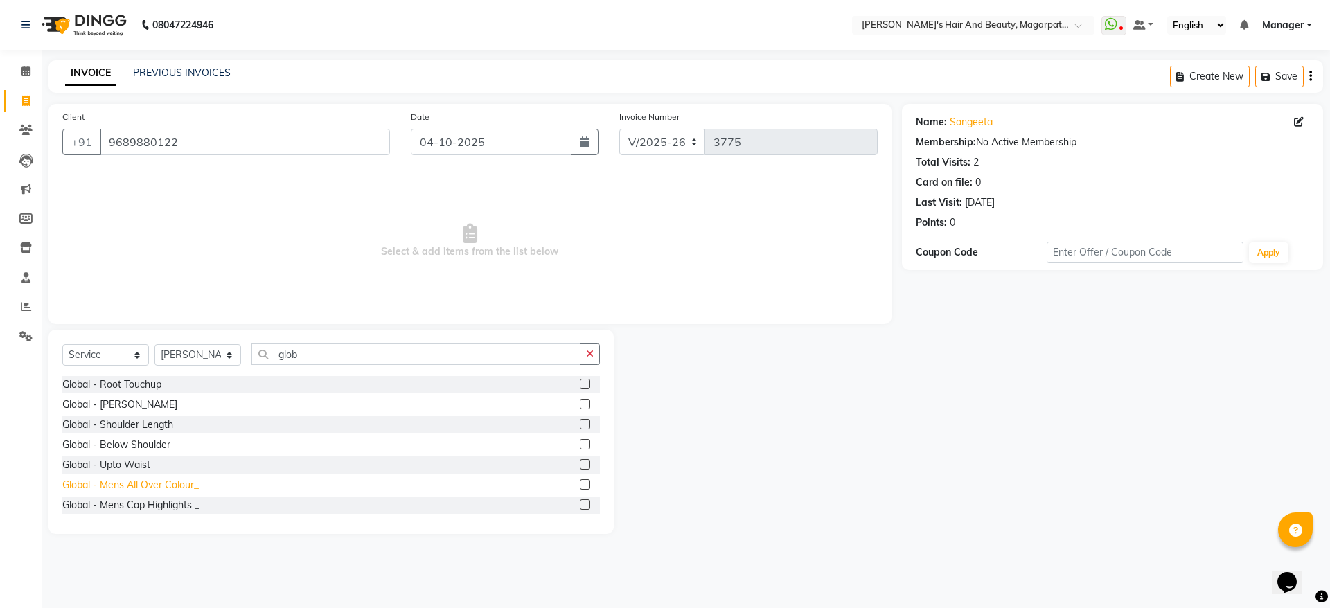
click at [150, 489] on div "Global - Mens All Over Colour_" at bounding box center [130, 485] width 136 height 15
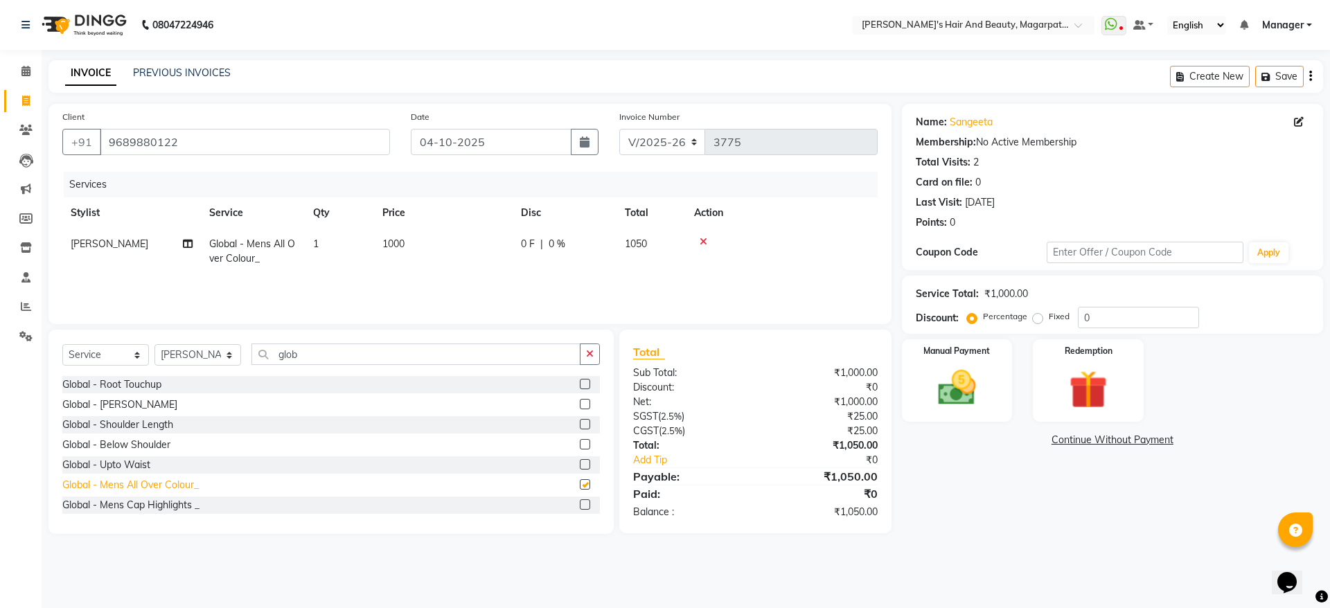
checkbox input "false"
click at [700, 240] on icon at bounding box center [704, 242] width 8 height 10
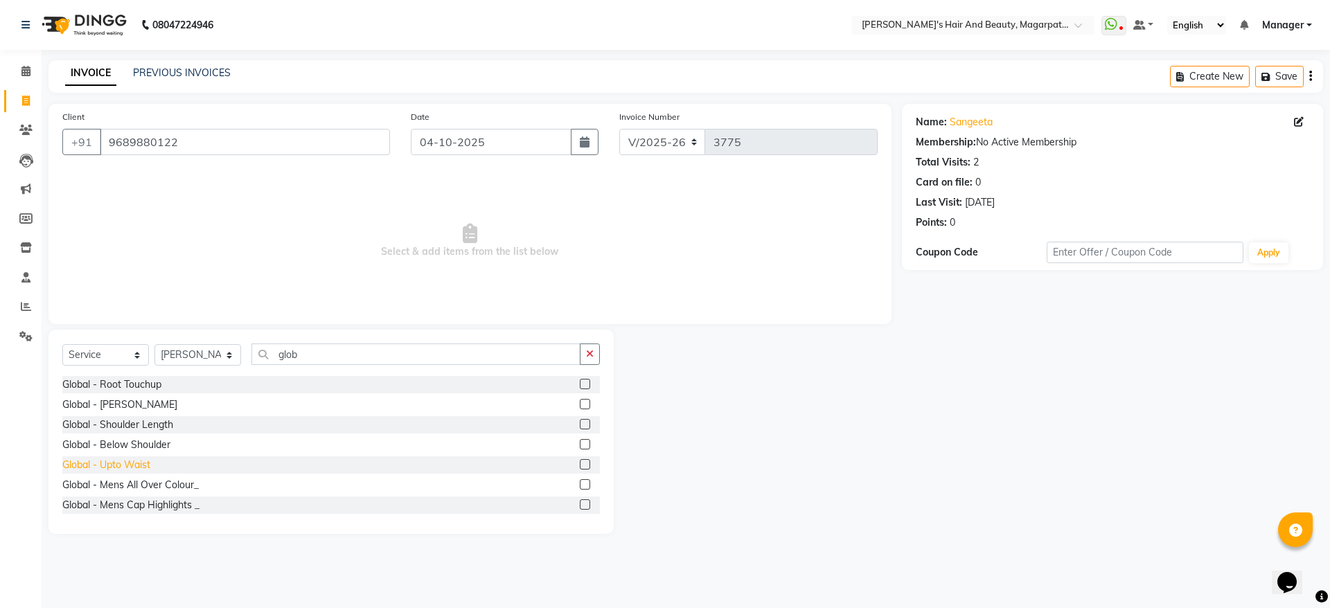
click at [127, 467] on div "Global - Upto Waist" at bounding box center [106, 465] width 88 height 15
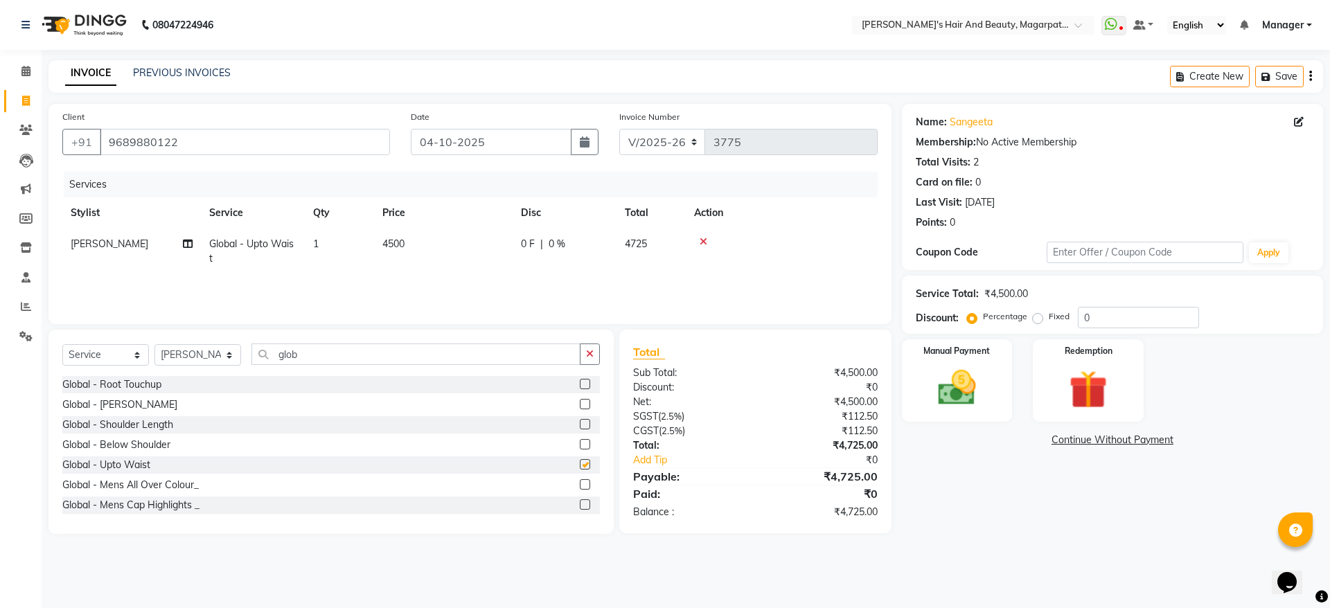
checkbox input "false"
click at [972, 382] on img at bounding box center [957, 388] width 64 height 46
click at [1129, 438] on span "ONLINE" at bounding box center [1128, 441] width 36 height 16
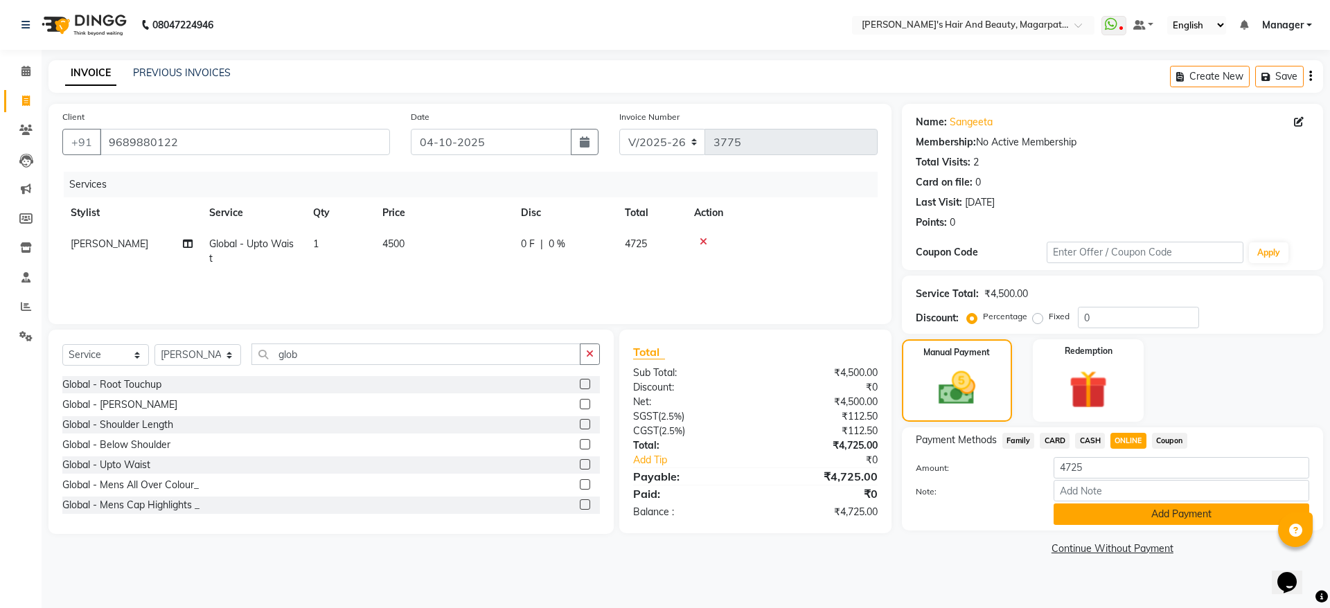
click at [1123, 515] on button "Add Payment" at bounding box center [1182, 514] width 256 height 21
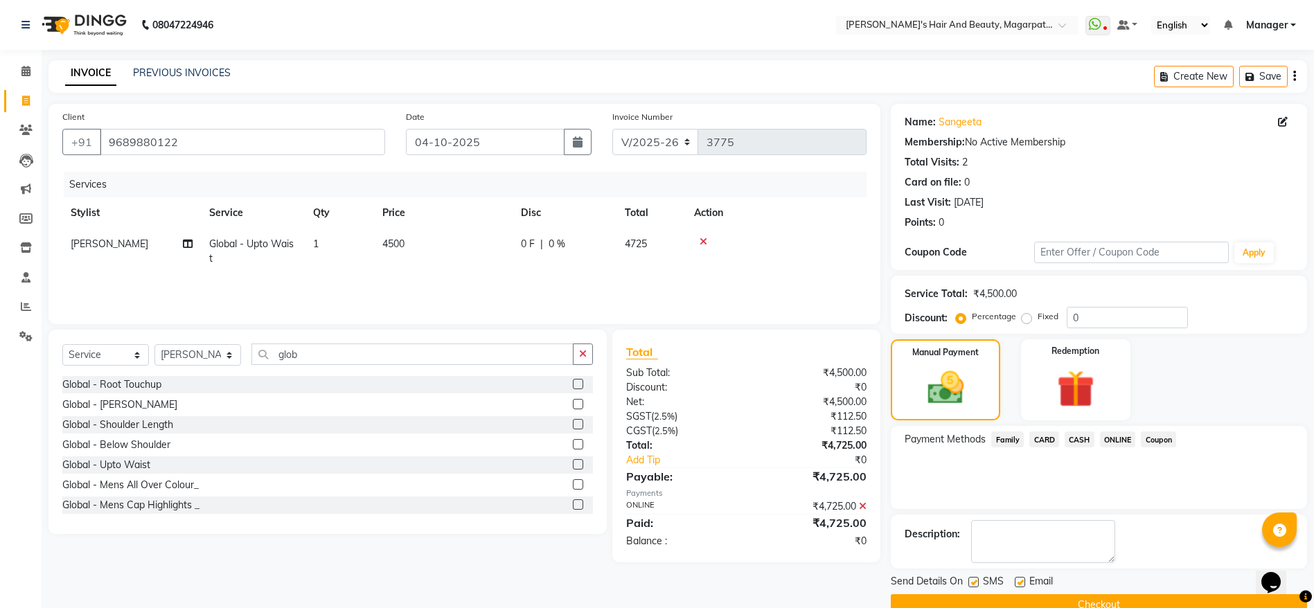
scroll to position [28, 0]
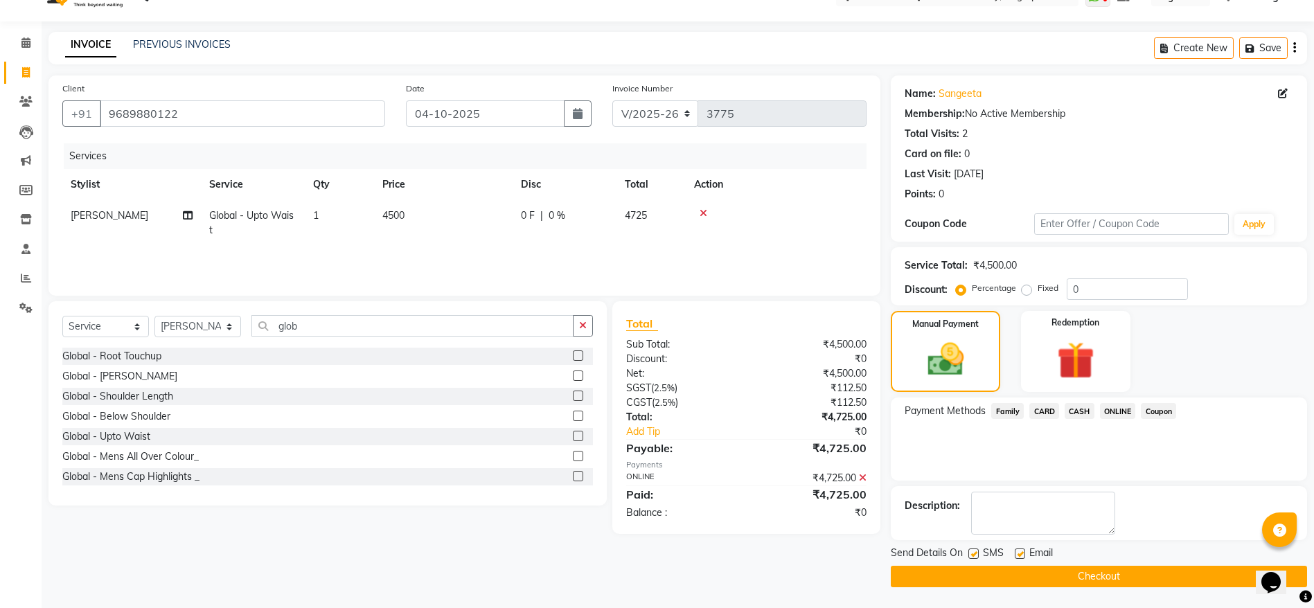
click at [1087, 579] on button "Checkout" at bounding box center [1099, 576] width 416 height 21
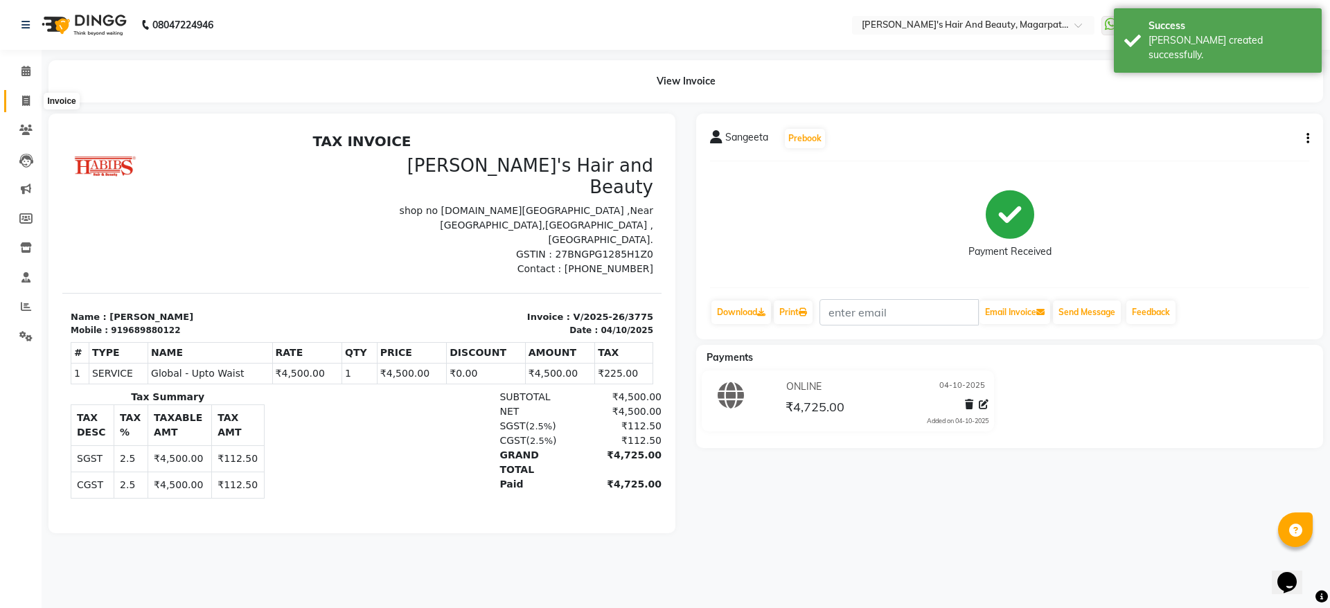
click at [22, 94] on span at bounding box center [26, 102] width 24 height 16
select select "service"
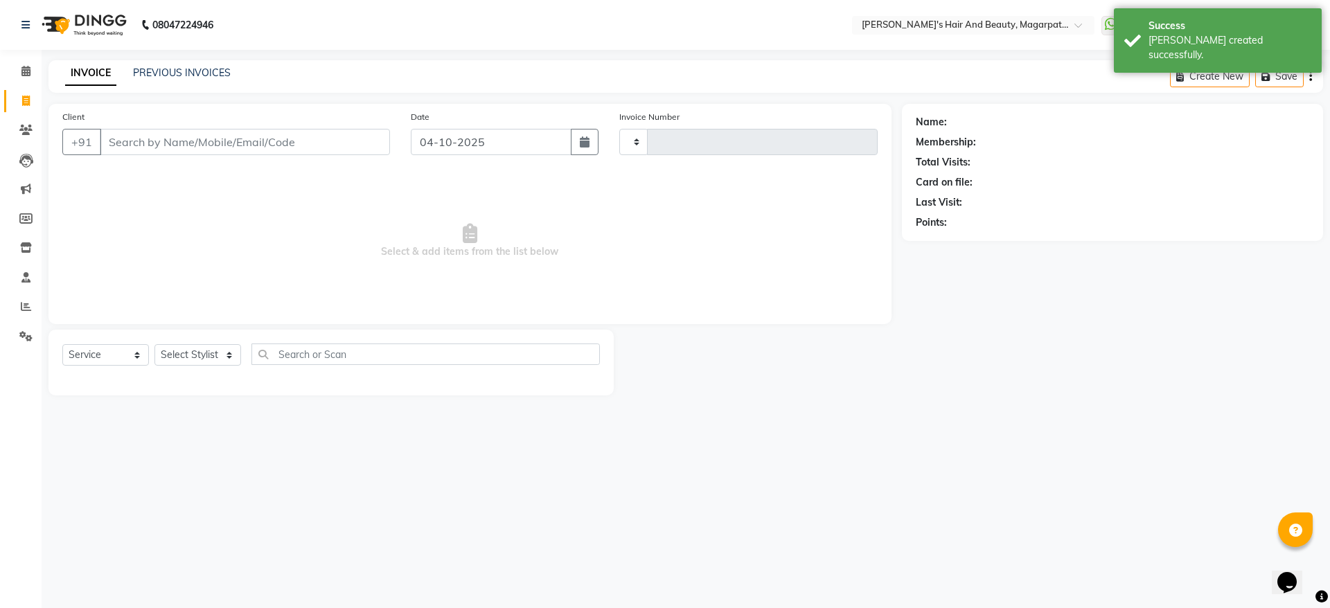
type input "3776"
select select "4517"
click at [141, 134] on input "Client" at bounding box center [245, 142] width 290 height 26
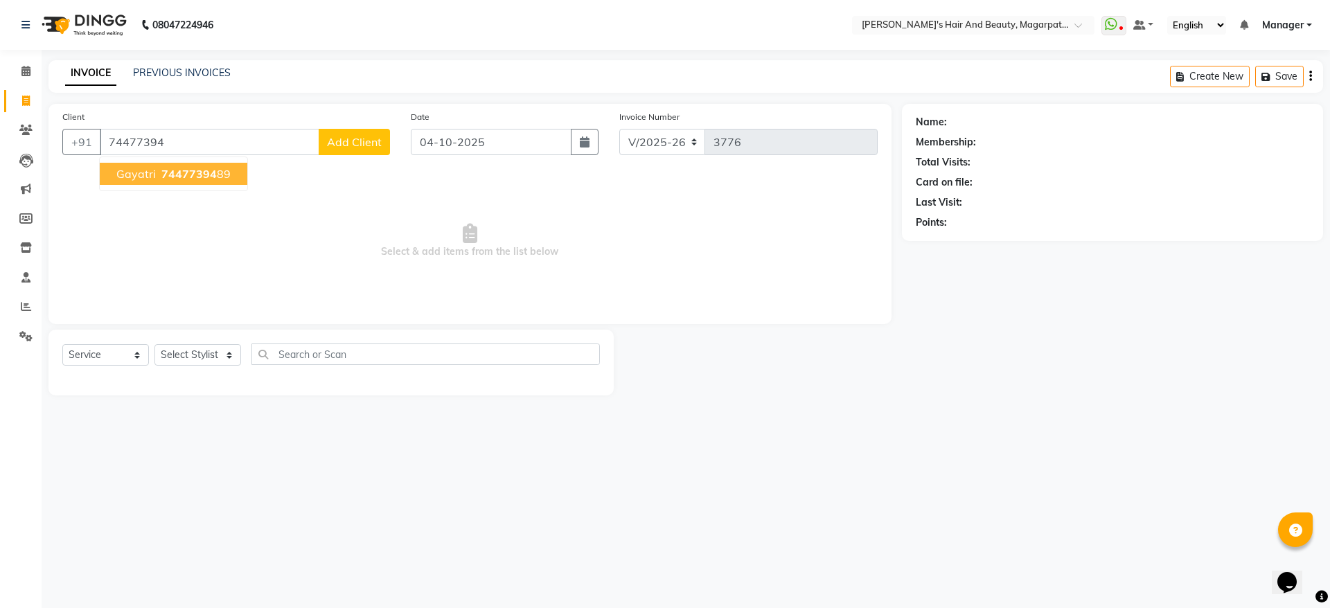
click at [137, 172] on span "Gayatri" at bounding box center [135, 174] width 39 height 14
type input "7447739489"
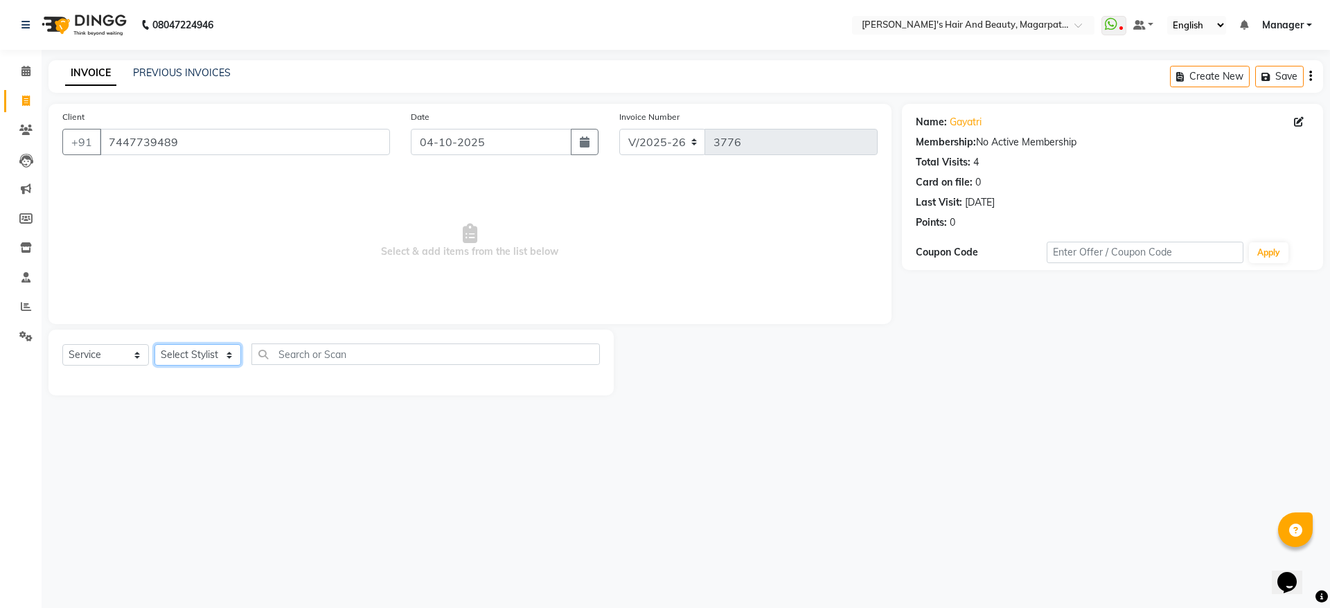
click at [175, 354] on select "Select Stylist [PERSON_NAME] [PERSON_NAME] Manager [PERSON_NAME] [PERSON_NAME] …" at bounding box center [197, 354] width 87 height 21
select select "67463"
click at [154, 344] on select "Select Stylist [PERSON_NAME] [PERSON_NAME] Manager [PERSON_NAME] [PERSON_NAME] …" at bounding box center [197, 354] width 87 height 21
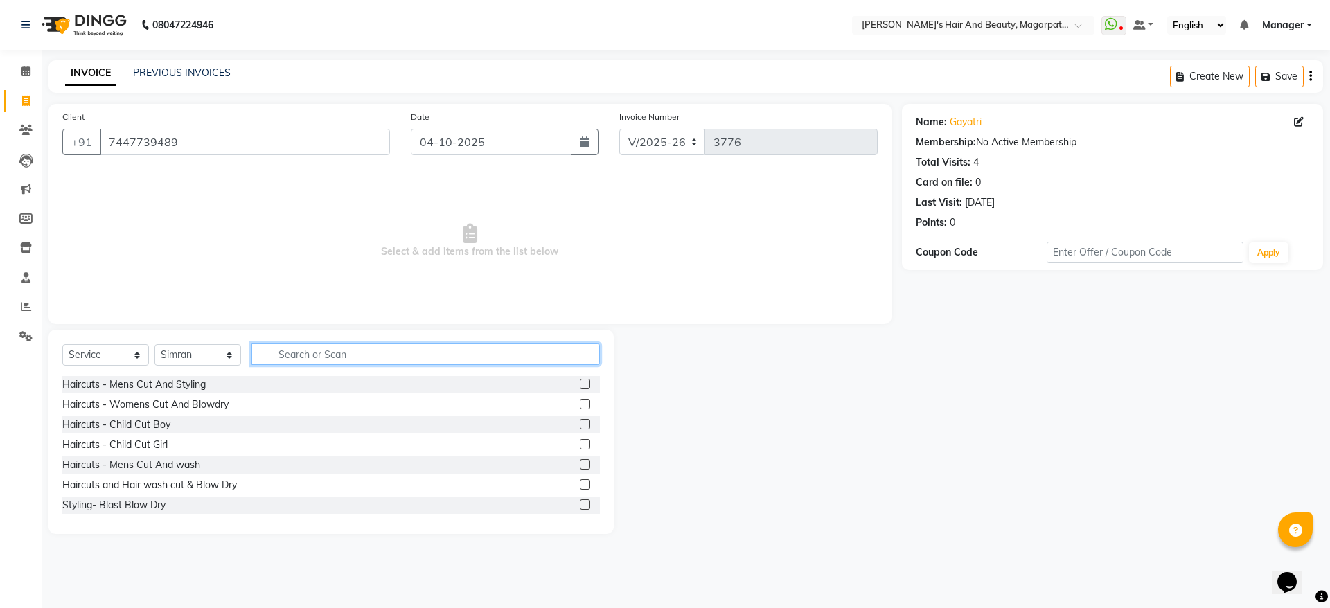
click at [337, 350] on input "text" at bounding box center [425, 354] width 348 height 21
type input "thre"
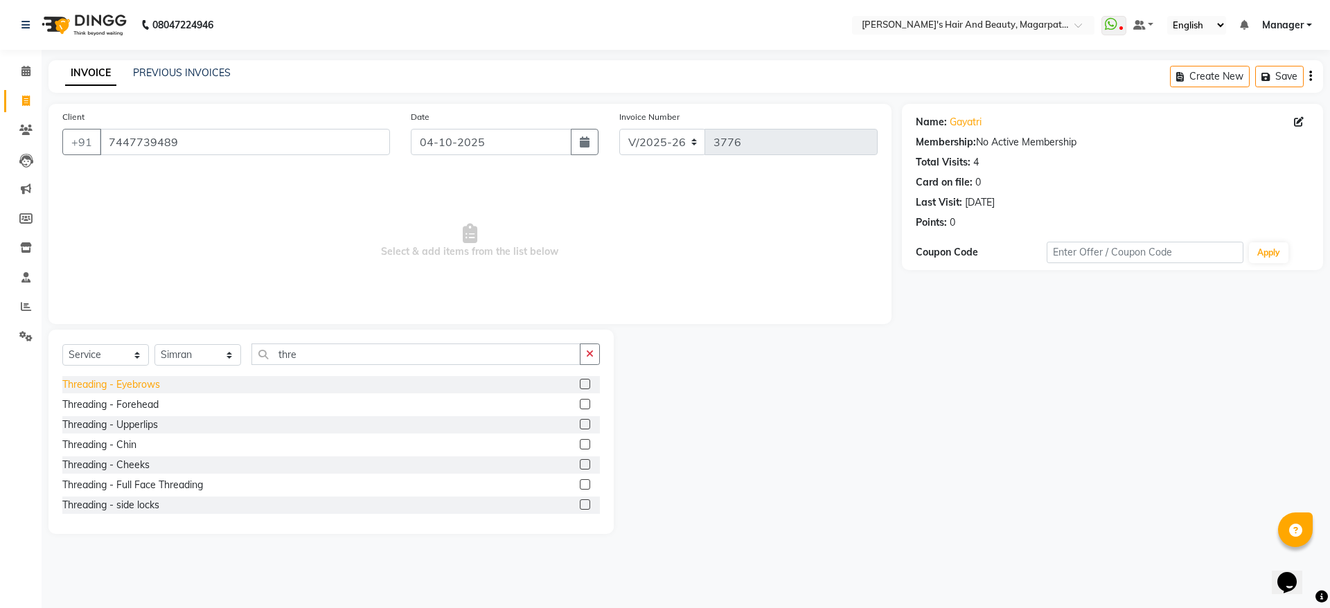
click at [145, 382] on div "Threading - Eyebrows" at bounding box center [111, 385] width 98 height 15
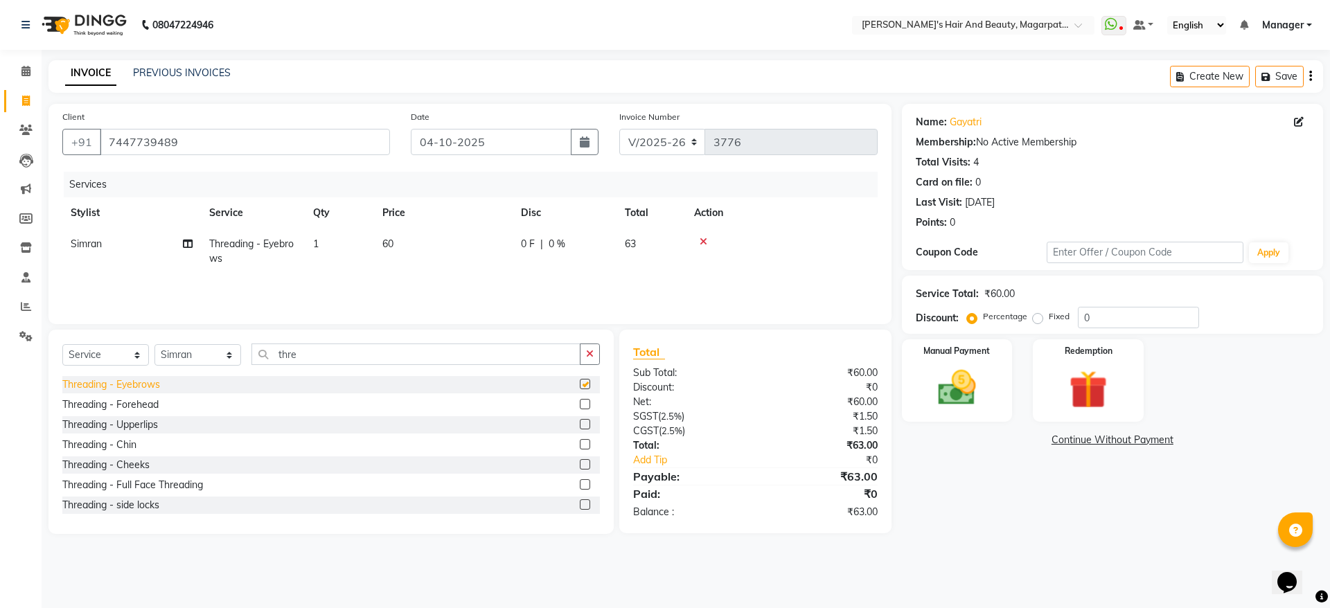
checkbox input "false"
click at [393, 246] on span "60" at bounding box center [387, 244] width 11 height 12
select select "67463"
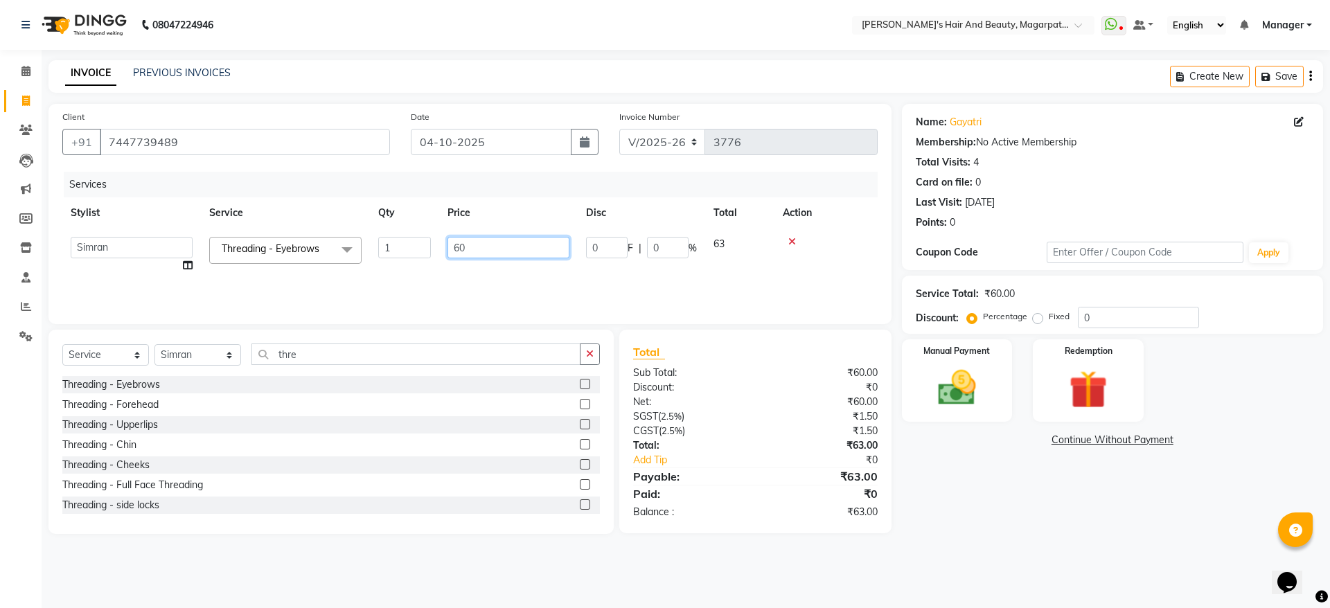
drag, startPoint x: 464, startPoint y: 245, endPoint x: 443, endPoint y: 245, distance: 20.8
click at [446, 245] on td "60" at bounding box center [508, 255] width 139 height 53
type input "76"
click at [434, 273] on tr "[PERSON_NAME] Threading - Eyebrows 1 76 0 F | 0 % 79.8" at bounding box center [469, 252] width 815 height 46
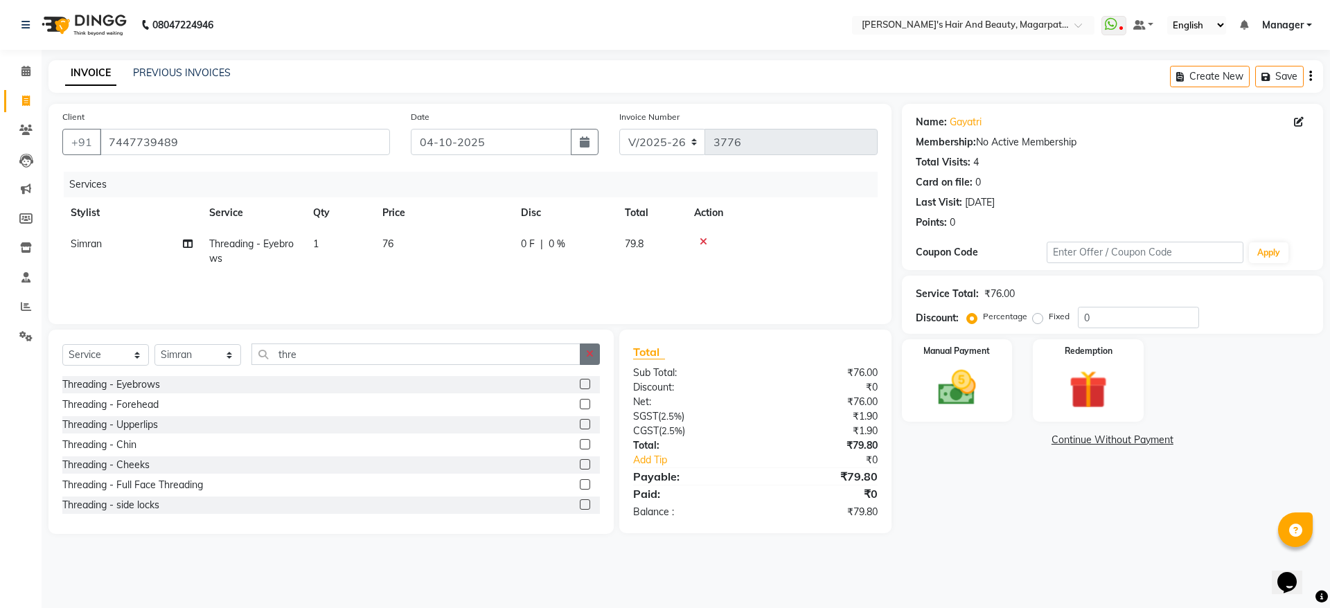
click at [597, 353] on button "button" at bounding box center [590, 354] width 20 height 21
click at [213, 354] on select "Select Stylist [PERSON_NAME] [PERSON_NAME] Manager [PERSON_NAME] [PERSON_NAME] …" at bounding box center [197, 354] width 87 height 21
select select "67454"
click at [154, 344] on select "Select Stylist [PERSON_NAME] [PERSON_NAME] Manager [PERSON_NAME] [PERSON_NAME] …" at bounding box center [197, 354] width 87 height 21
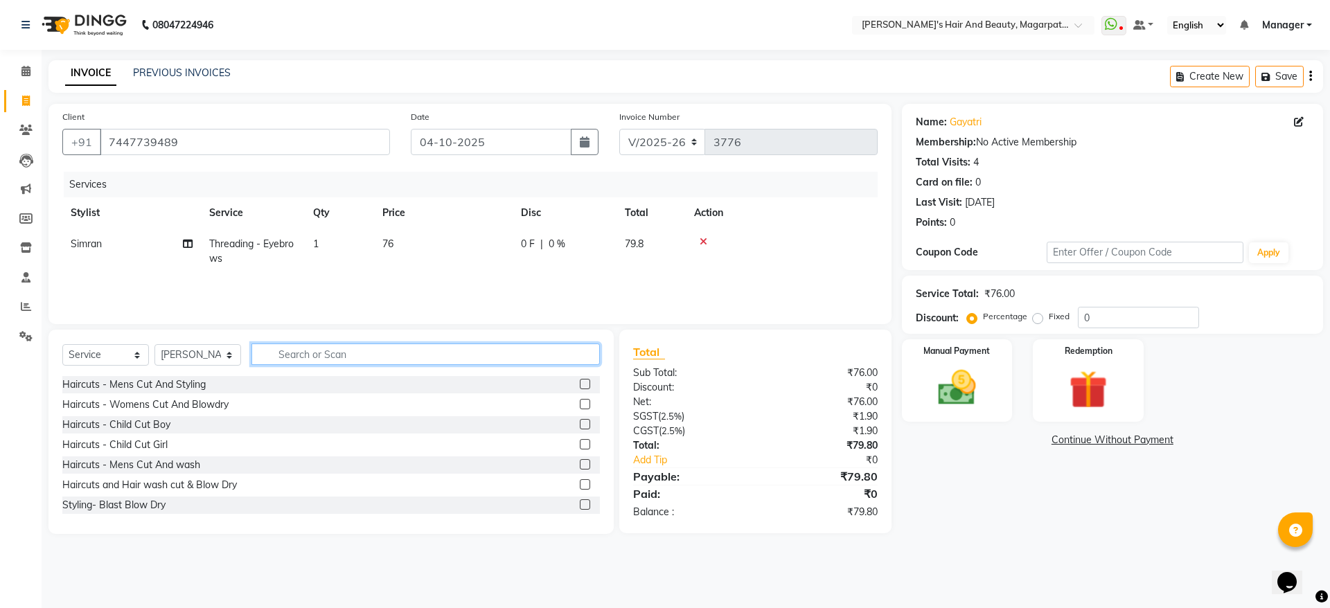
click at [309, 357] on input "text" at bounding box center [425, 354] width 348 height 21
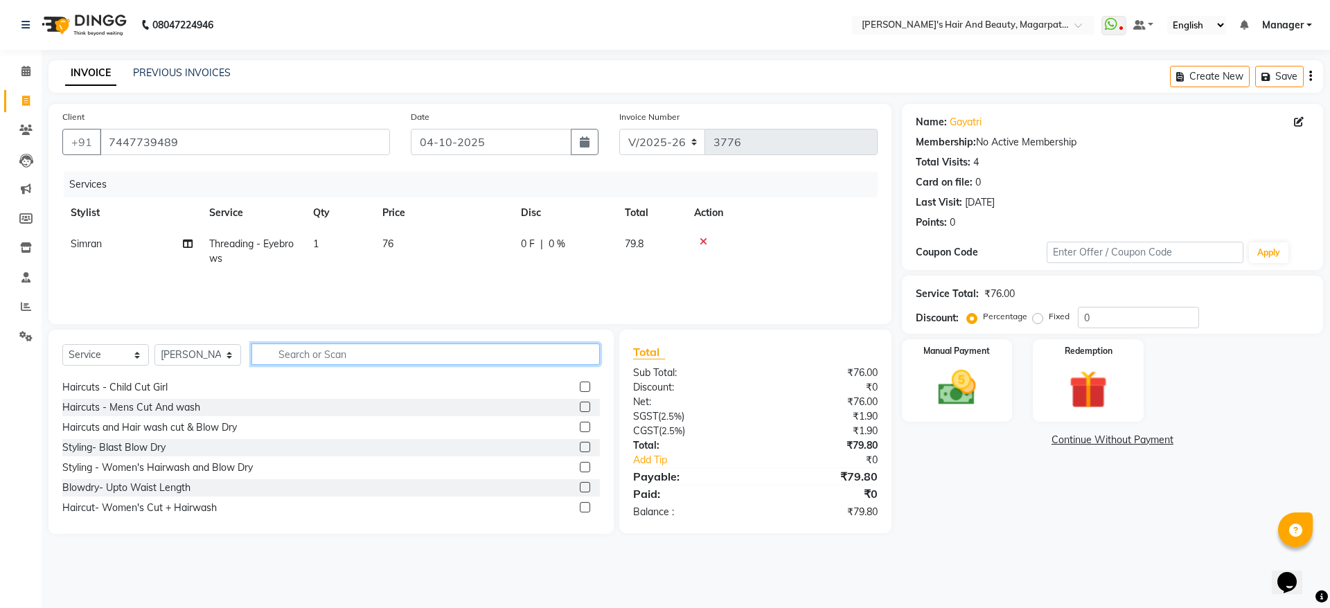
scroll to position [62, 0]
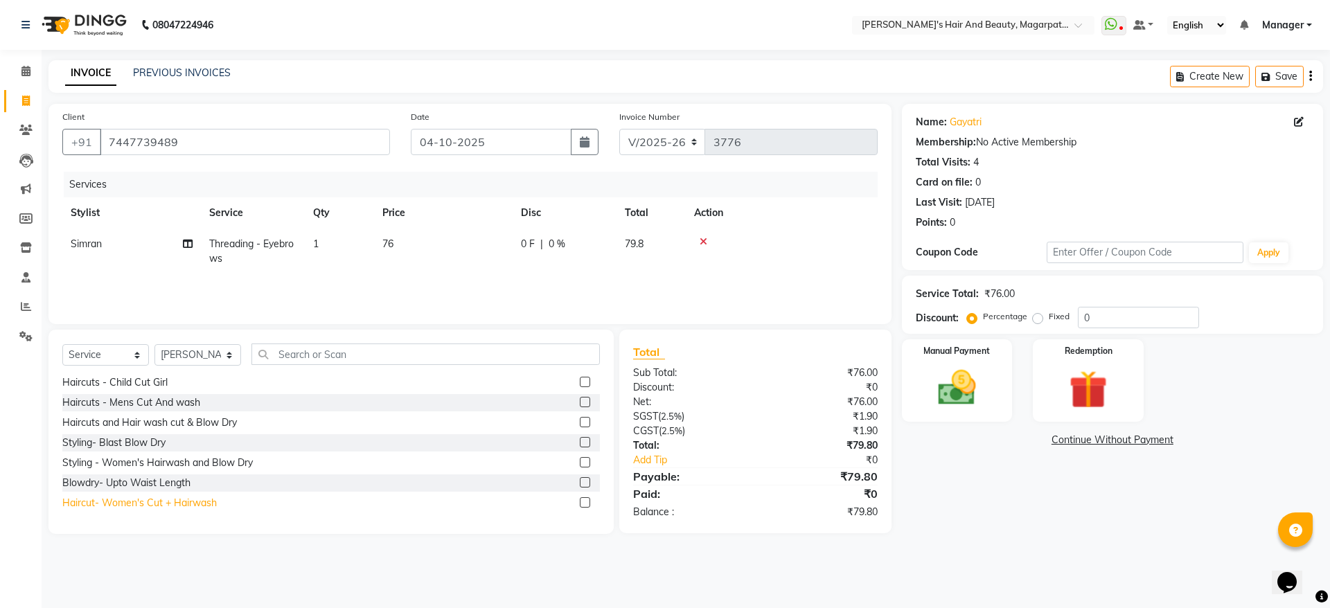
click at [183, 501] on div "Haircut- Women's Cut + Hairwash" at bounding box center [139, 503] width 154 height 15
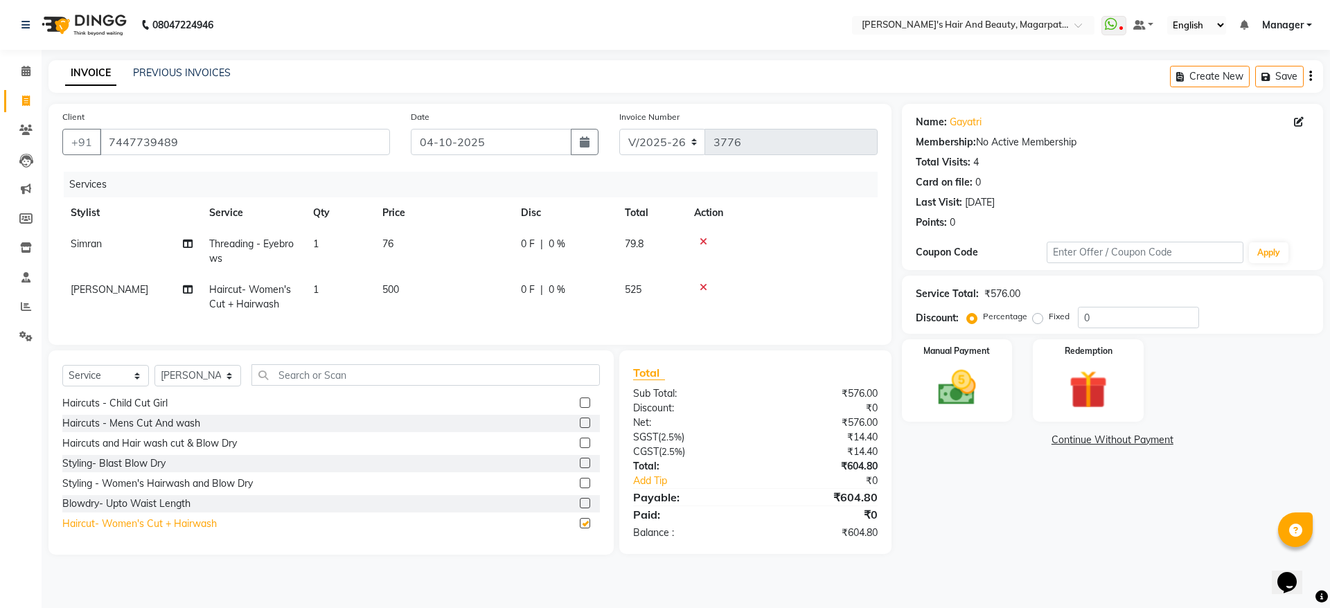
checkbox input "false"
click at [702, 286] on icon at bounding box center [704, 288] width 8 height 10
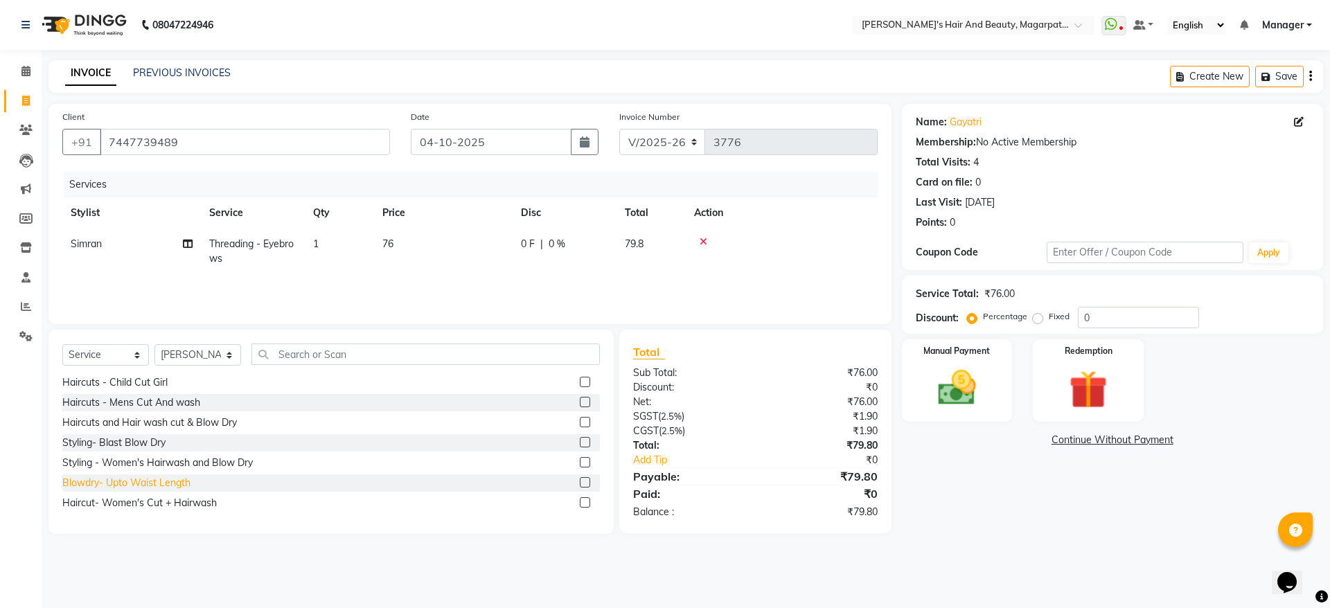
click at [177, 481] on div "Blowdry- Upto Waist Length" at bounding box center [126, 483] width 128 height 15
checkbox input "false"
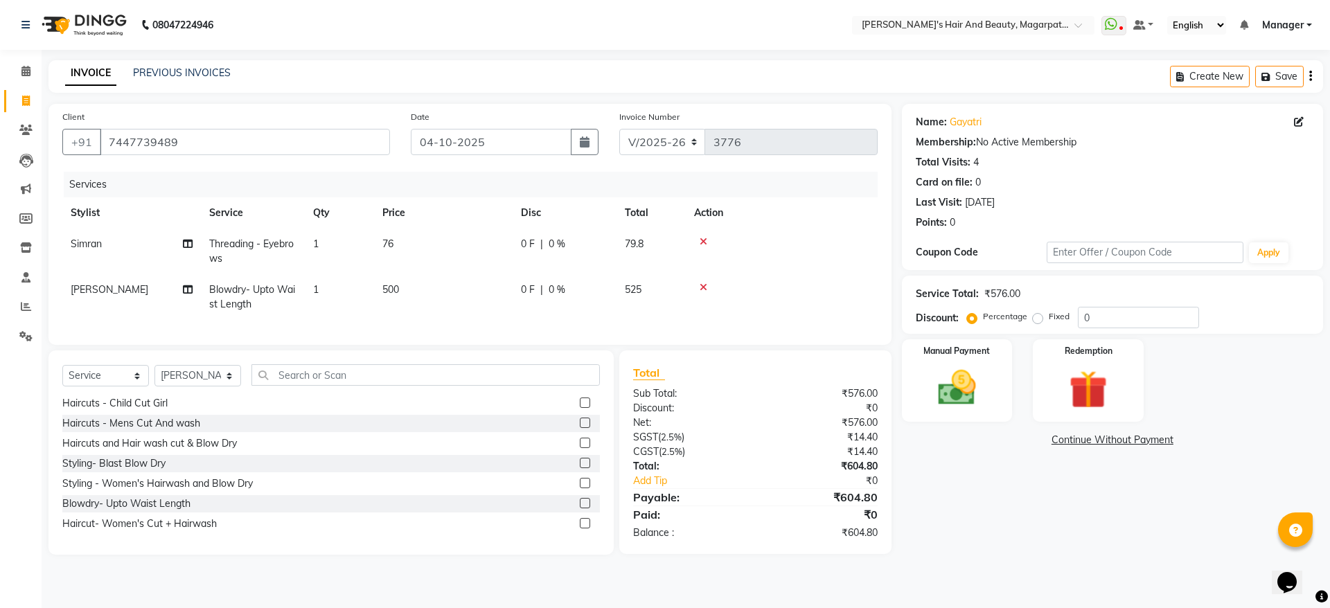
click at [704, 284] on icon at bounding box center [704, 288] width 8 height 10
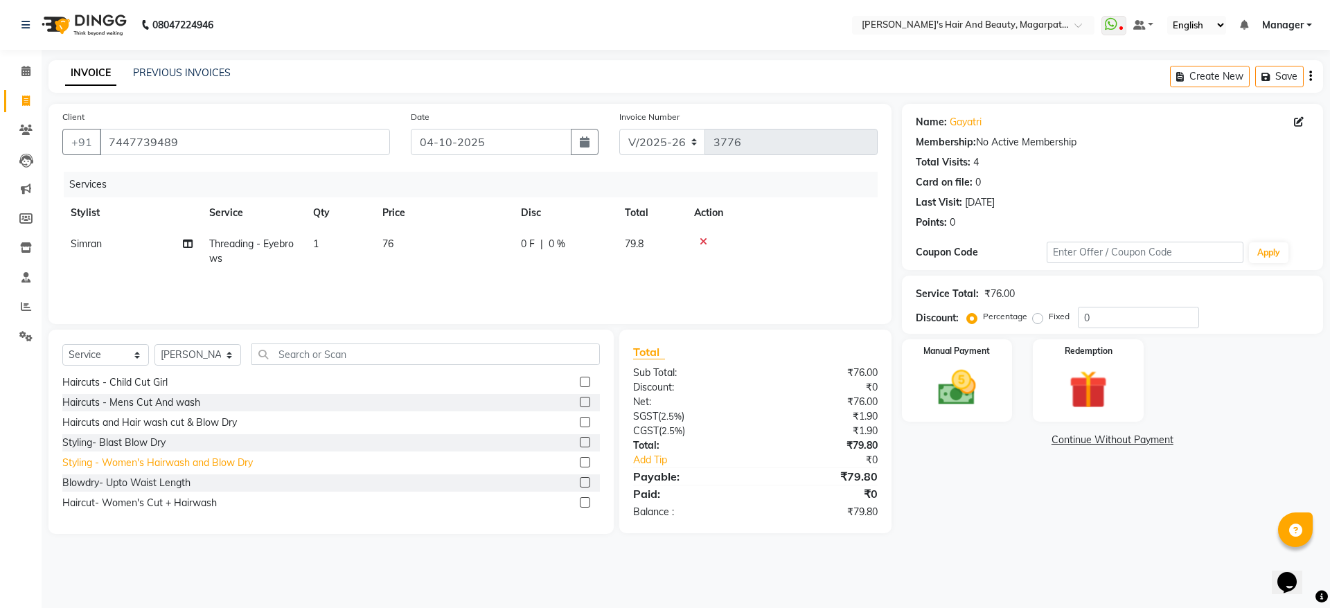
click at [242, 463] on div "Styling - Women's Hairwash and Blow Dry" at bounding box center [157, 463] width 190 height 15
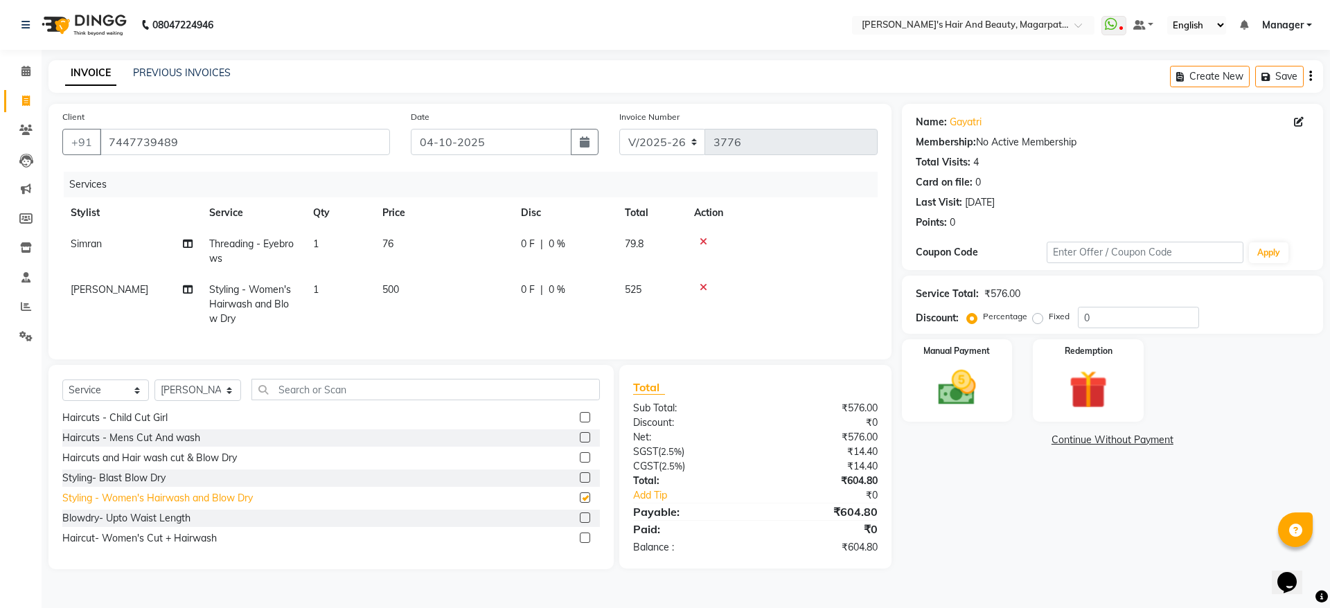
checkbox input "false"
click at [707, 285] on div at bounding box center [781, 288] width 175 height 10
click at [702, 285] on icon at bounding box center [704, 288] width 8 height 10
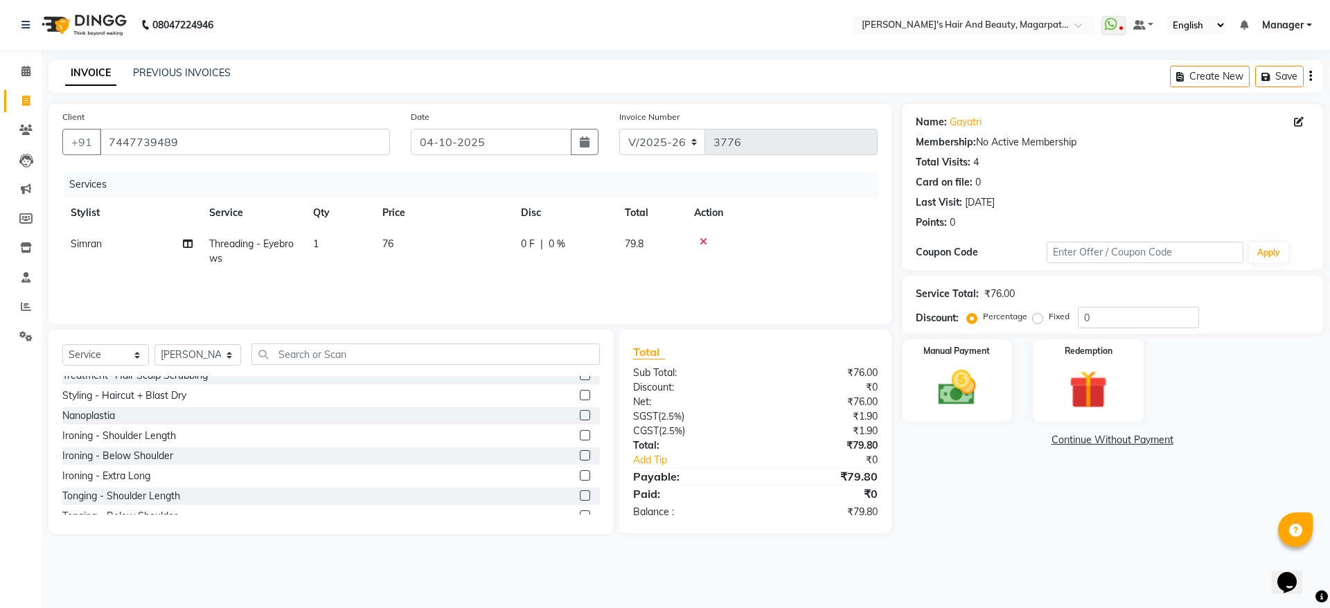
scroll to position [299, 0]
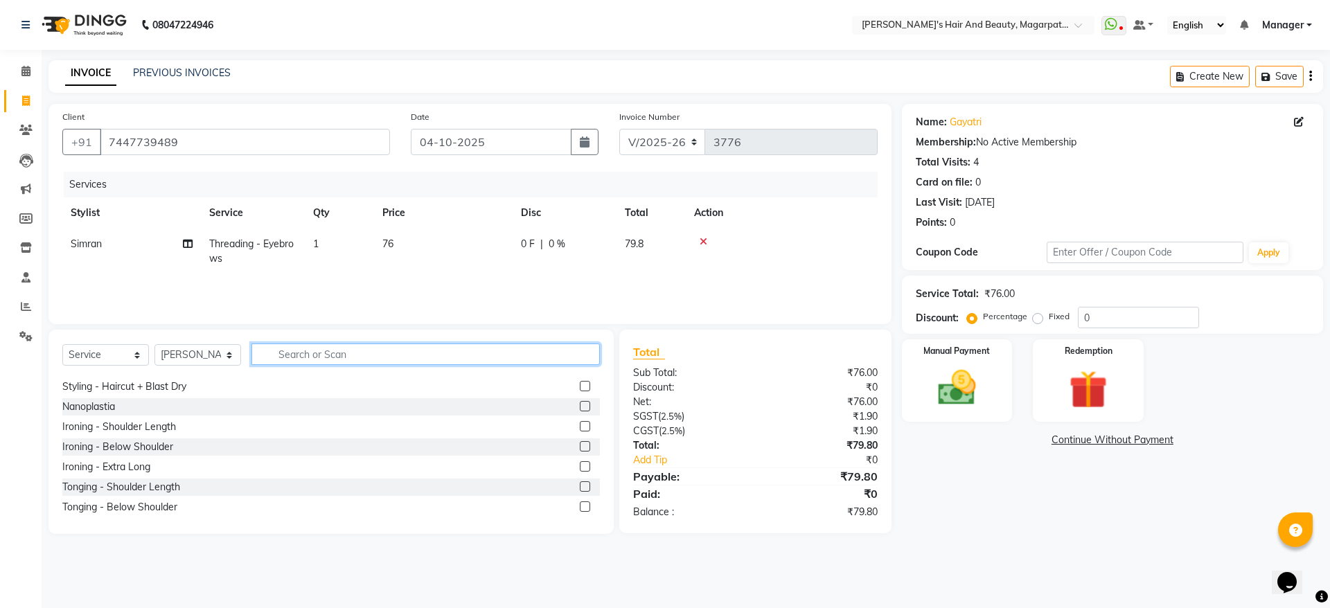
click at [347, 354] on input "text" at bounding box center [425, 354] width 348 height 21
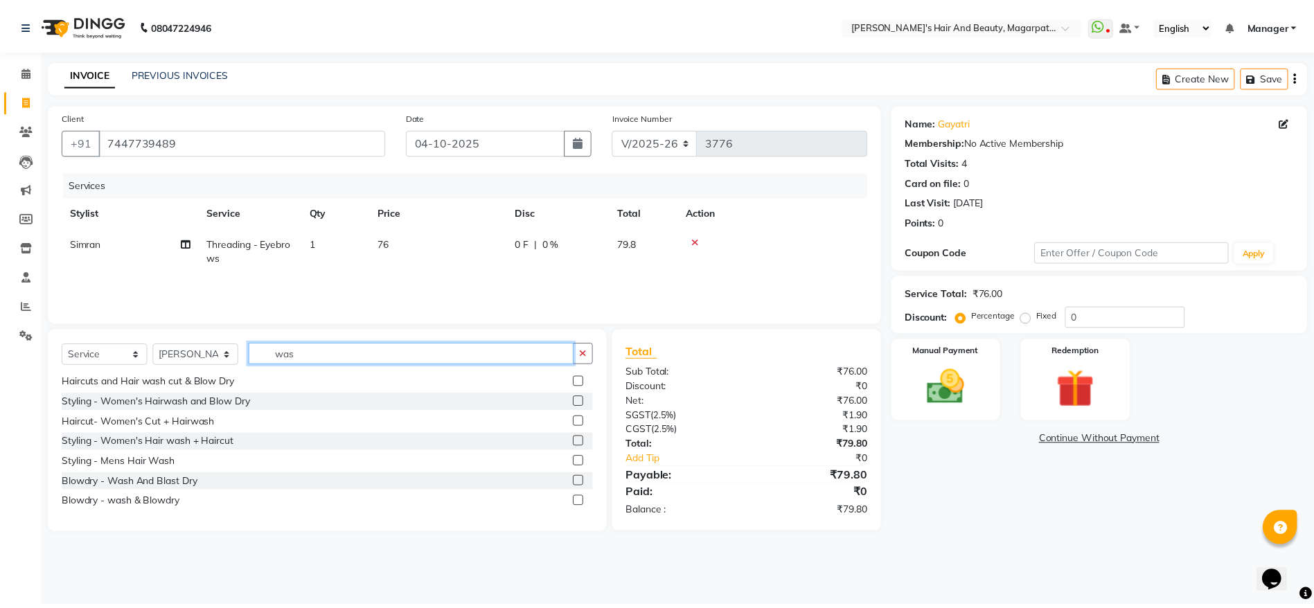
scroll to position [22, 0]
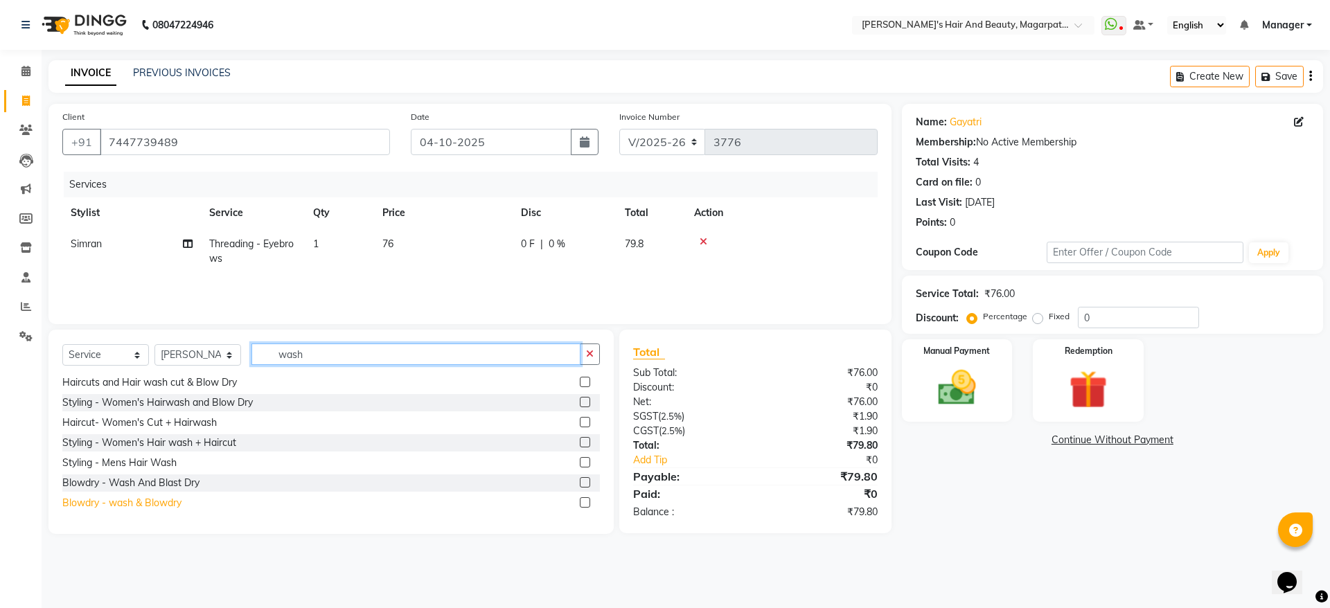
type input "wash"
click at [152, 502] on div "Blowdry - wash & Blowdry" at bounding box center [121, 503] width 119 height 15
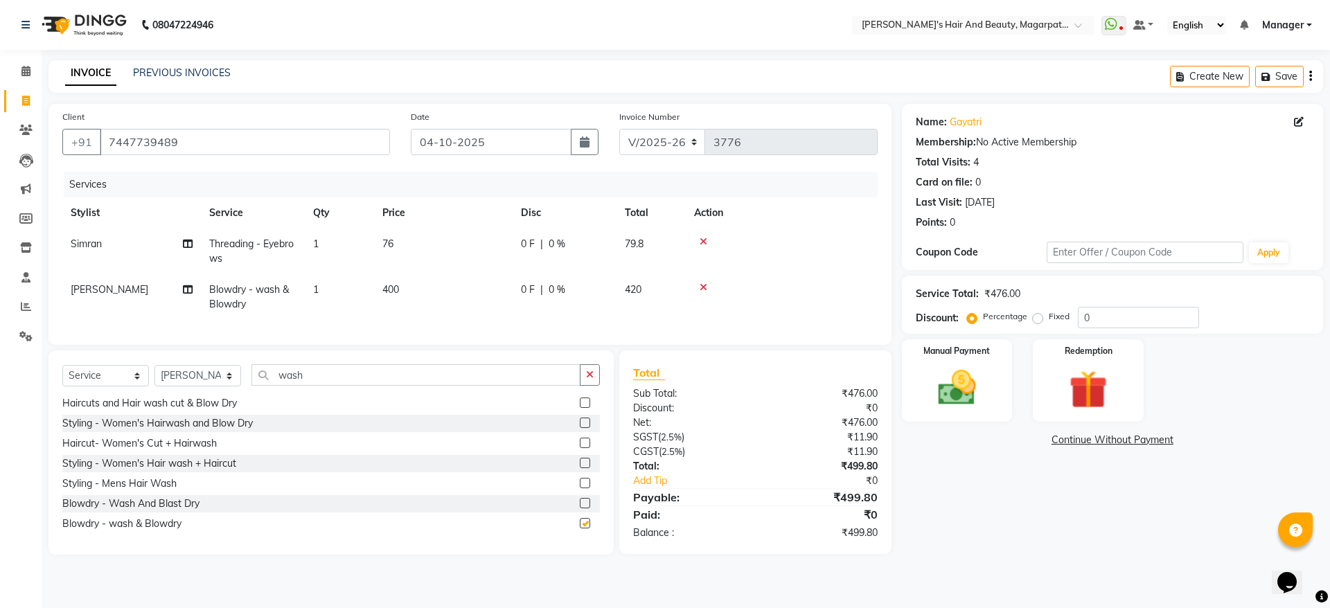
checkbox input "false"
click at [975, 371] on img at bounding box center [957, 388] width 64 height 46
click at [1128, 436] on span "ONLINE" at bounding box center [1128, 441] width 36 height 16
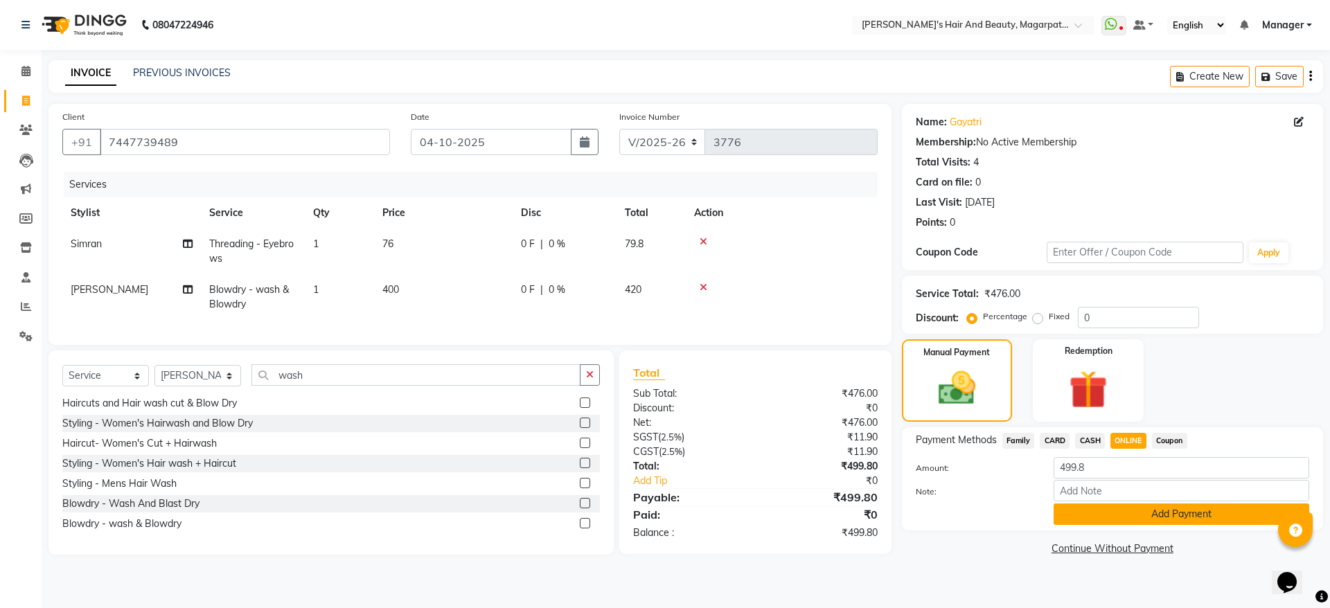
click at [1130, 511] on button "Add Payment" at bounding box center [1182, 514] width 256 height 21
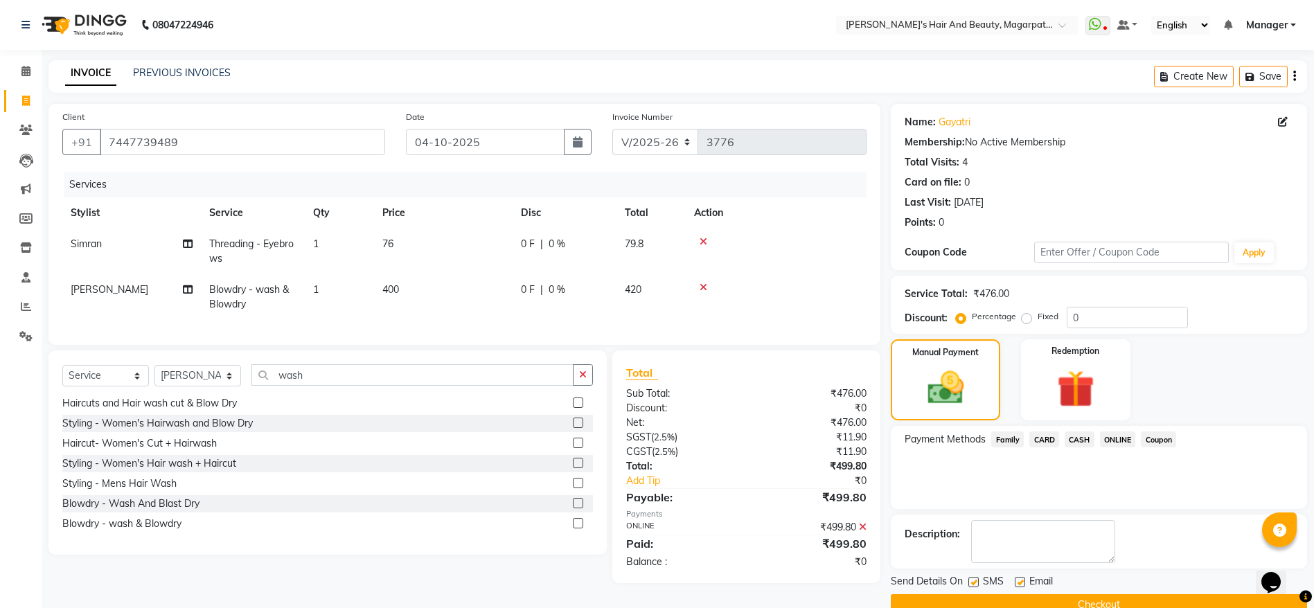
scroll to position [28, 0]
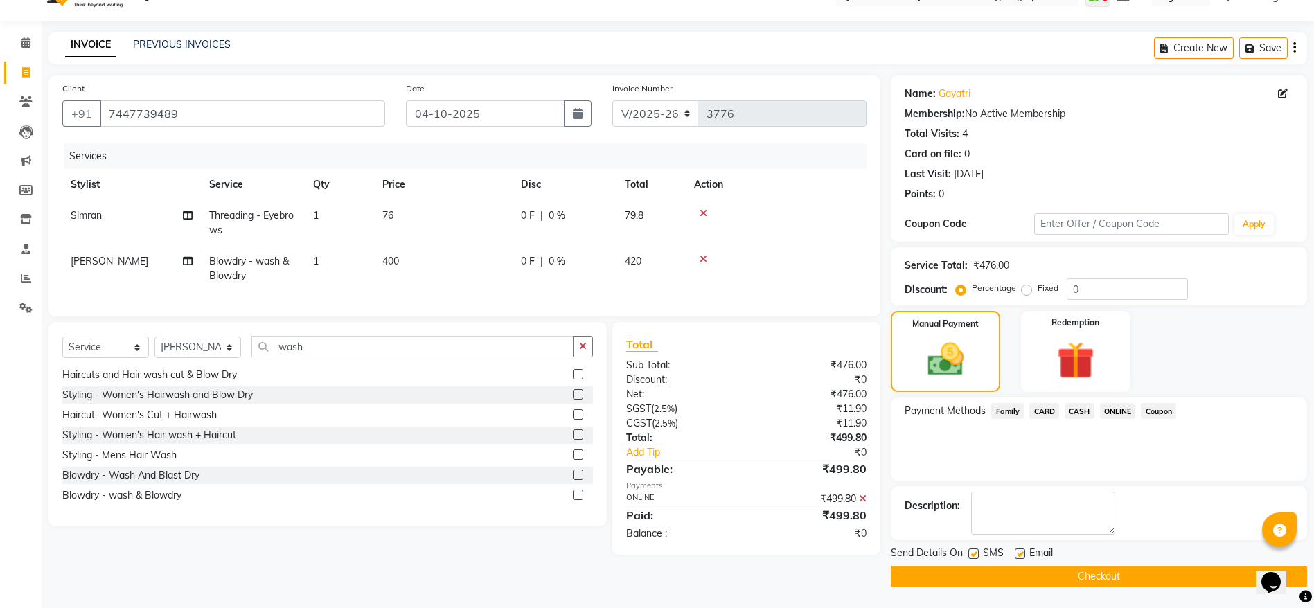
click at [1090, 576] on button "Checkout" at bounding box center [1099, 576] width 416 height 21
